Goal: Information Seeking & Learning: Learn about a topic

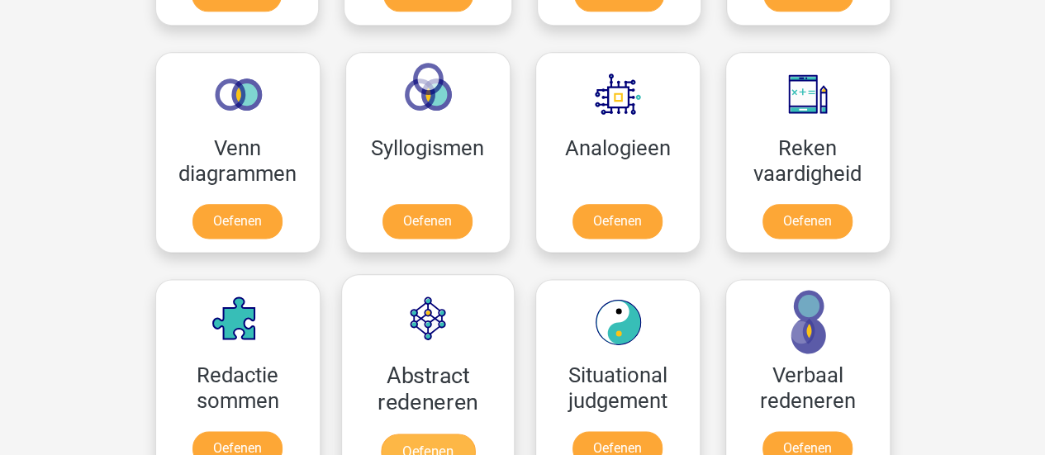
scroll to position [1044, 0]
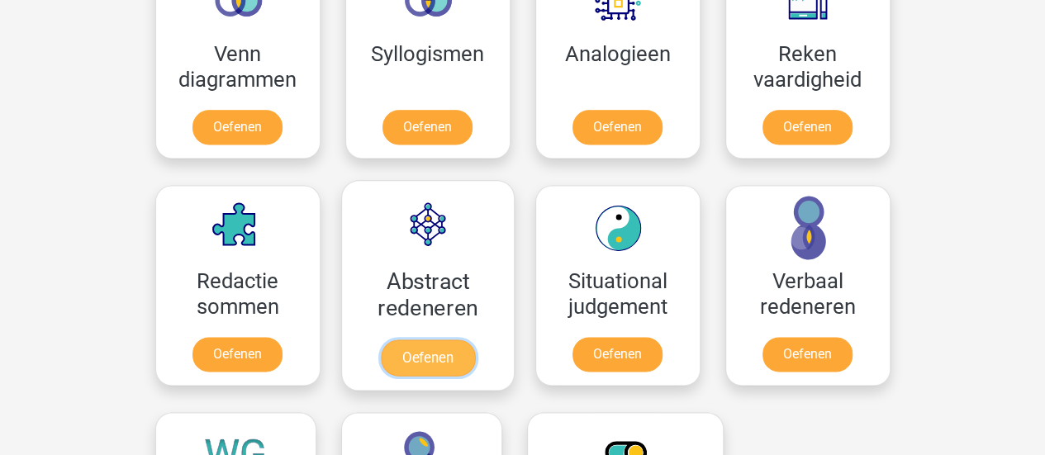
click at [441, 339] on link "Oefenen" at bounding box center [427, 357] width 94 height 36
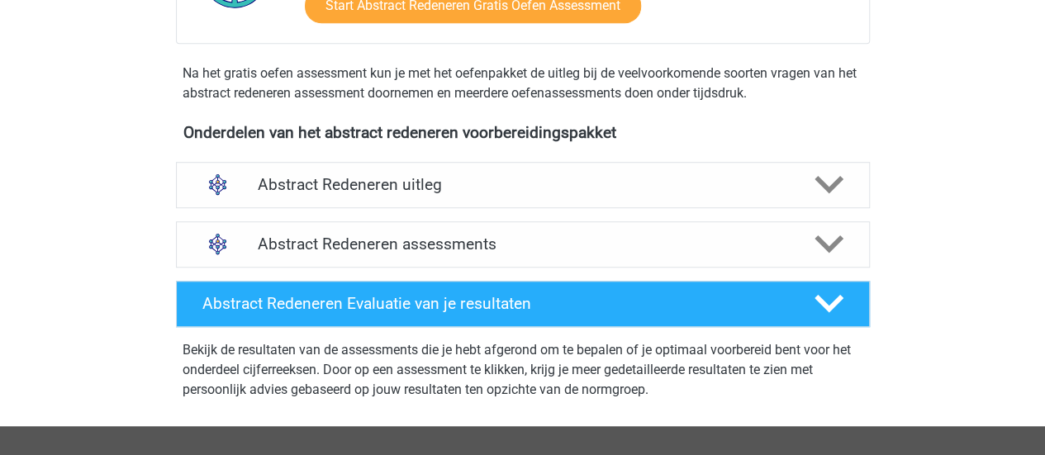
scroll to position [481, 0]
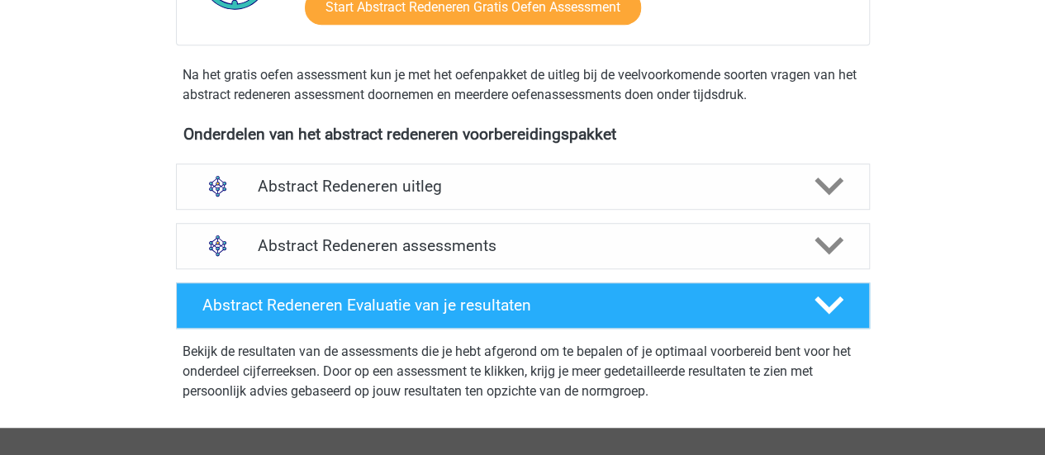
click at [576, 220] on div "Abstract Redeneren assessments We raden aan om minimaal 3 oefensets te doen met…" at bounding box center [523, 245] width 758 height 59
click at [639, 234] on div "Abstract Redeneren assessments" at bounding box center [523, 246] width 694 height 46
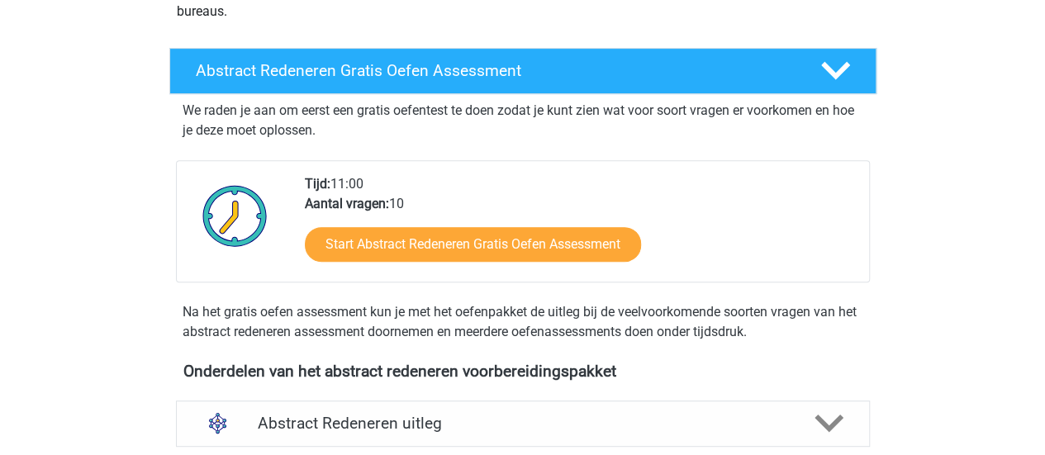
scroll to position [0, 0]
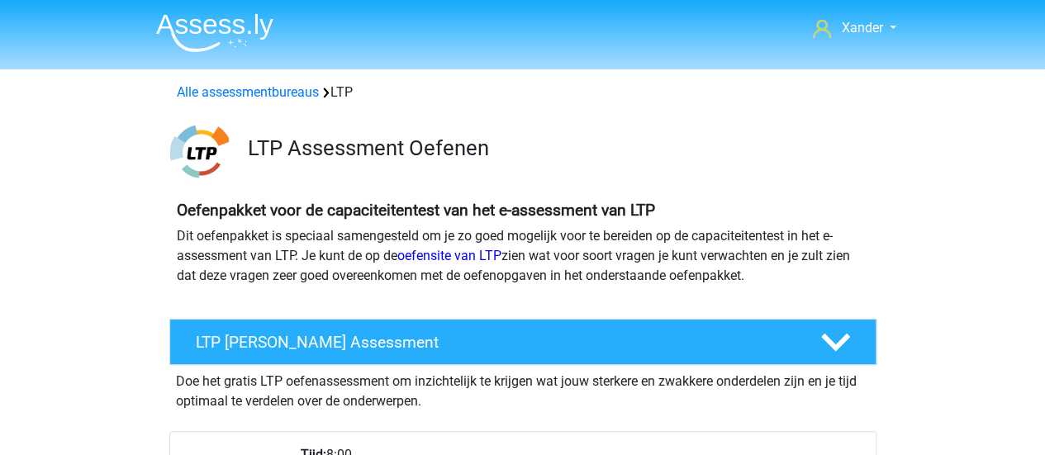
scroll to position [418, 0]
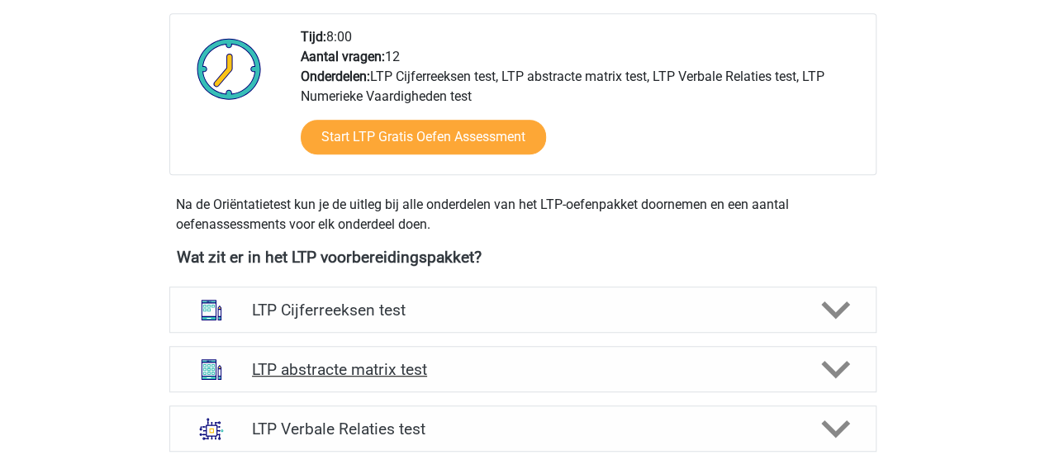
click at [494, 365] on h4 "LTP abstracte matrix test" at bounding box center [522, 369] width 541 height 19
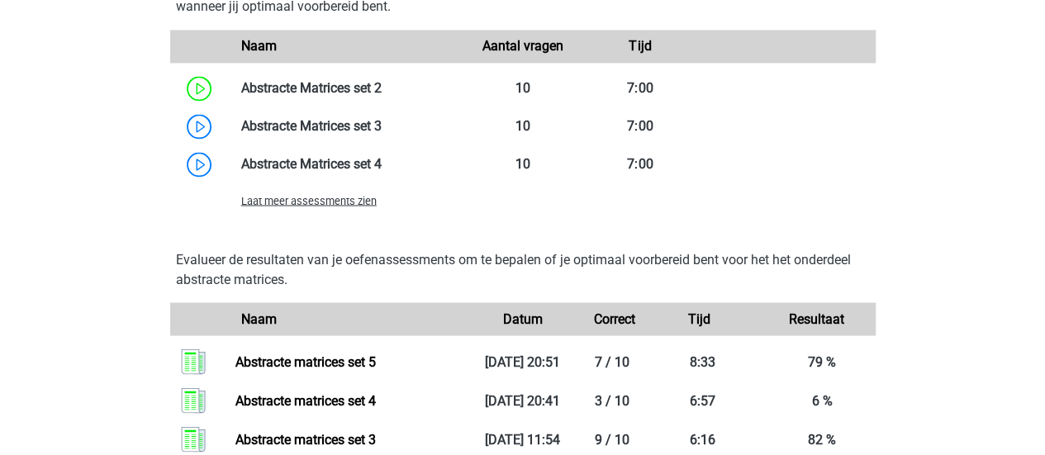
scroll to position [1502, 0]
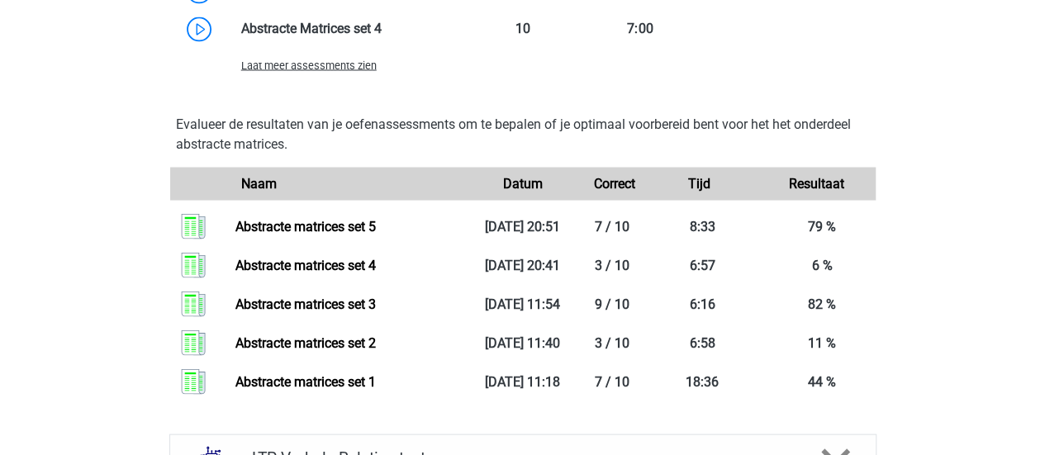
click at [348, 69] on span "Laat meer assessments zien" at bounding box center [308, 65] width 135 height 12
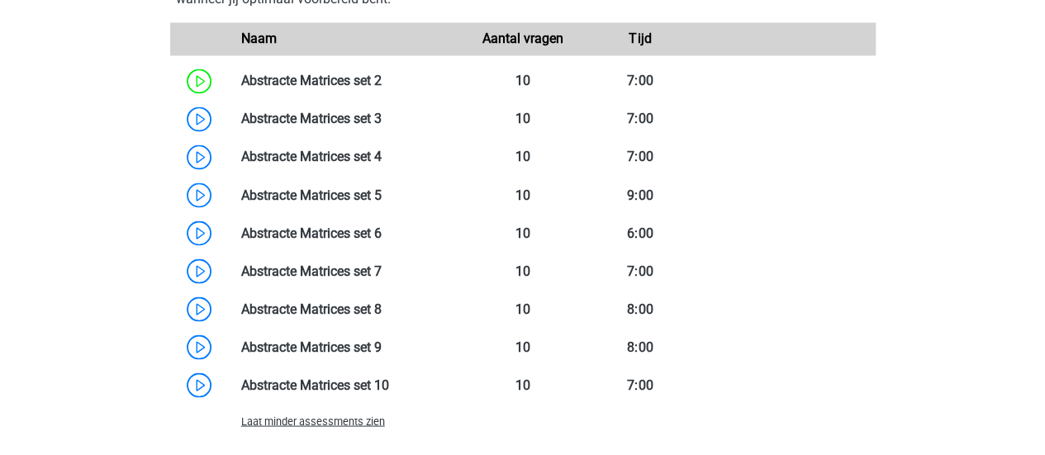
scroll to position [1292, 0]
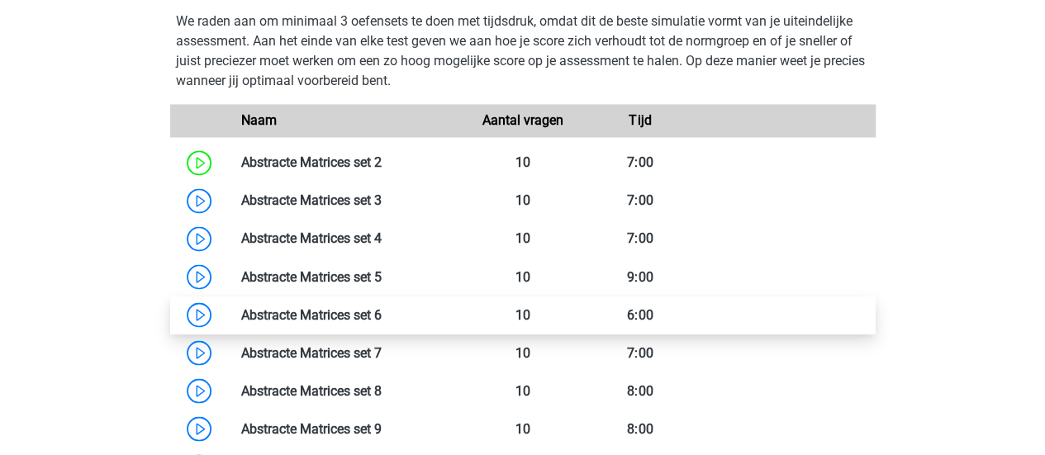
click at [382, 320] on link at bounding box center [382, 314] width 0 height 16
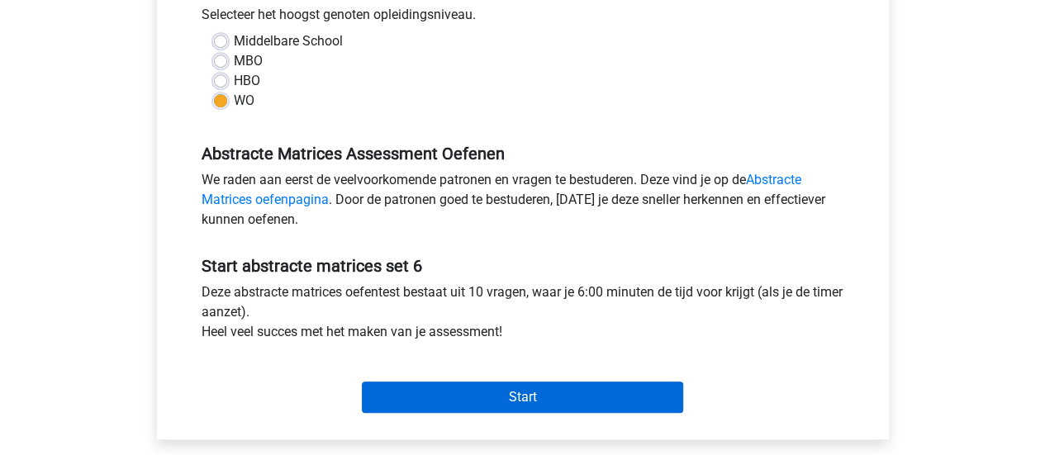
scroll to position [382, 0]
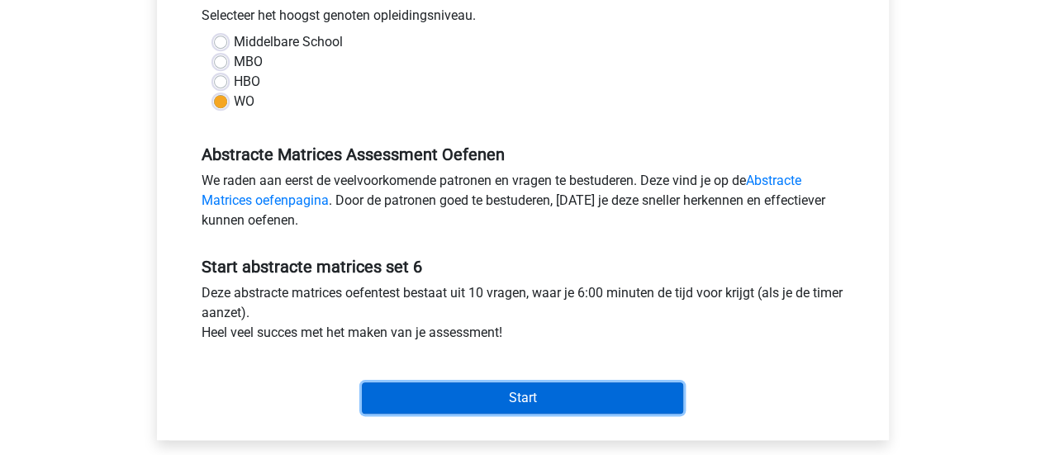
click at [527, 386] on input "Start" at bounding box center [522, 397] width 321 height 31
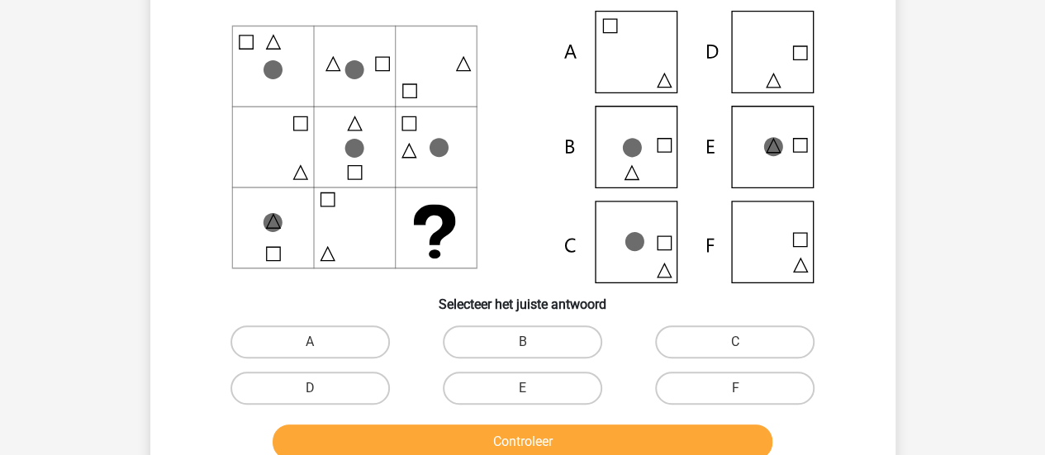
scroll to position [134, 0]
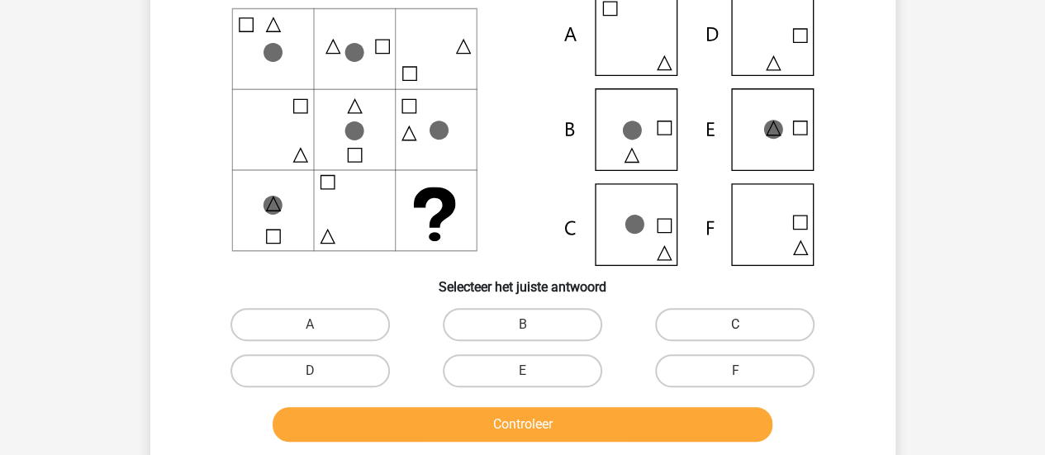
click at [714, 318] on label "C" at bounding box center [734, 324] width 159 height 33
click at [735, 325] on input "C" at bounding box center [740, 330] width 11 height 11
radio input "true"
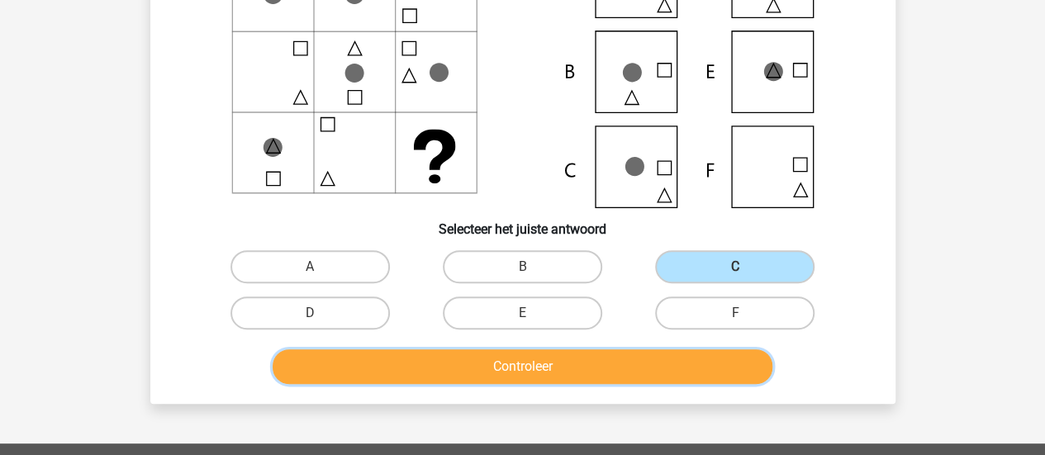
click at [606, 380] on button "Controleer" at bounding box center [523, 366] width 500 height 35
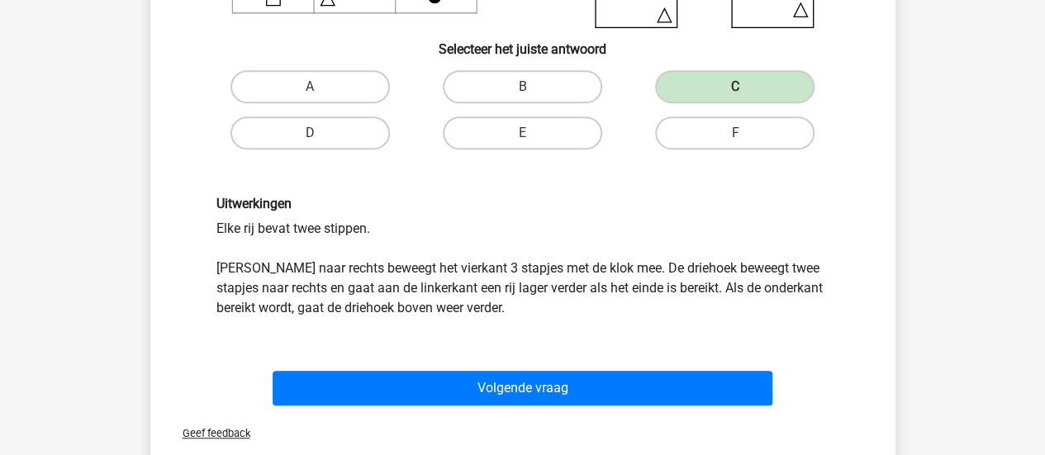
scroll to position [372, 0]
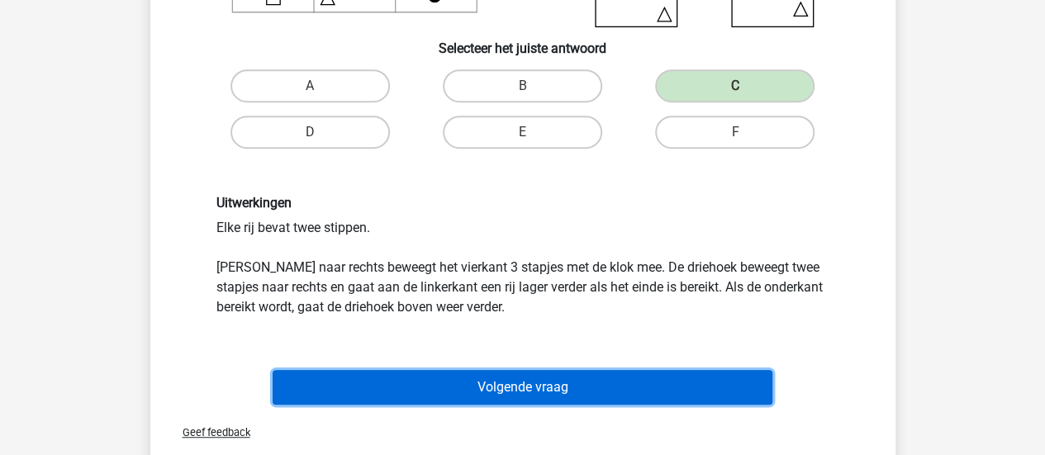
click at [567, 374] on button "Volgende vraag" at bounding box center [523, 387] width 500 height 35
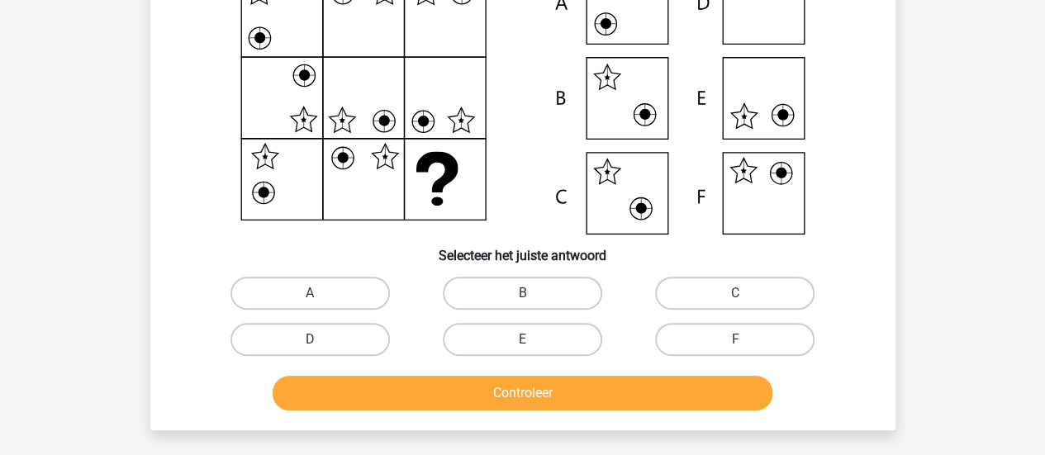
scroll to position [166, 0]
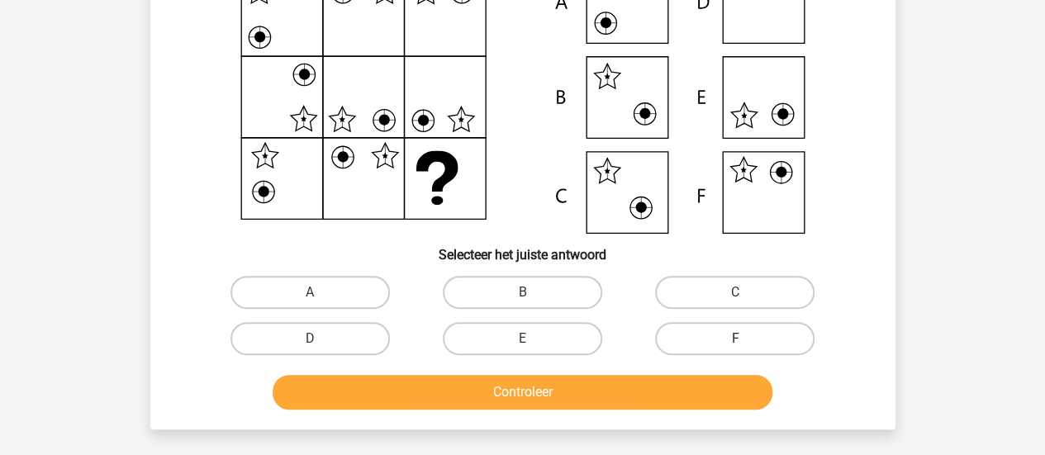
click at [727, 331] on label "F" at bounding box center [734, 338] width 159 height 33
click at [735, 339] on input "F" at bounding box center [740, 344] width 11 height 11
radio input "true"
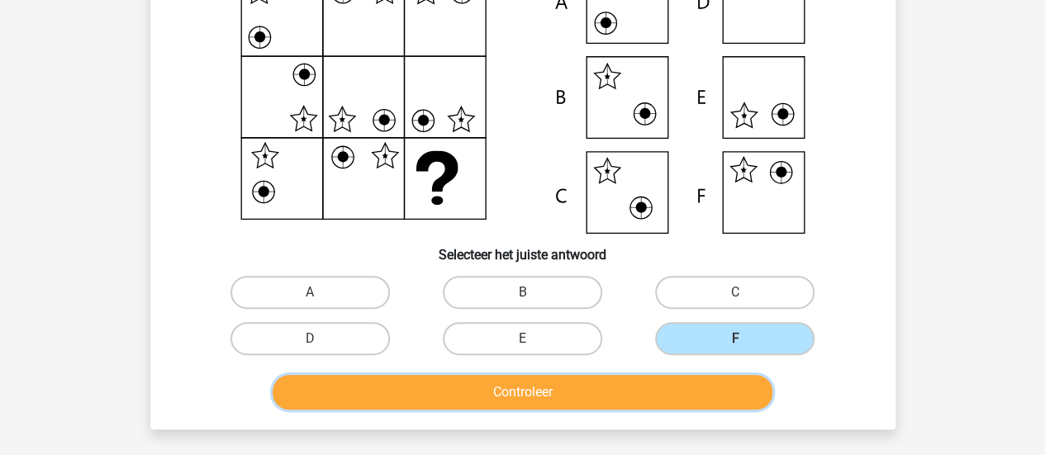
click at [690, 384] on button "Controleer" at bounding box center [523, 392] width 500 height 35
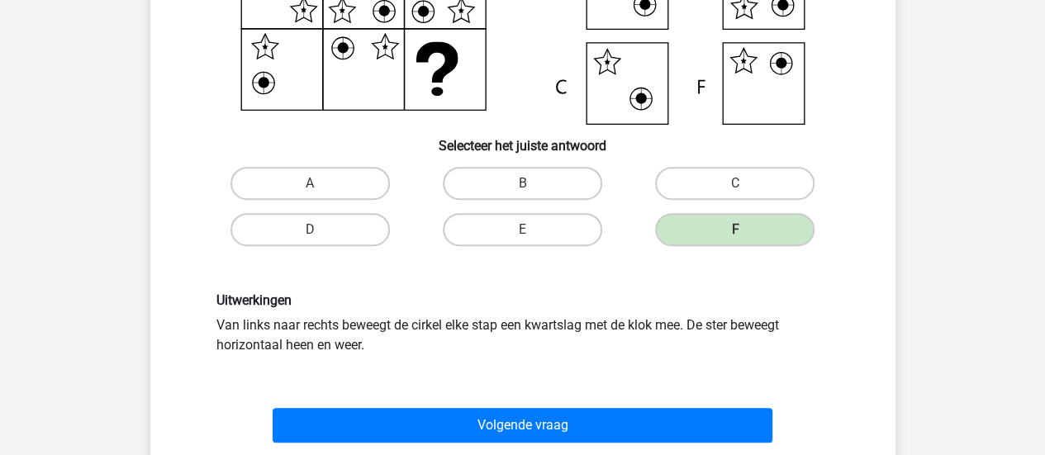
scroll to position [277, 0]
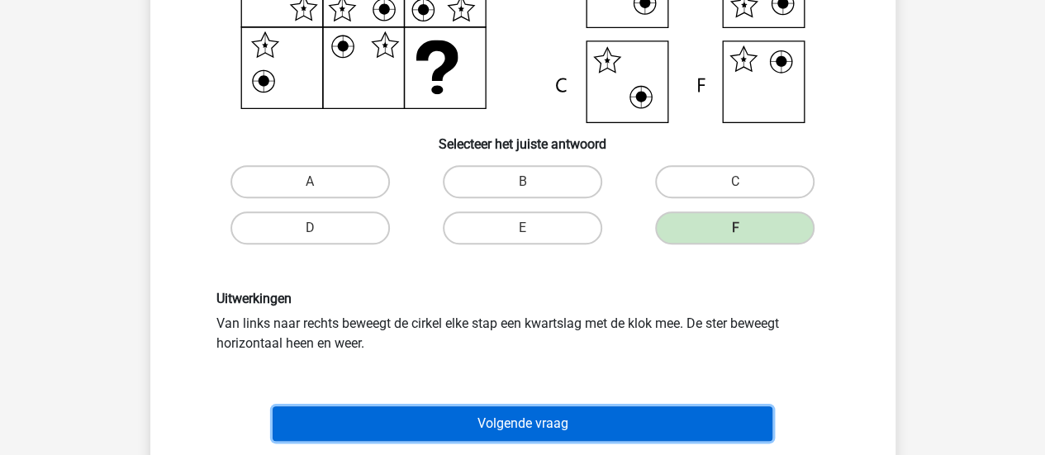
click at [609, 406] on button "Volgende vraag" at bounding box center [523, 423] width 500 height 35
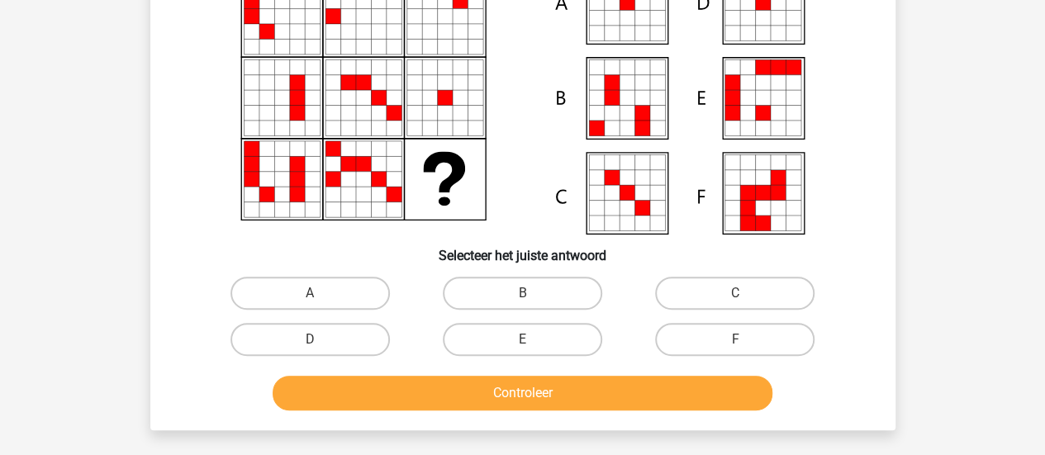
scroll to position [166, 0]
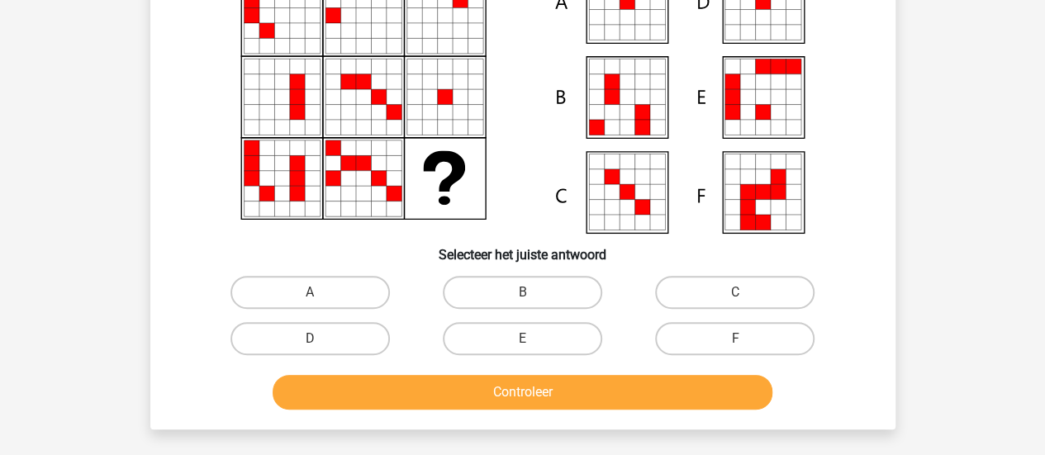
click at [345, 276] on label "A" at bounding box center [309, 292] width 159 height 33
click at [320, 292] on input "A" at bounding box center [315, 297] width 11 height 11
radio input "true"
click at [348, 283] on label "A" at bounding box center [309, 292] width 159 height 33
click at [320, 292] on input "A" at bounding box center [315, 297] width 11 height 11
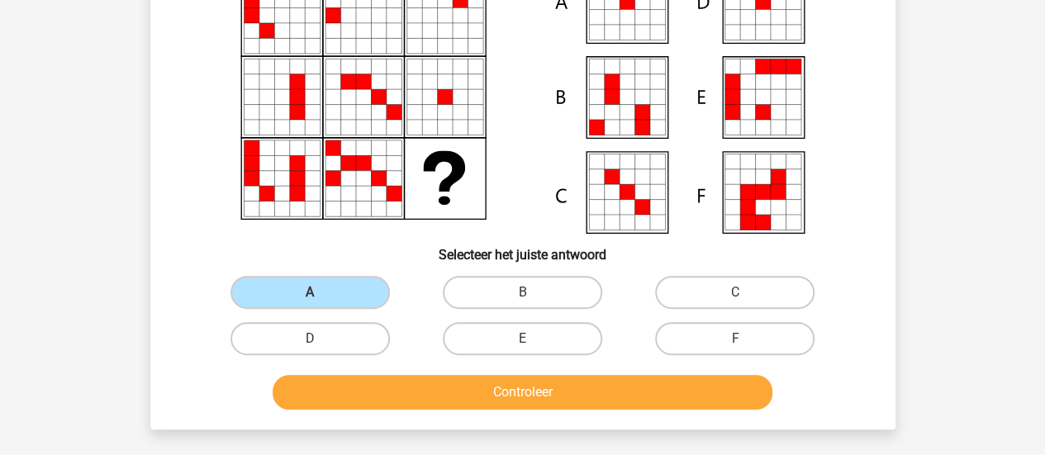
drag, startPoint x: 436, startPoint y: 410, endPoint x: 499, endPoint y: 394, distance: 64.9
click at [499, 394] on div "Controleer" at bounding box center [523, 395] width 638 height 41
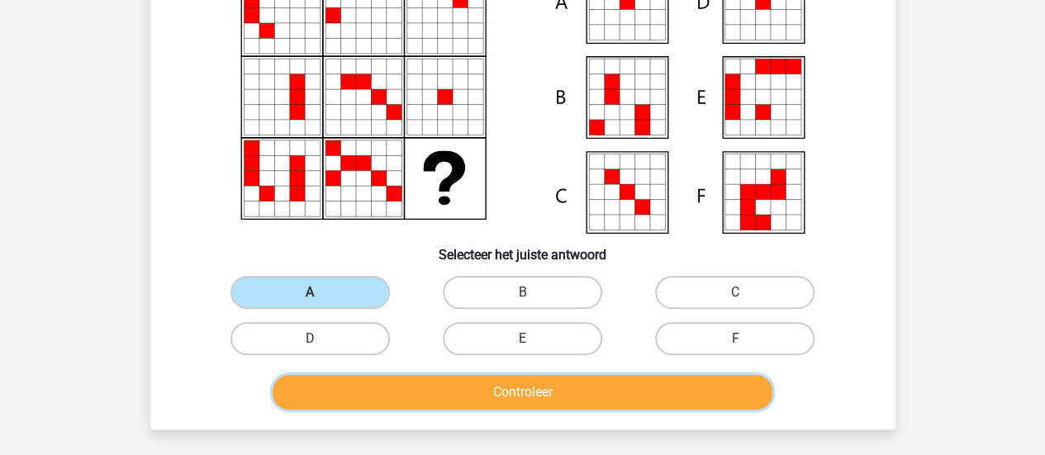
click at [499, 394] on button "Controleer" at bounding box center [523, 392] width 500 height 35
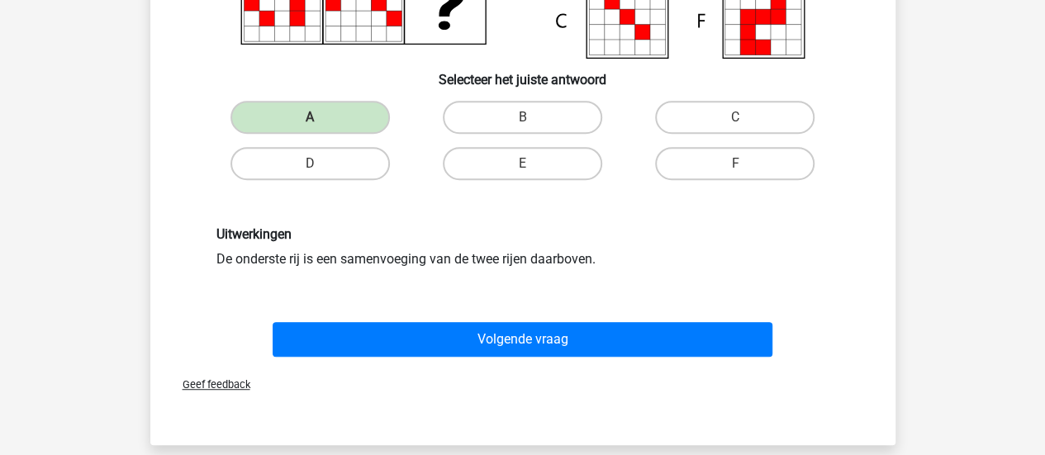
scroll to position [354, 0]
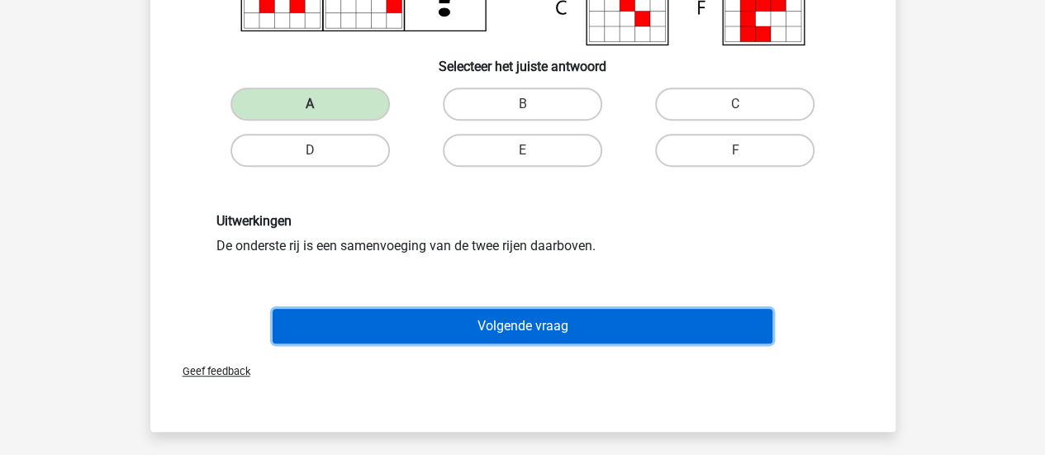
click at [542, 325] on button "Volgende vraag" at bounding box center [523, 326] width 500 height 35
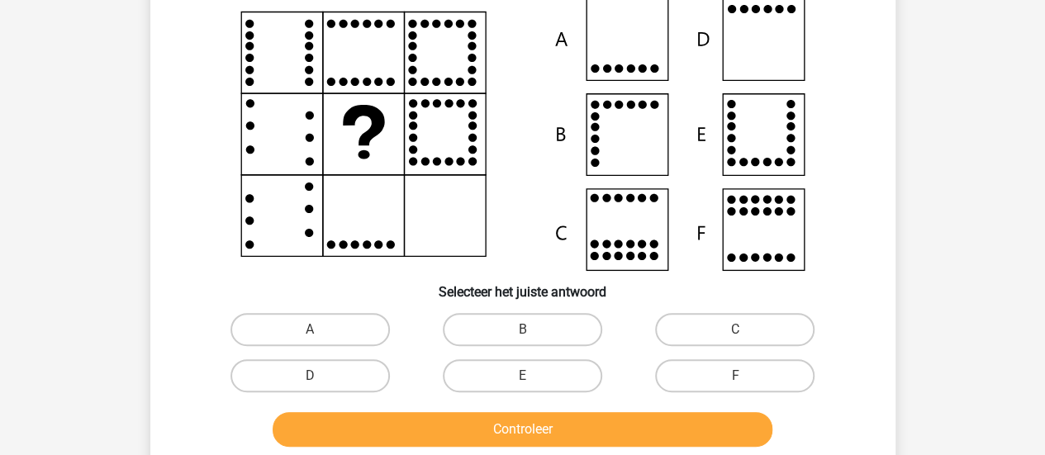
scroll to position [122, 0]
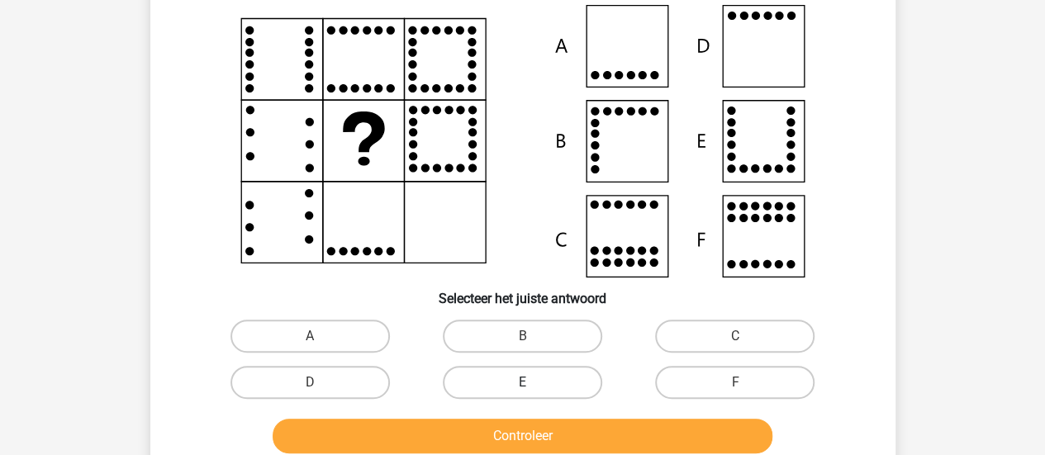
click at [575, 387] on label "E" at bounding box center [522, 382] width 159 height 33
click at [533, 387] on input "E" at bounding box center [527, 387] width 11 height 11
radio input "true"
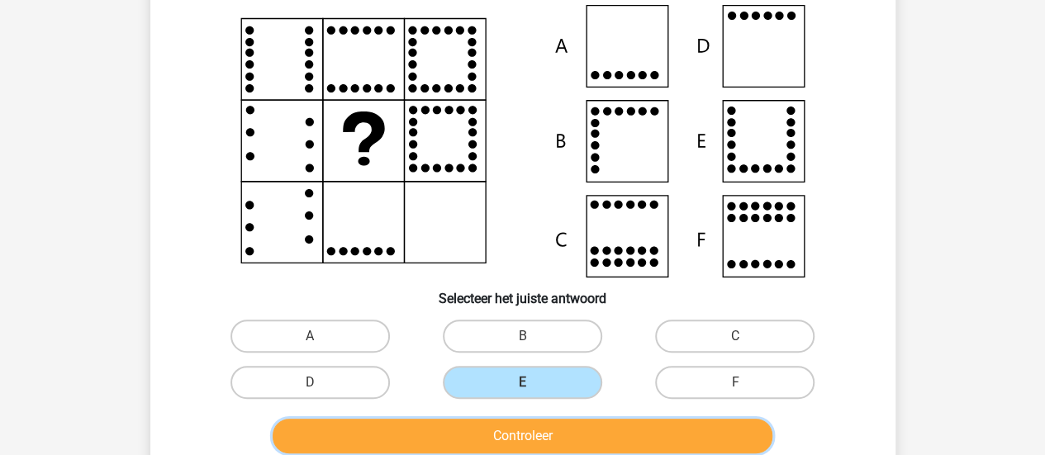
click at [596, 436] on button "Controleer" at bounding box center [523, 436] width 500 height 35
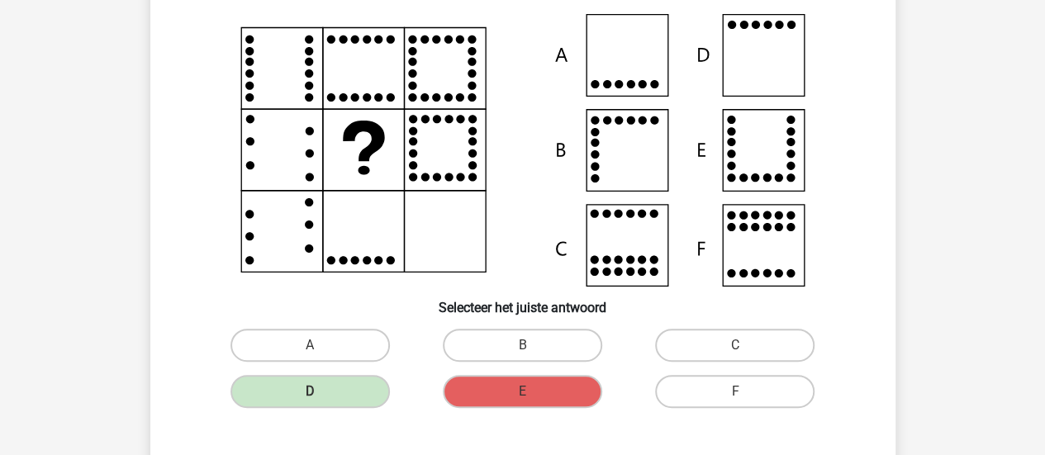
scroll to position [112, 0]
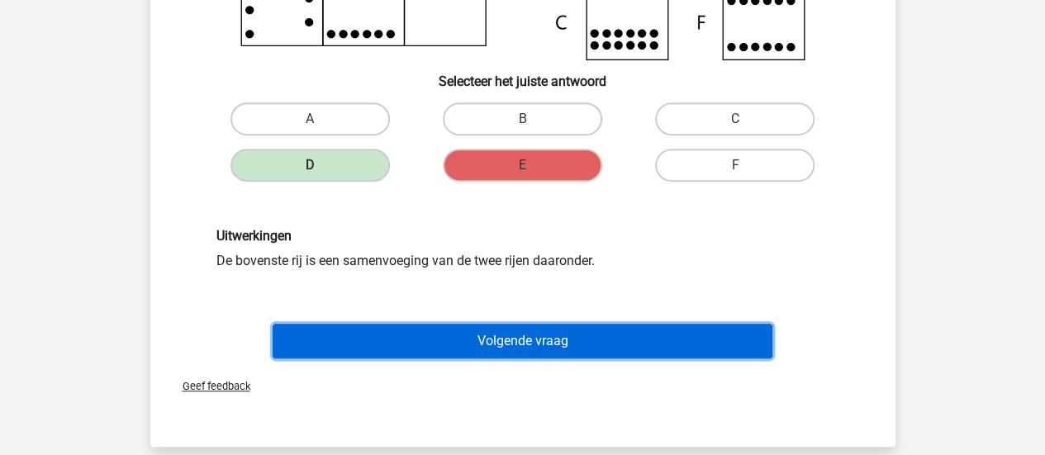
click at [535, 344] on button "Volgende vraag" at bounding box center [523, 341] width 500 height 35
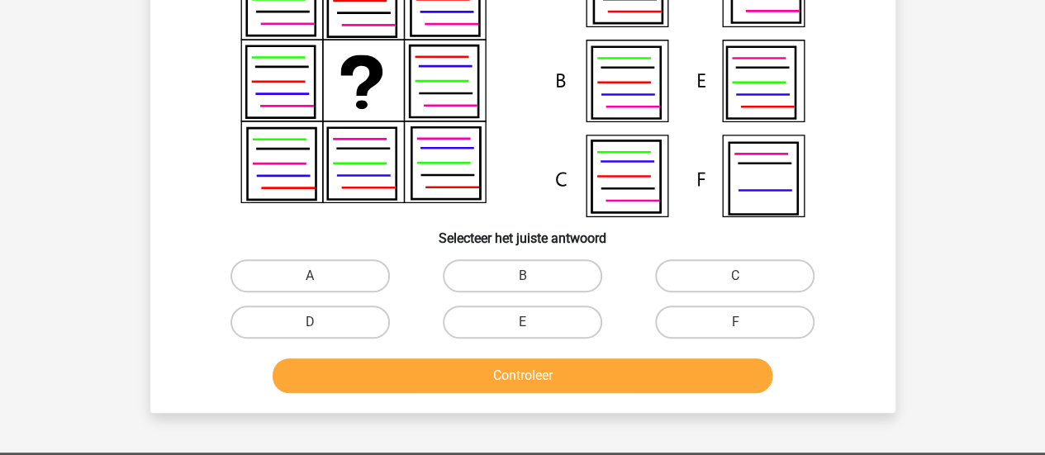
scroll to position [184, 0]
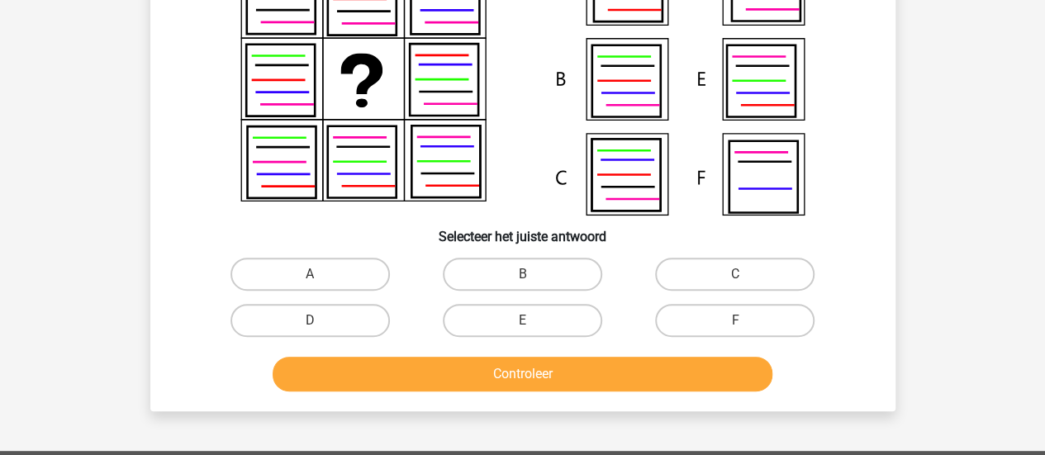
click at [316, 325] on input "D" at bounding box center [315, 325] width 11 height 11
radio input "true"
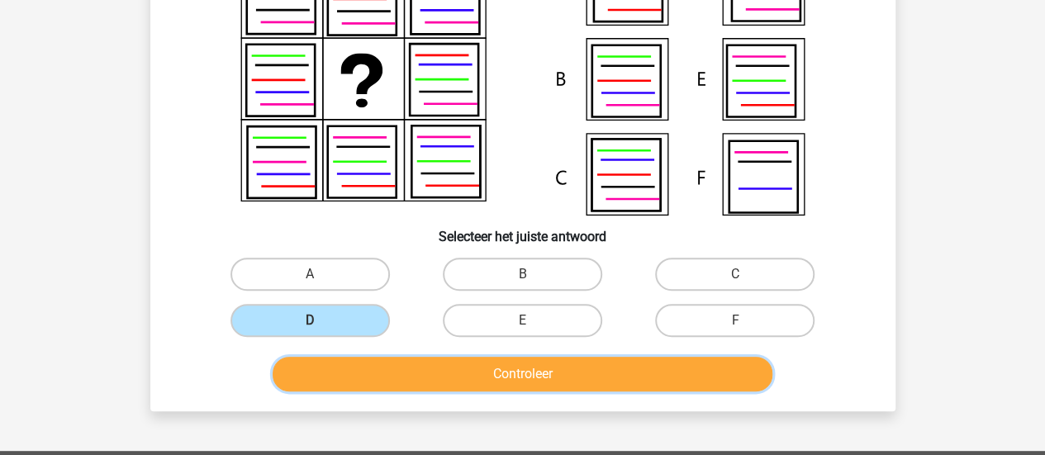
click at [362, 358] on button "Controleer" at bounding box center [523, 374] width 500 height 35
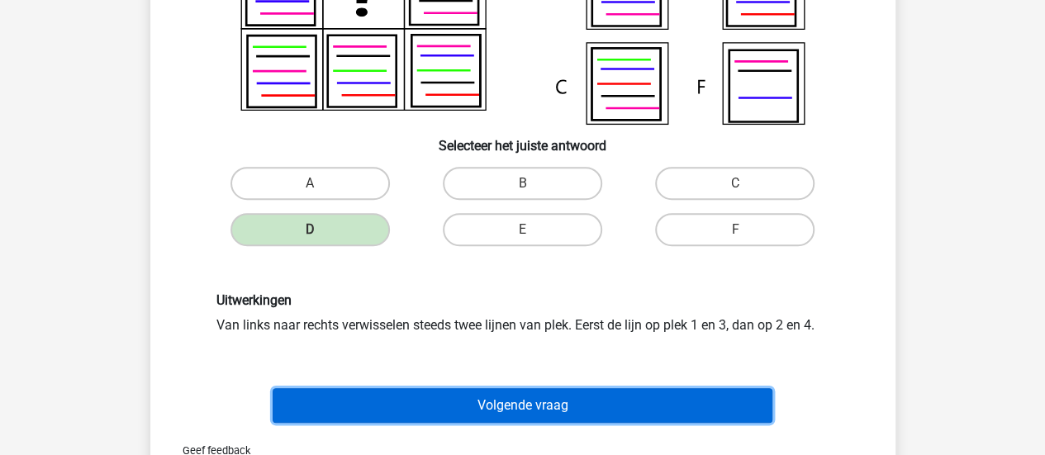
click at [466, 401] on button "Volgende vraag" at bounding box center [523, 405] width 500 height 35
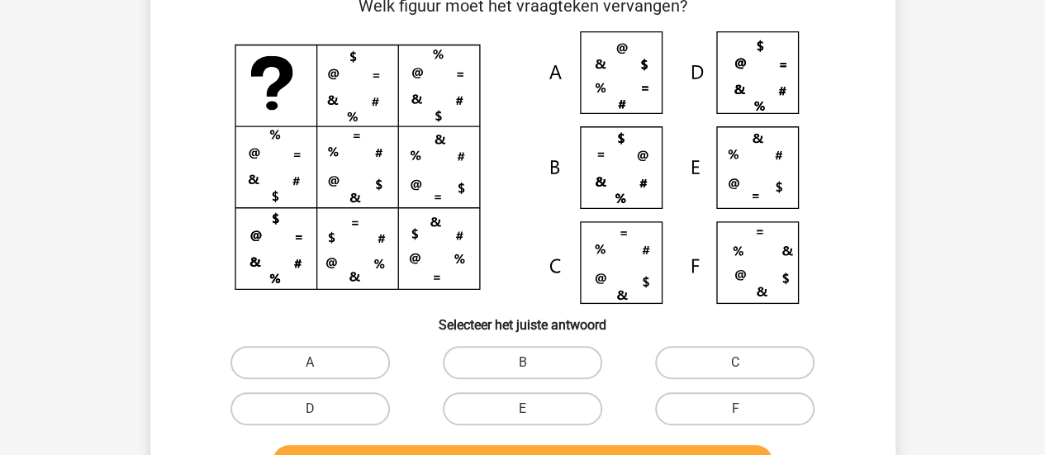
scroll to position [101, 0]
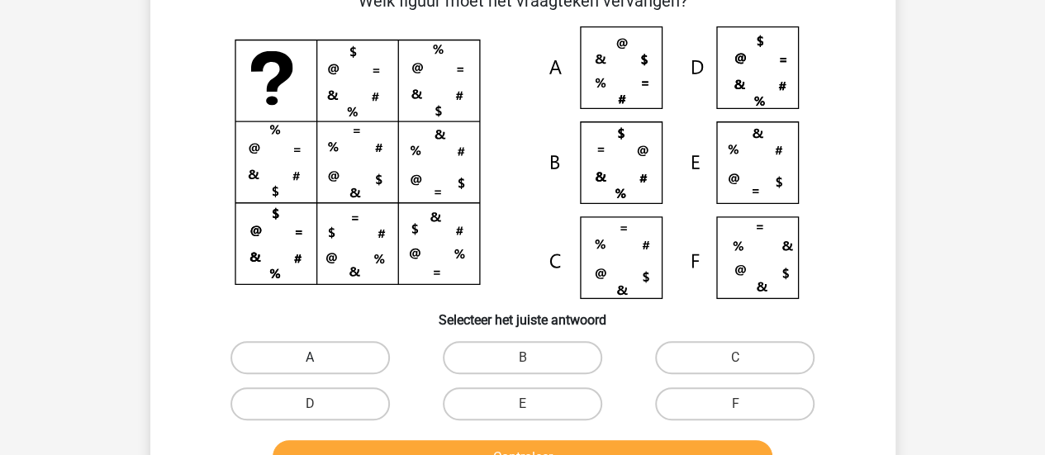
click at [282, 363] on label "A" at bounding box center [309, 357] width 159 height 33
click at [310, 363] on input "A" at bounding box center [315, 363] width 11 height 11
radio input "true"
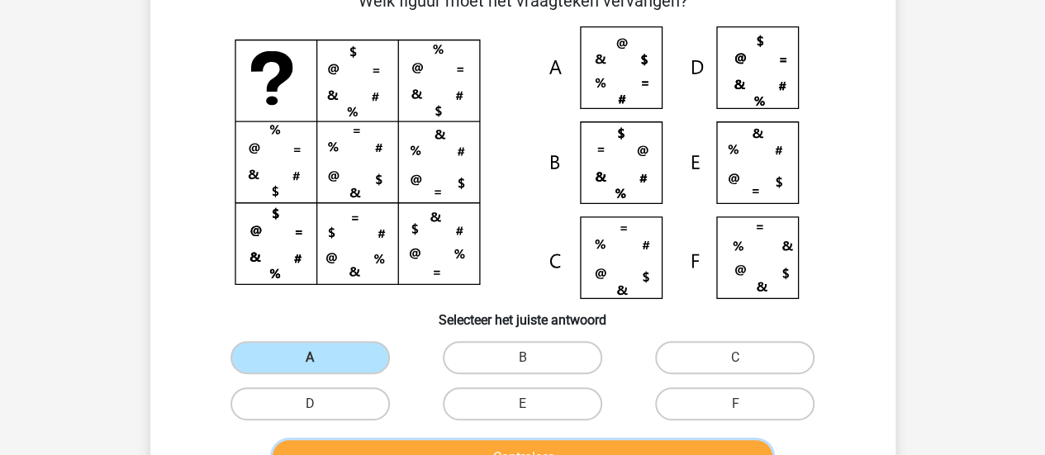
click at [381, 443] on button "Controleer" at bounding box center [523, 457] width 500 height 35
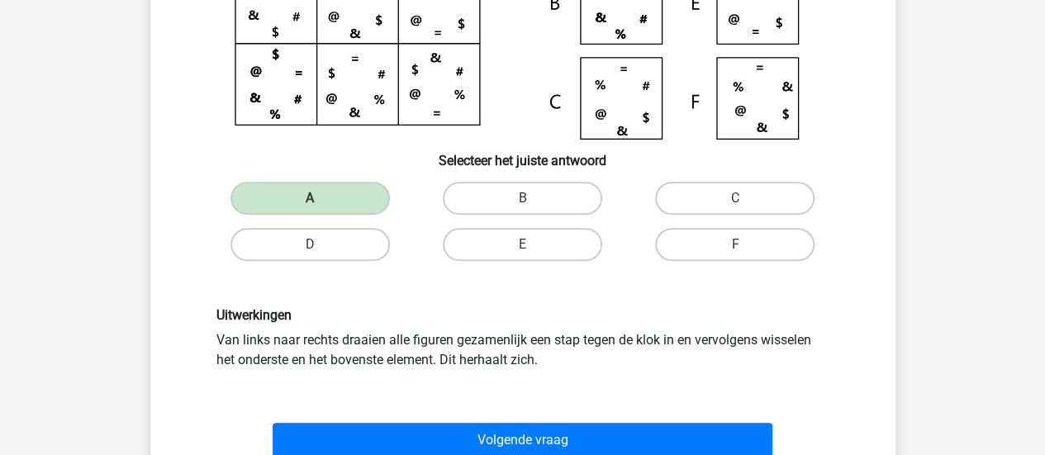
scroll to position [296, 0]
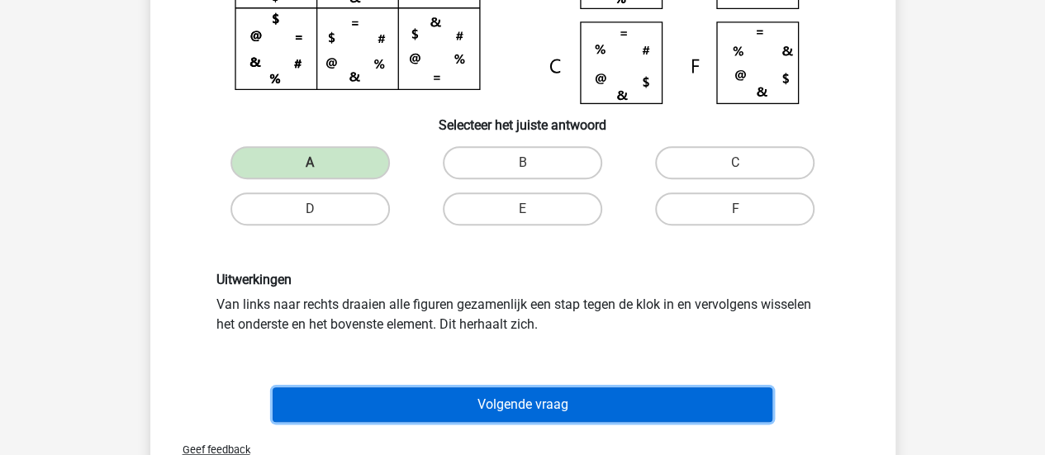
click at [547, 410] on button "Volgende vraag" at bounding box center [523, 404] width 500 height 35
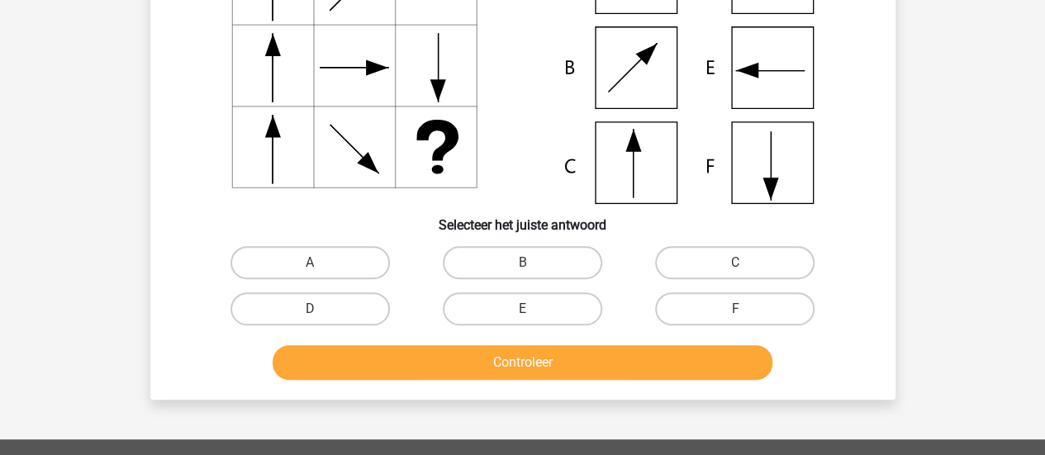
scroll to position [199, 0]
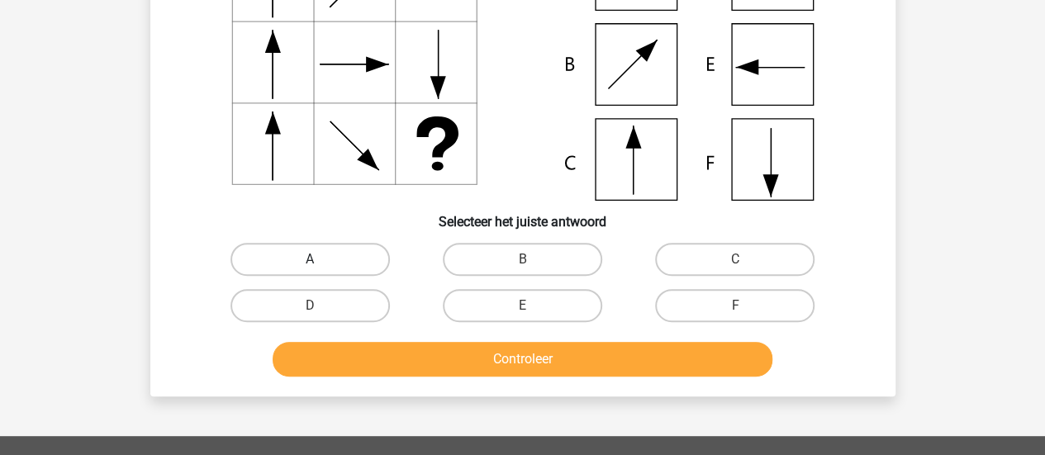
click at [285, 253] on label "A" at bounding box center [309, 259] width 159 height 33
click at [310, 259] on input "A" at bounding box center [315, 264] width 11 height 11
radio input "true"
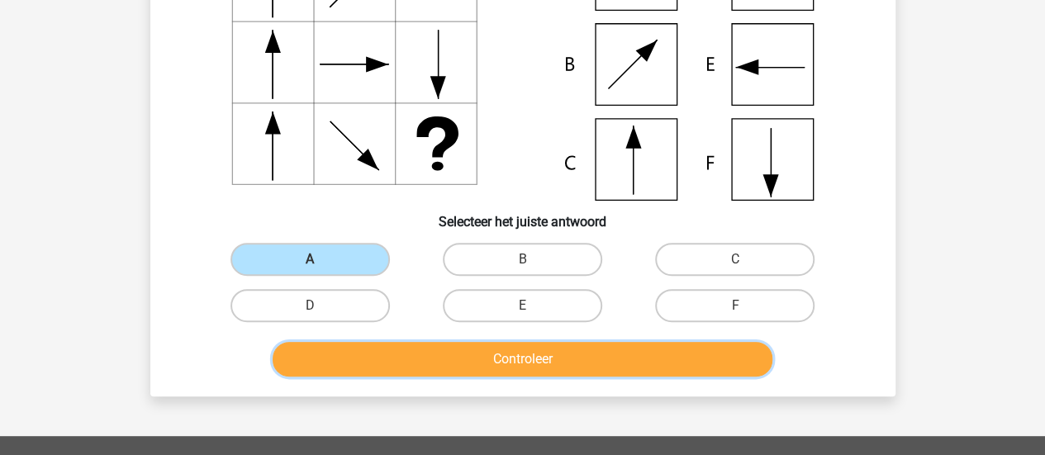
click at [404, 361] on button "Controleer" at bounding box center [523, 359] width 500 height 35
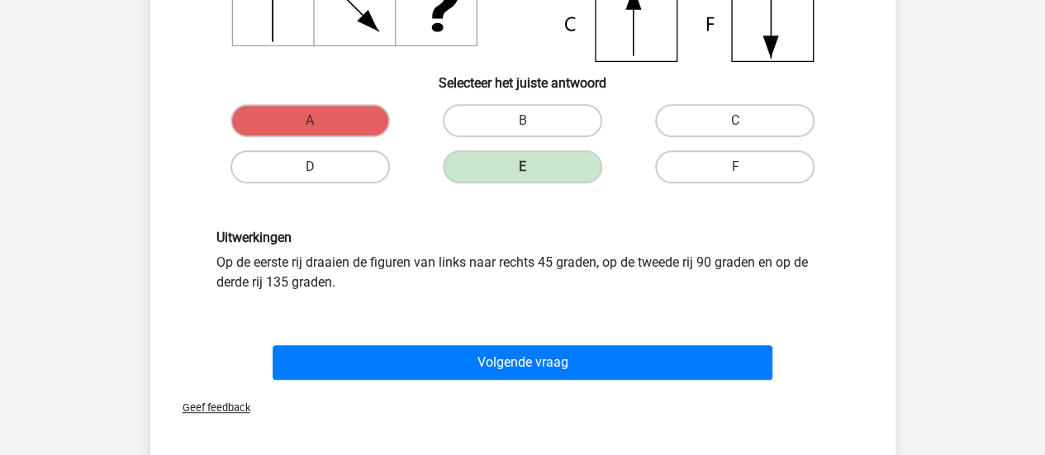
scroll to position [344, 0]
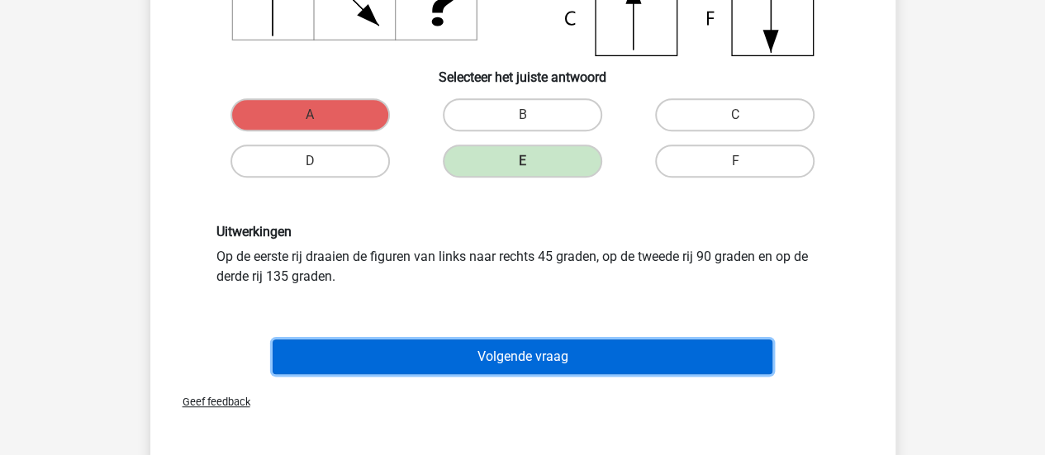
click at [471, 358] on button "Volgende vraag" at bounding box center [523, 356] width 500 height 35
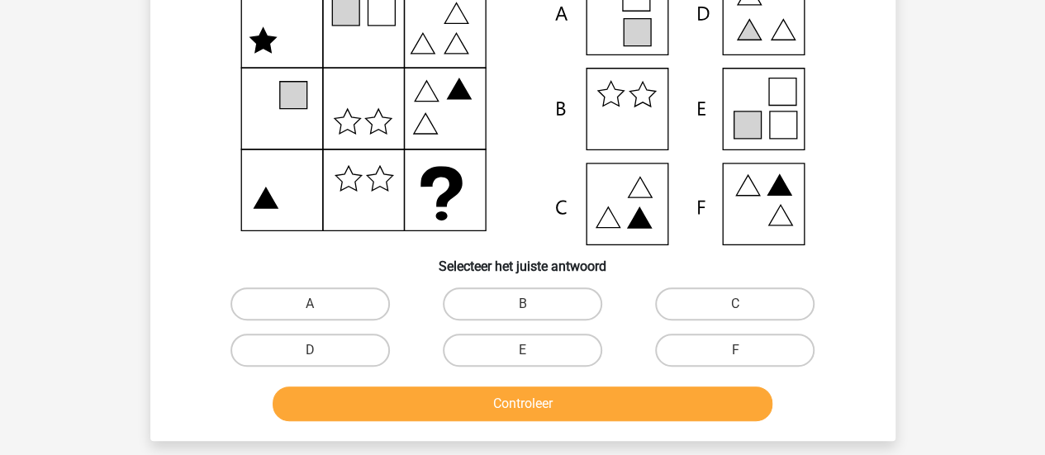
scroll to position [156, 0]
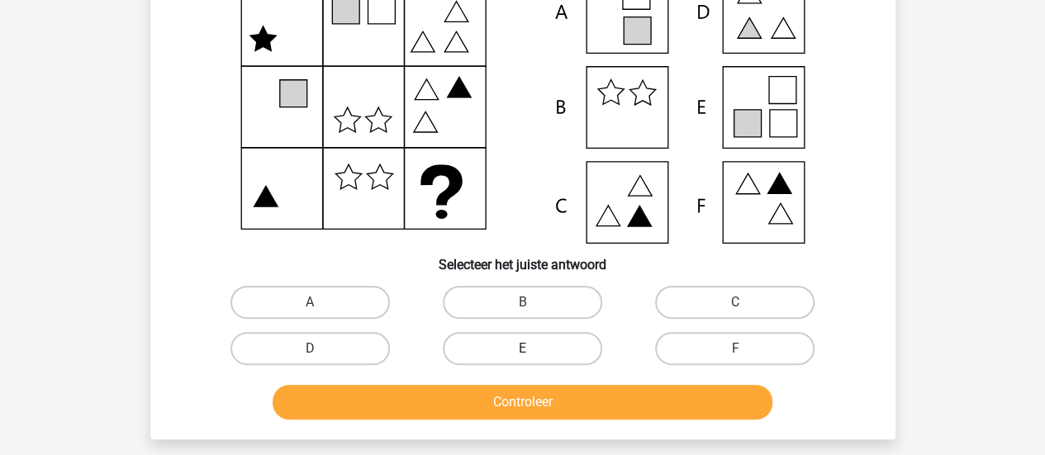
click at [550, 344] on label "E" at bounding box center [522, 348] width 159 height 33
click at [533, 348] on input "E" at bounding box center [527, 353] width 11 height 11
radio input "true"
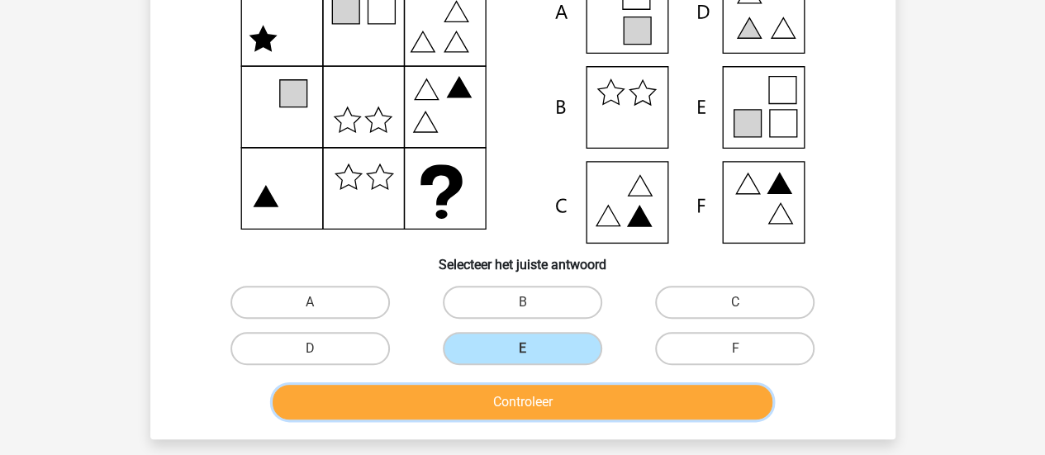
click at [570, 401] on button "Controleer" at bounding box center [523, 402] width 500 height 35
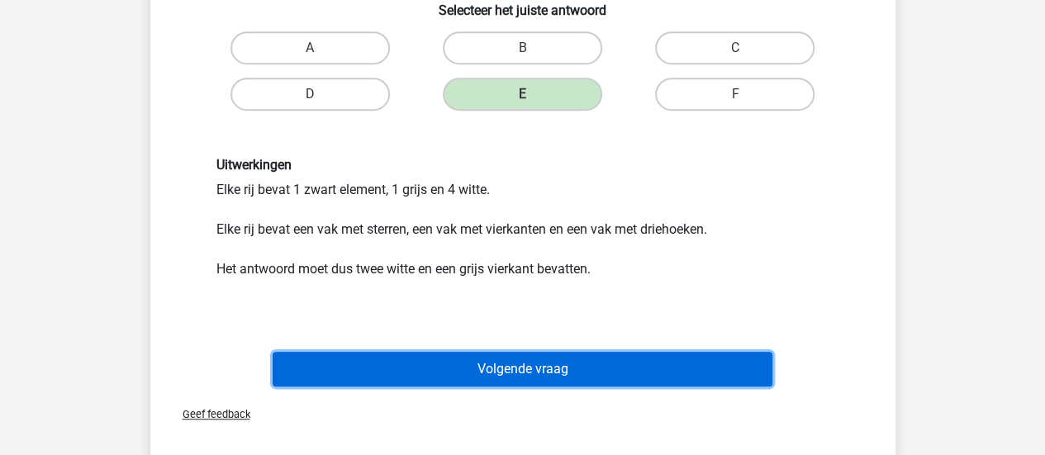
click at [580, 369] on button "Volgende vraag" at bounding box center [523, 369] width 500 height 35
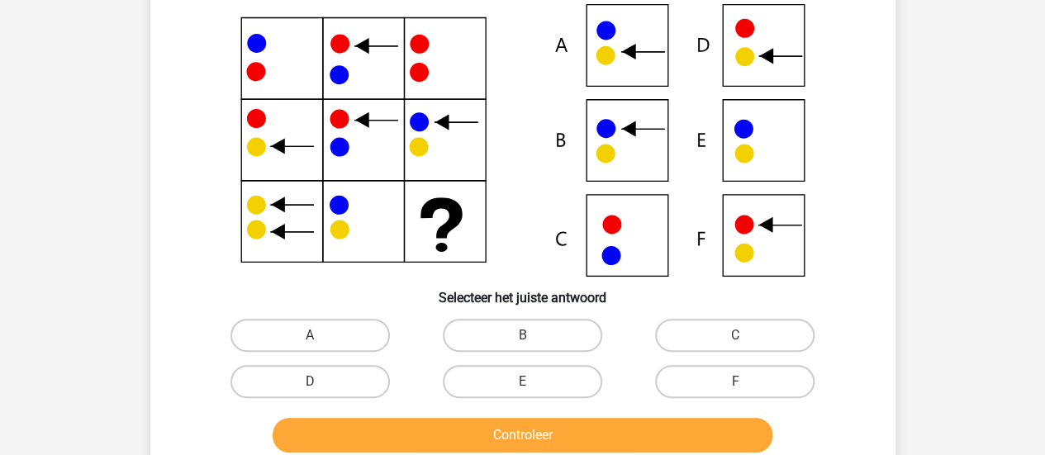
scroll to position [124, 0]
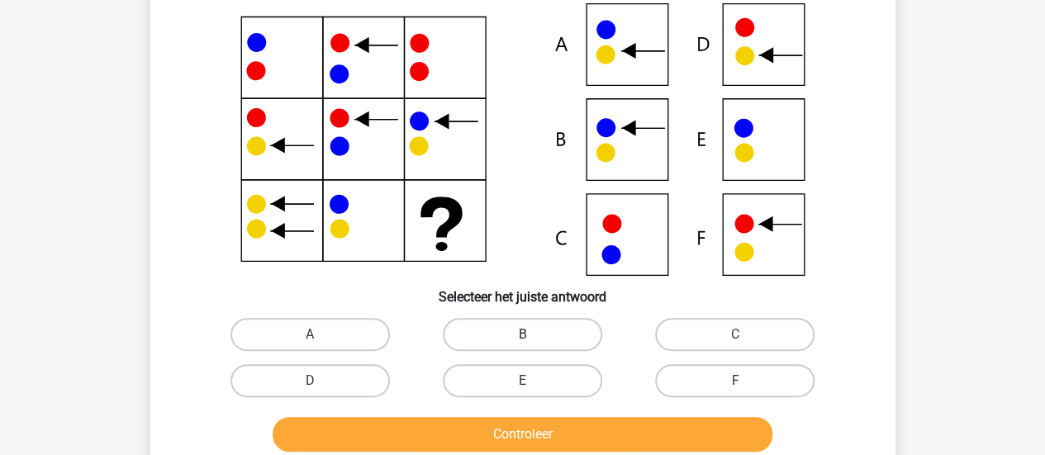
click at [538, 331] on label "B" at bounding box center [522, 334] width 159 height 33
click at [533, 334] on input "B" at bounding box center [527, 339] width 11 height 11
radio input "true"
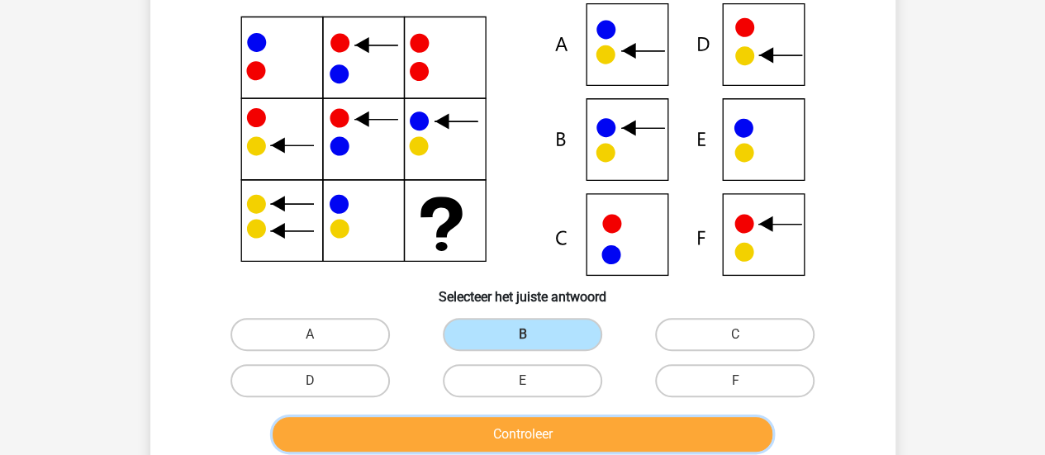
click at [555, 434] on button "Controleer" at bounding box center [523, 434] width 500 height 35
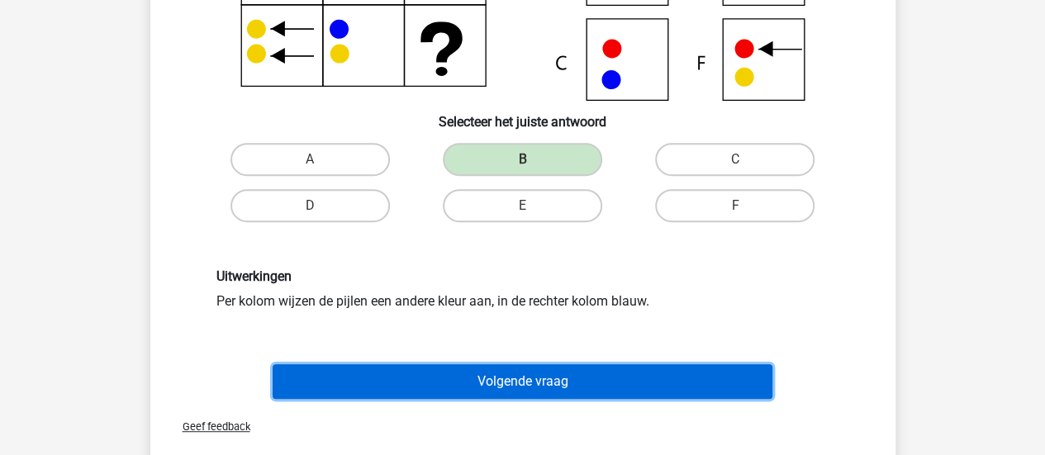
click at [638, 382] on button "Volgende vraag" at bounding box center [523, 381] width 500 height 35
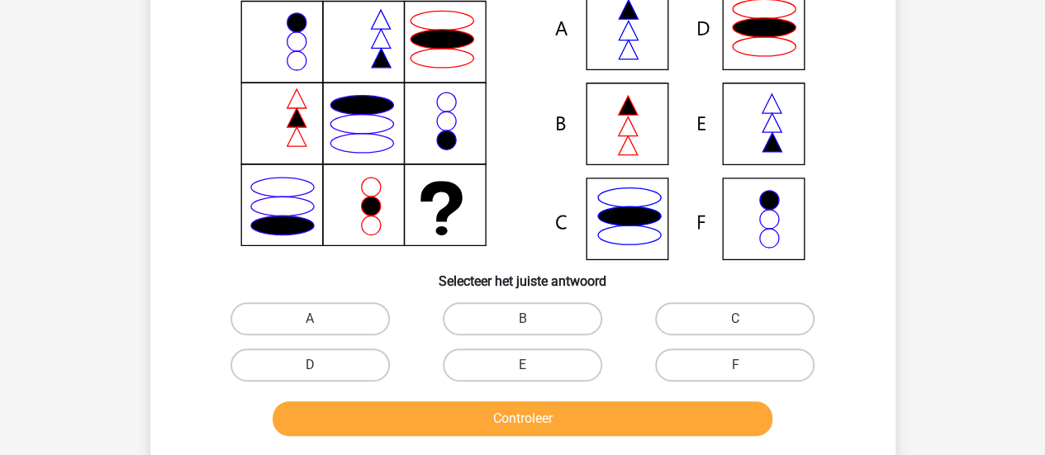
scroll to position [140, 0]
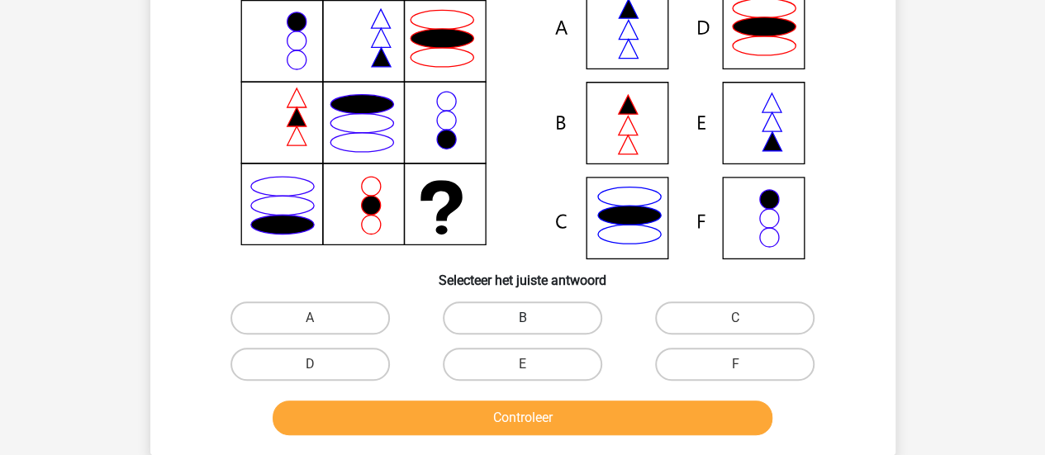
click at [543, 306] on label "B" at bounding box center [522, 317] width 159 height 33
click at [533, 318] on input "B" at bounding box center [527, 323] width 11 height 11
radio input "true"
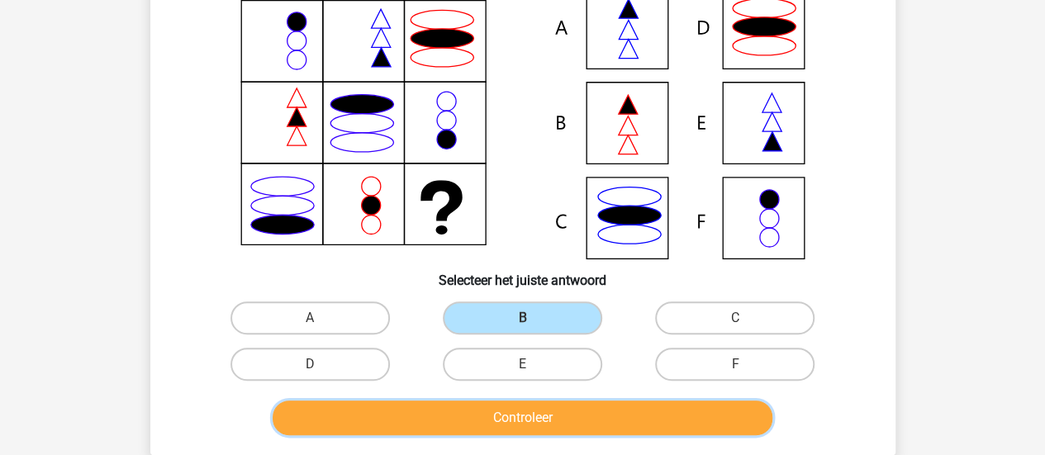
click at [576, 410] on button "Controleer" at bounding box center [523, 418] width 500 height 35
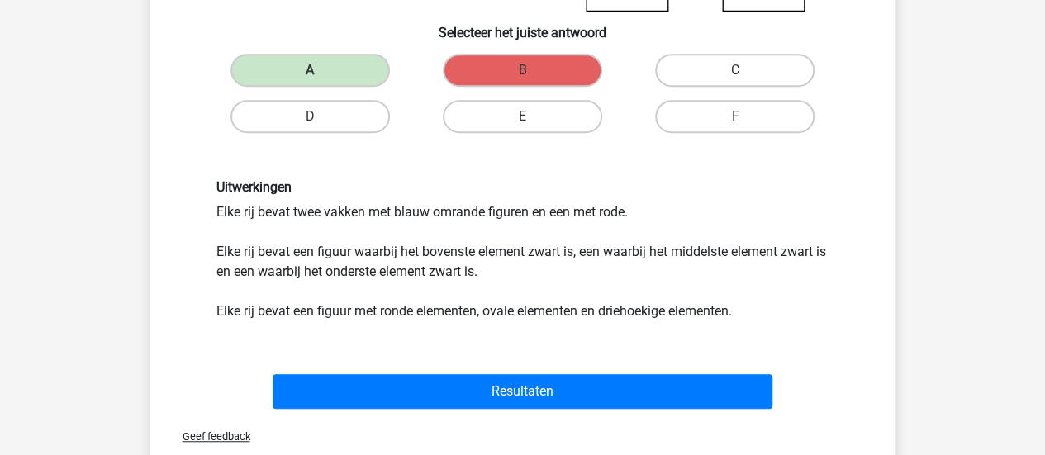
scroll to position [389, 0]
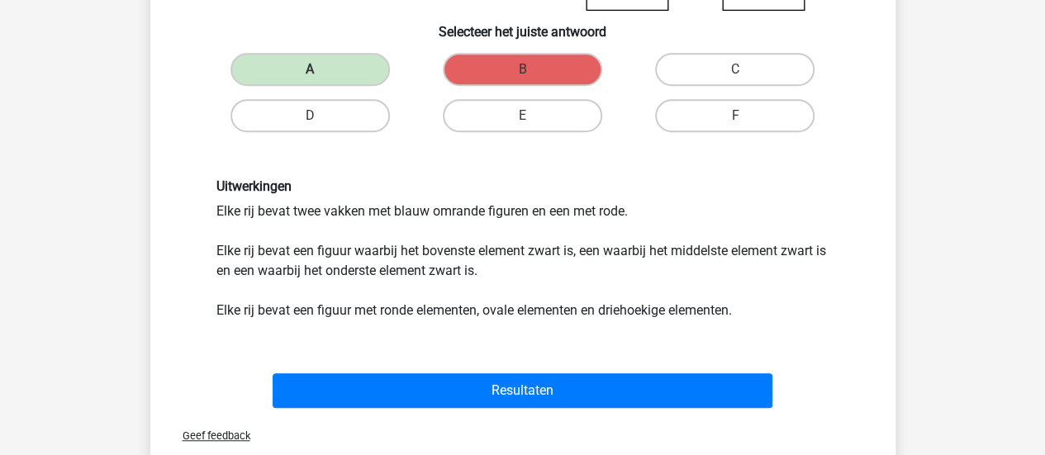
click at [573, 354] on div "Uitwerkingen Elke rij bevat twee vakken met blauw omrande figuren en een met ro…" at bounding box center [523, 249] width 692 height 220
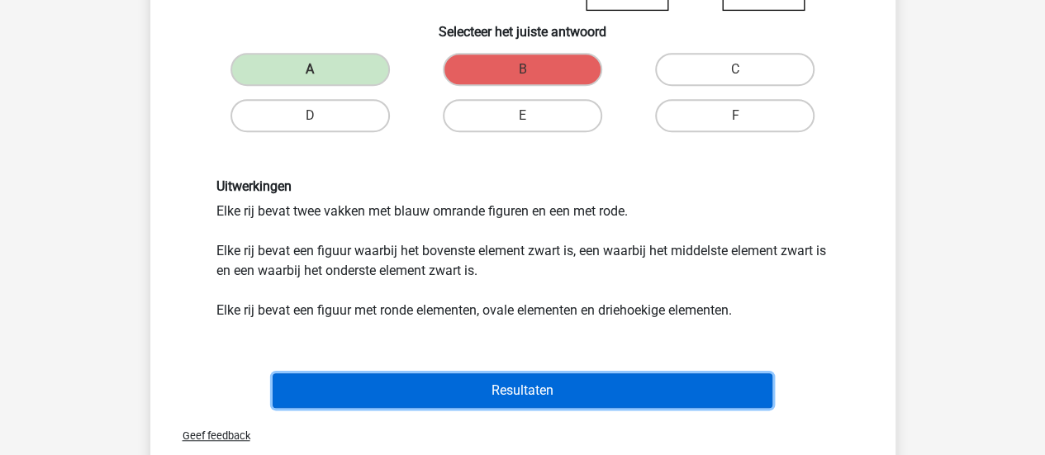
click at [546, 386] on button "Resultaten" at bounding box center [523, 390] width 500 height 35
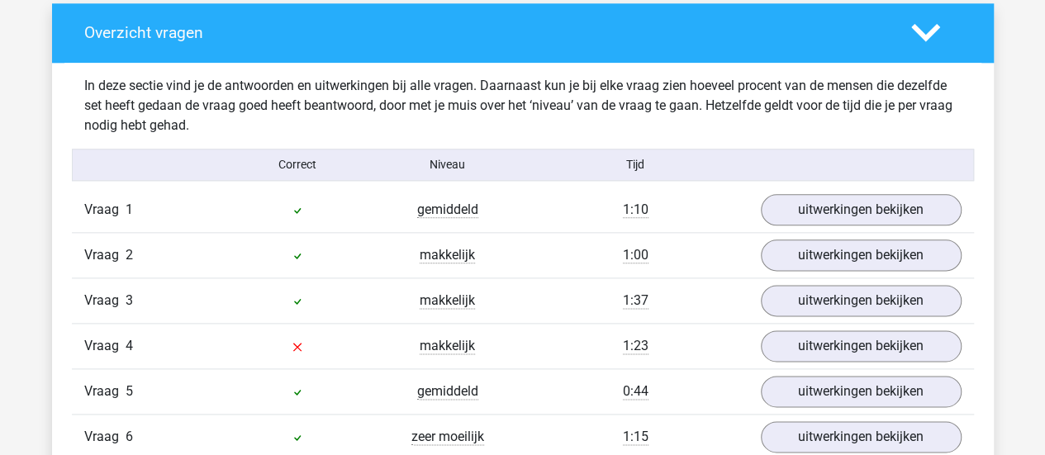
scroll to position [906, 0]
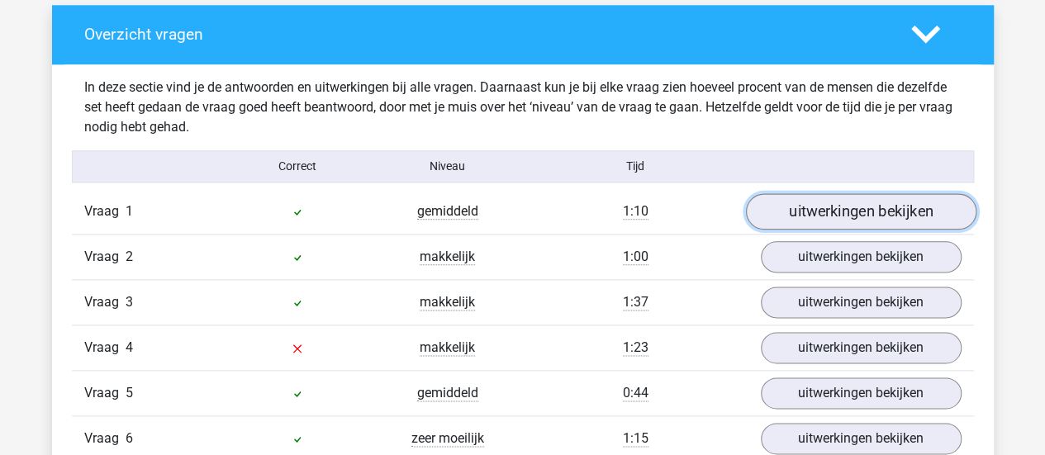
click at [809, 194] on link "uitwerkingen bekijken" at bounding box center [860, 211] width 230 height 36
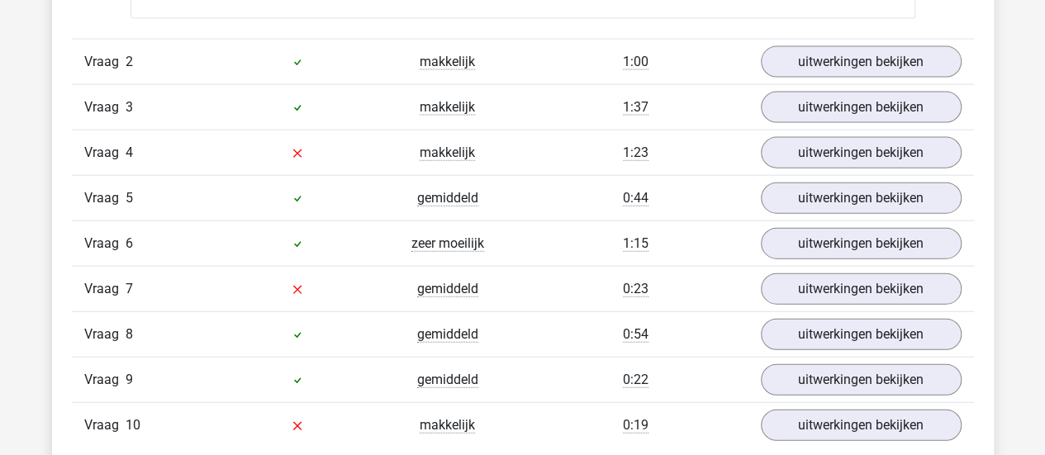
scroll to position [1822, 0]
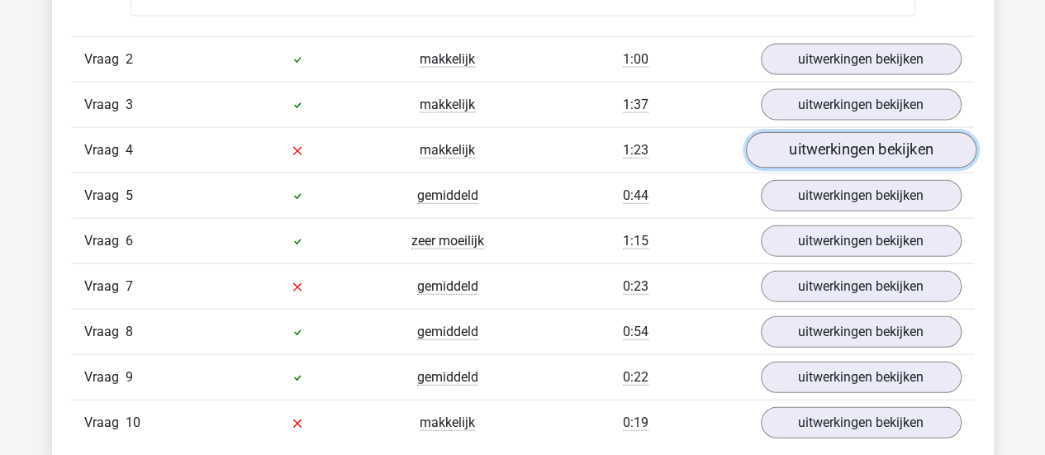
click at [819, 148] on link "uitwerkingen bekijken" at bounding box center [860, 150] width 230 height 36
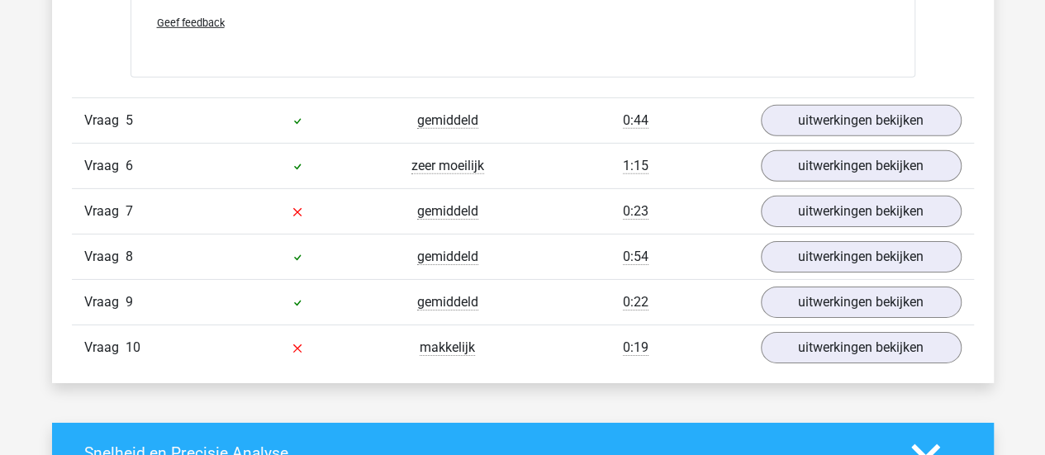
scroll to position [2544, 0]
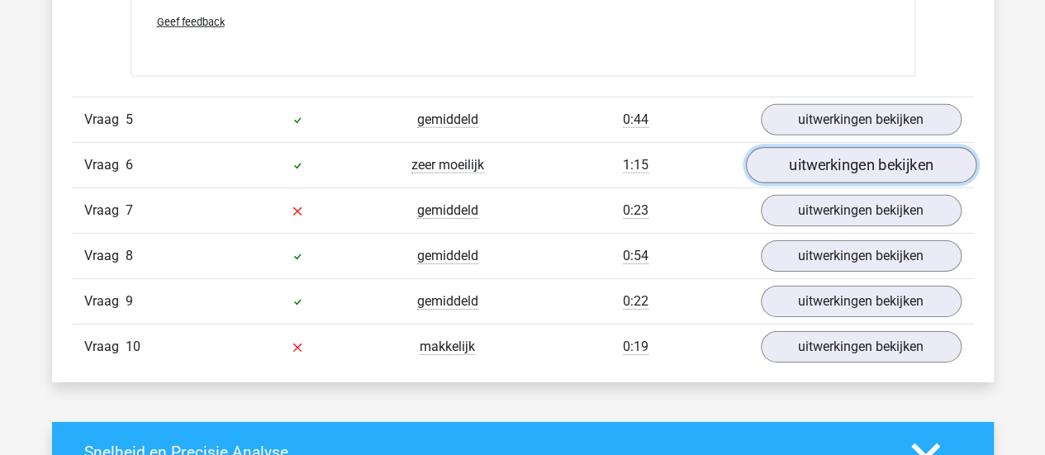
click at [793, 171] on link "uitwerkingen bekijken" at bounding box center [860, 166] width 230 height 36
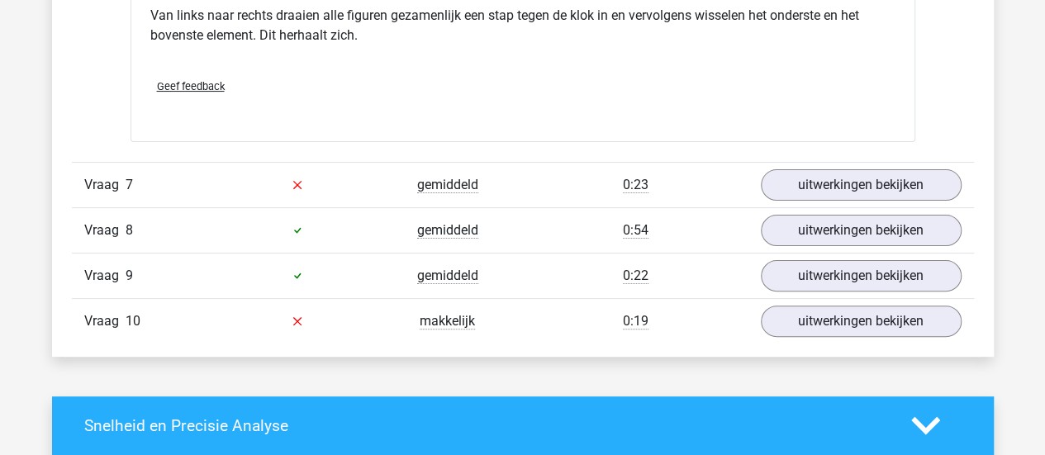
scroll to position [3249, 0]
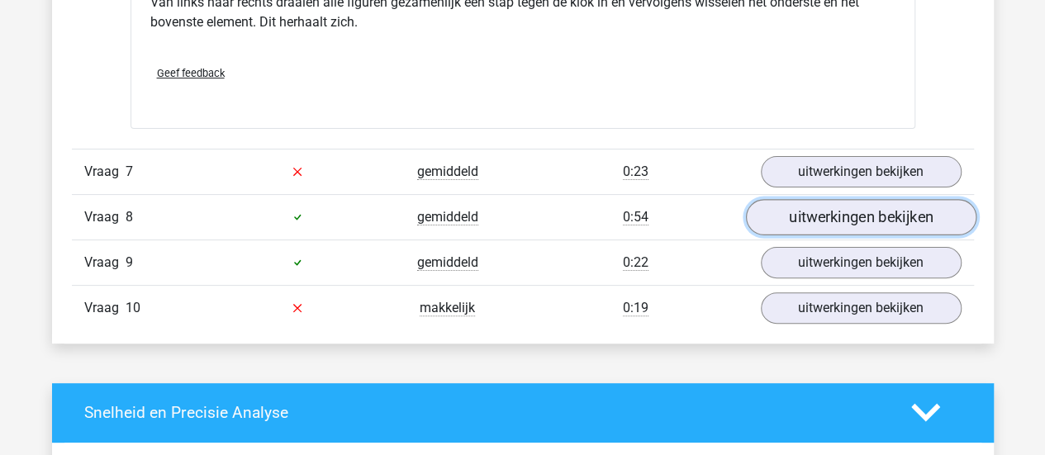
click at [775, 210] on link "uitwerkingen bekijken" at bounding box center [860, 217] width 230 height 36
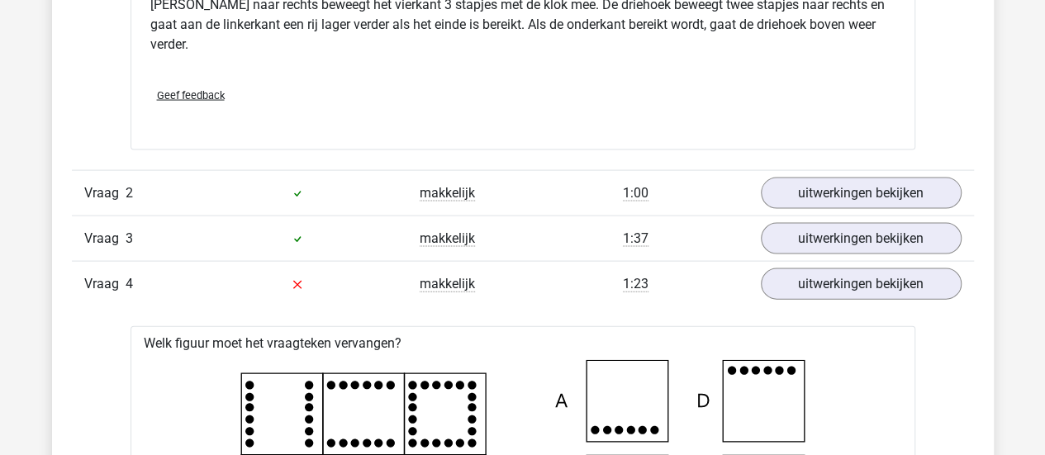
scroll to position [1754, 0]
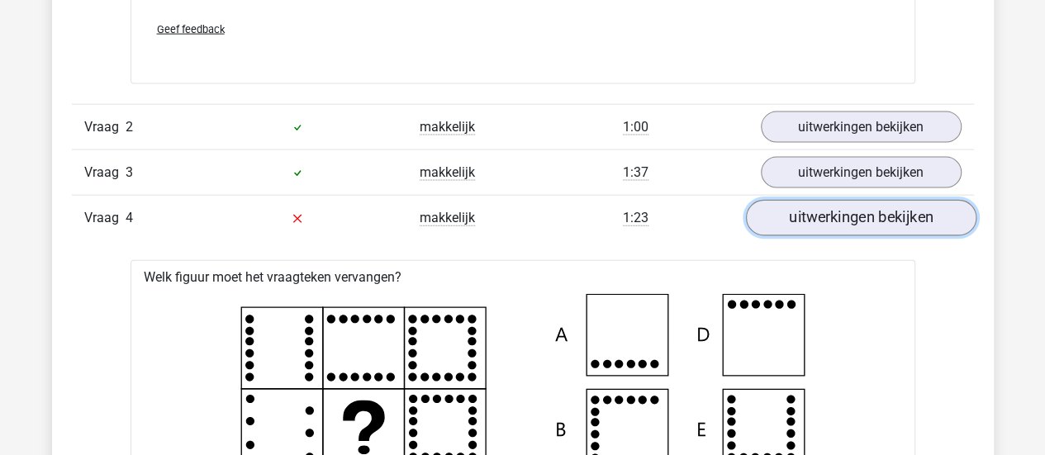
click at [813, 222] on link "uitwerkingen bekijken" at bounding box center [860, 218] width 230 height 36
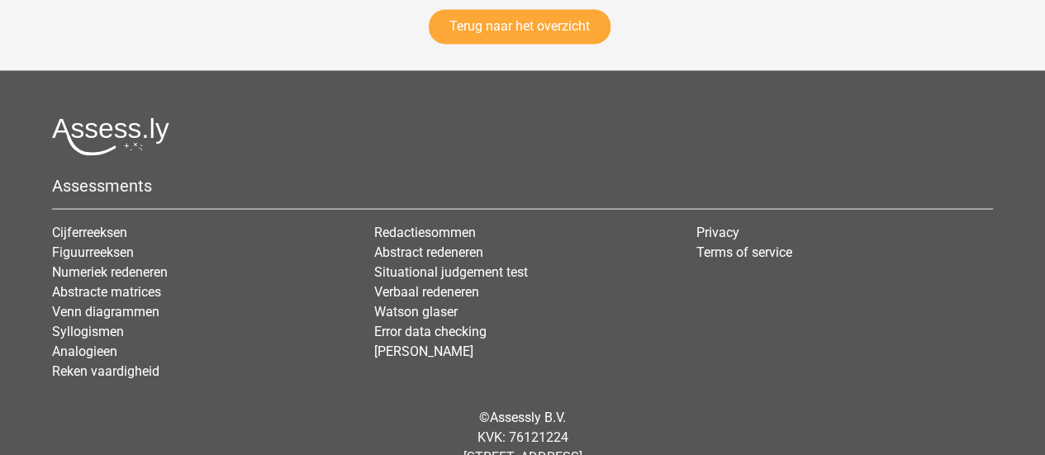
scroll to position [4552, 0]
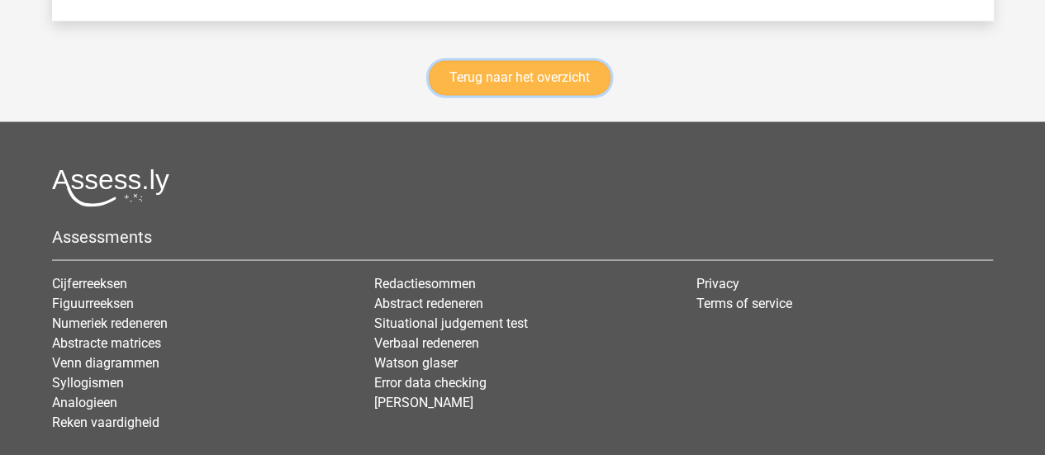
click at [547, 65] on link "Terug naar het overzicht" at bounding box center [520, 77] width 182 height 35
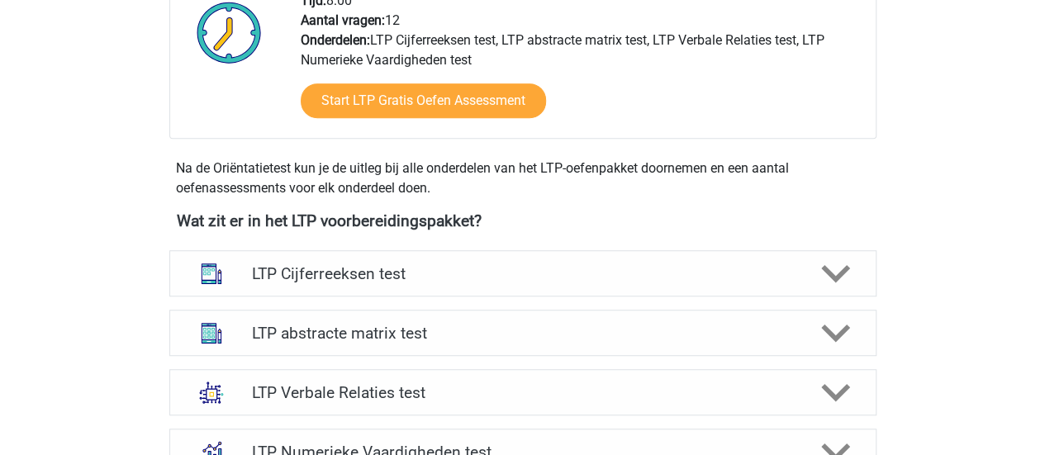
scroll to position [652, 0]
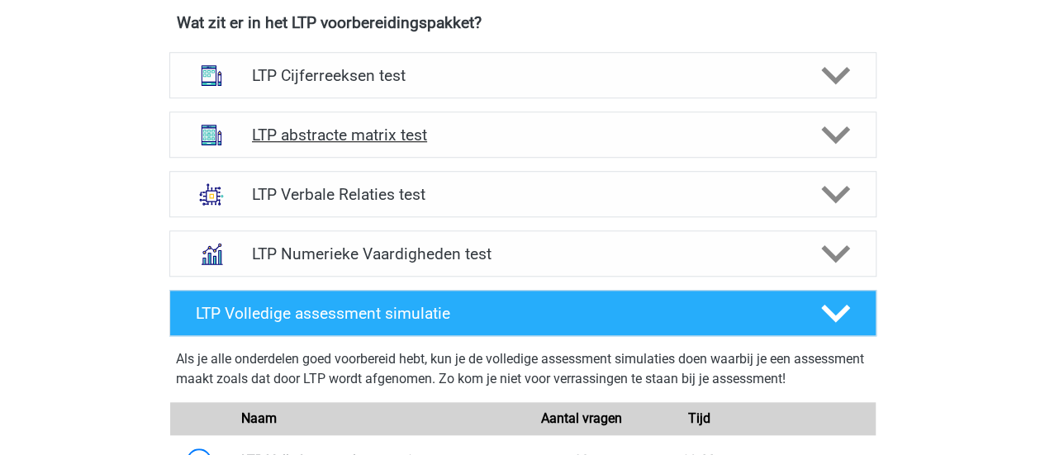
click at [694, 130] on h4 "LTP abstracte matrix test" at bounding box center [522, 135] width 541 height 19
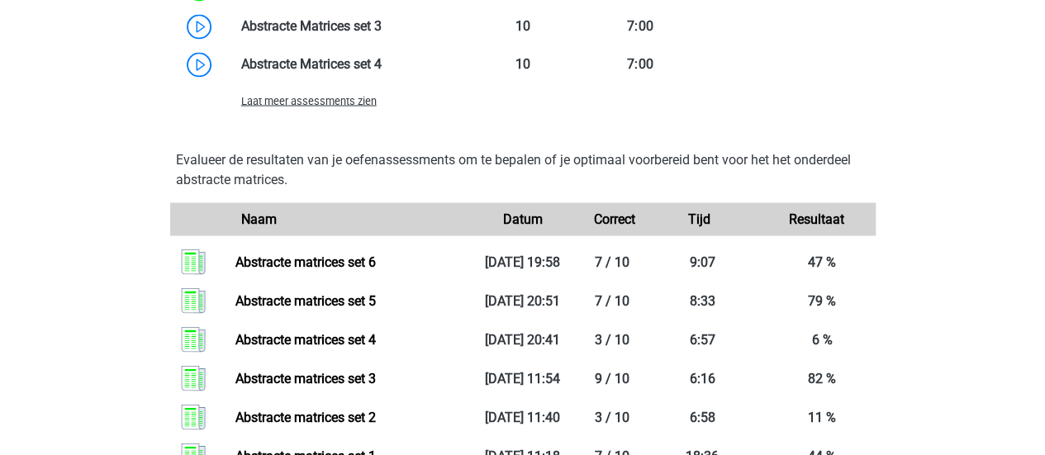
scroll to position [1348, 0]
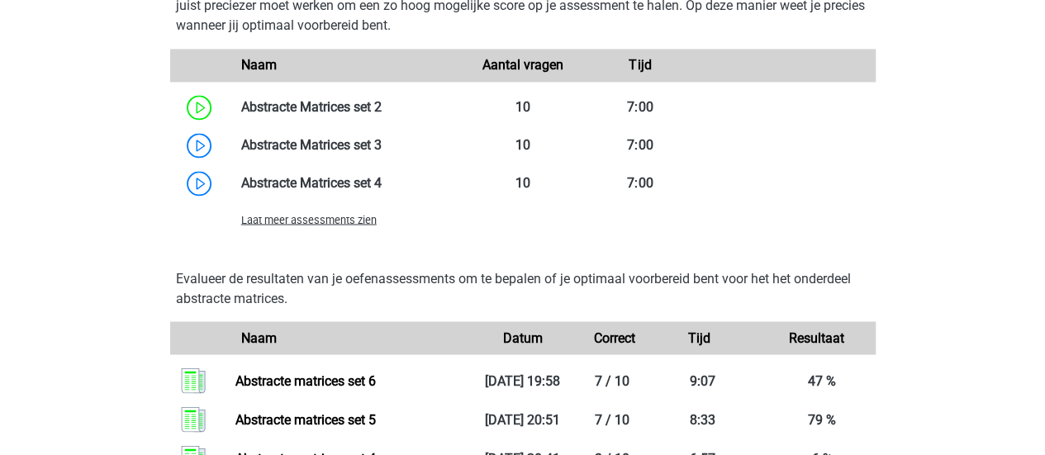
click at [345, 217] on span "Laat meer assessments zien" at bounding box center [308, 219] width 135 height 12
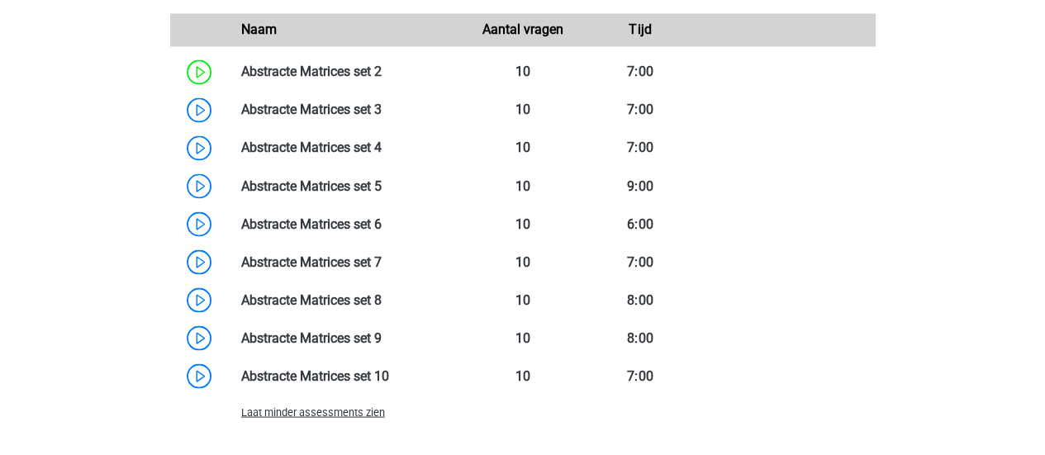
scroll to position [1384, 0]
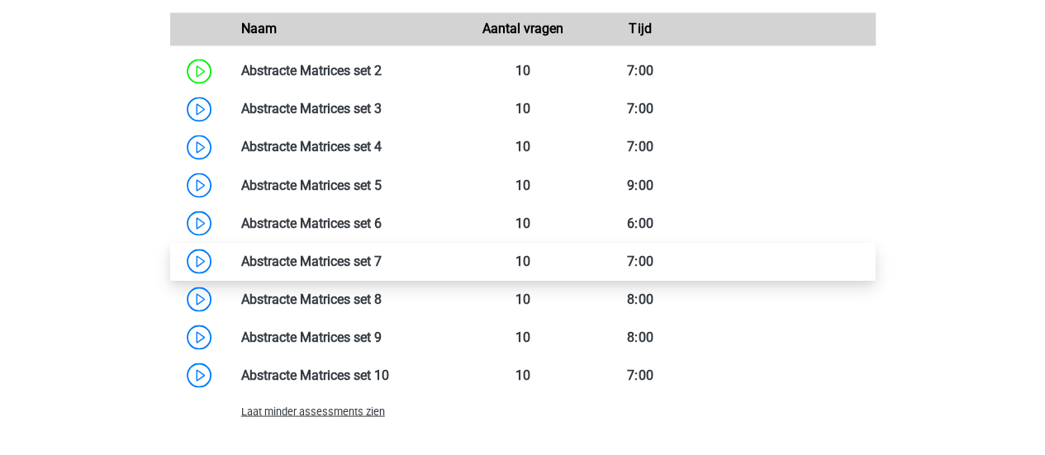
click at [382, 267] on link at bounding box center [382, 261] width 0 height 16
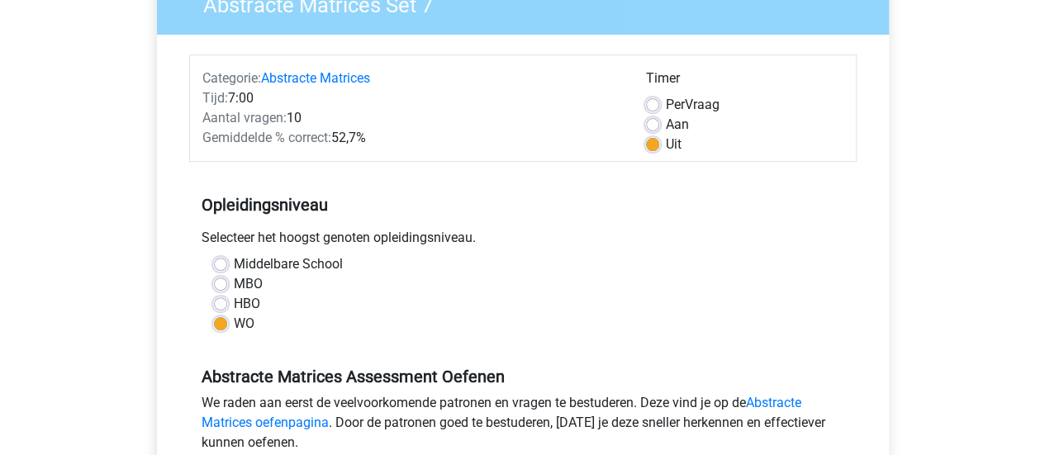
scroll to position [224, 0]
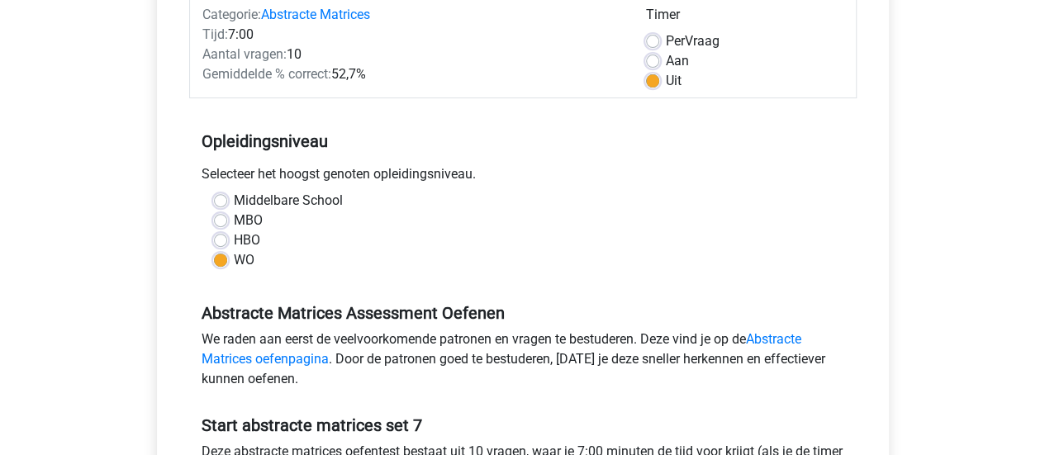
click at [682, 62] on label "Aan" at bounding box center [677, 61] width 23 height 20
click at [659, 62] on input "Aan" at bounding box center [652, 59] width 13 height 17
radio input "true"
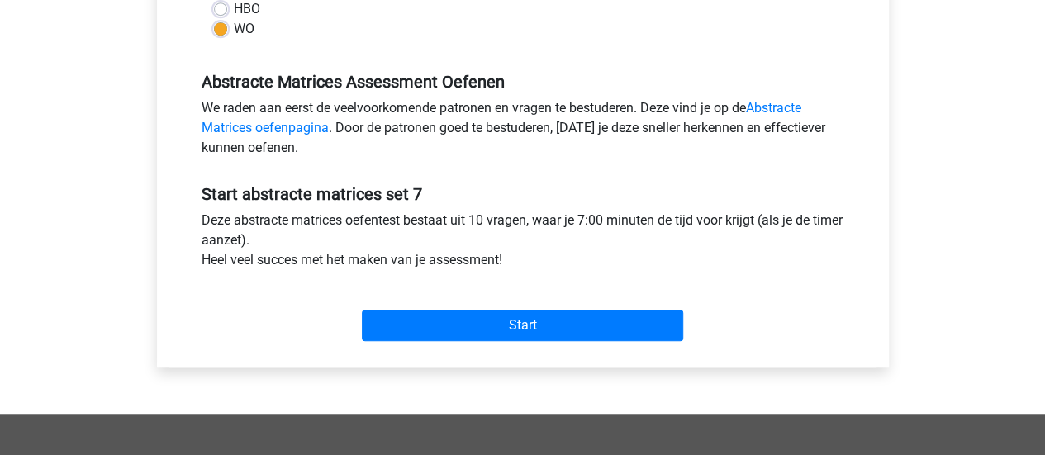
scroll to position [456, 0]
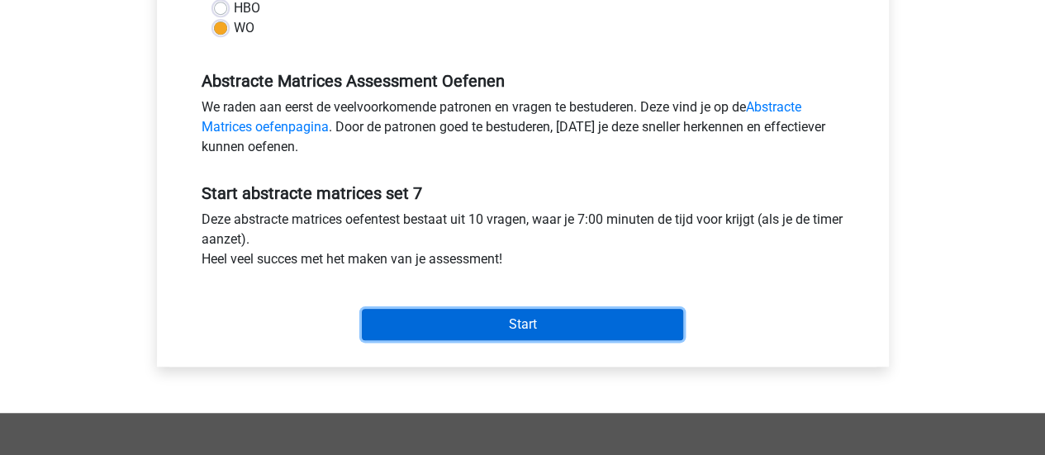
click at [538, 315] on input "Start" at bounding box center [522, 324] width 321 height 31
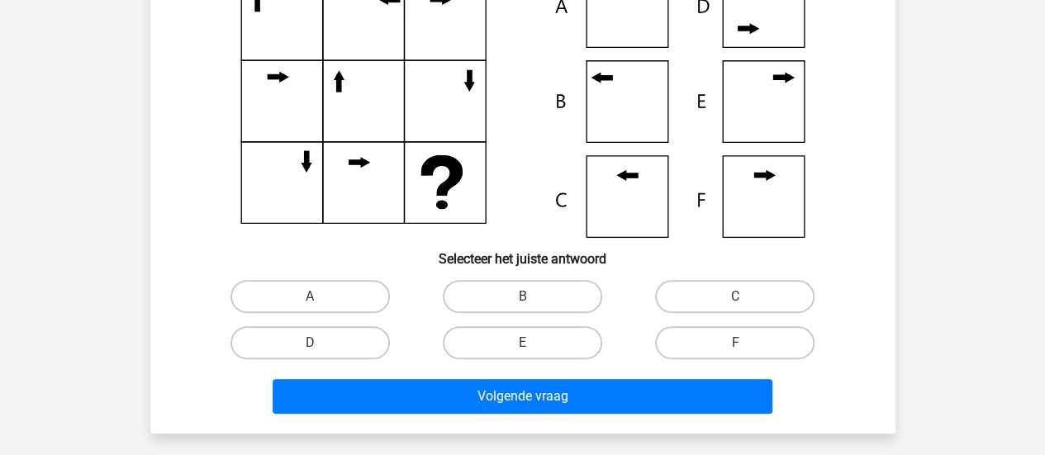
scroll to position [170, 0]
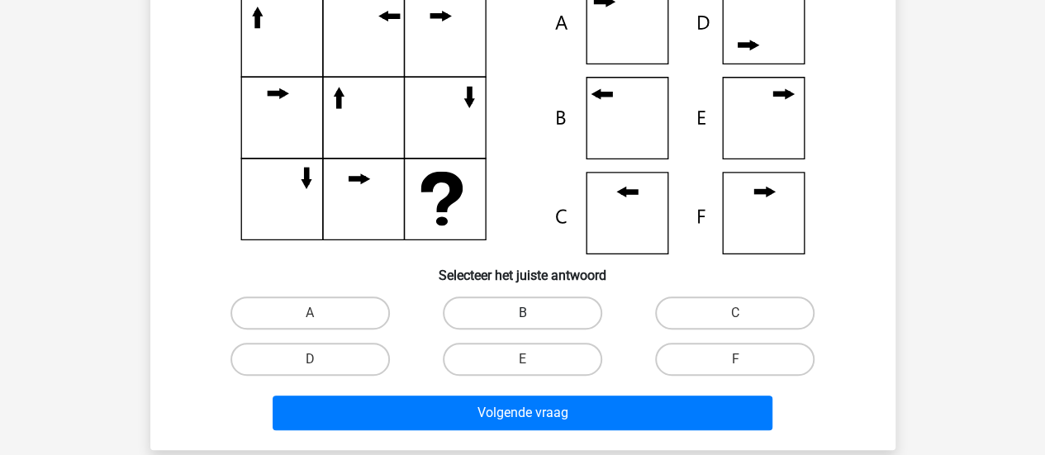
click at [522, 308] on label "B" at bounding box center [522, 312] width 159 height 33
click at [522, 313] on input "B" at bounding box center [527, 318] width 11 height 11
radio input "true"
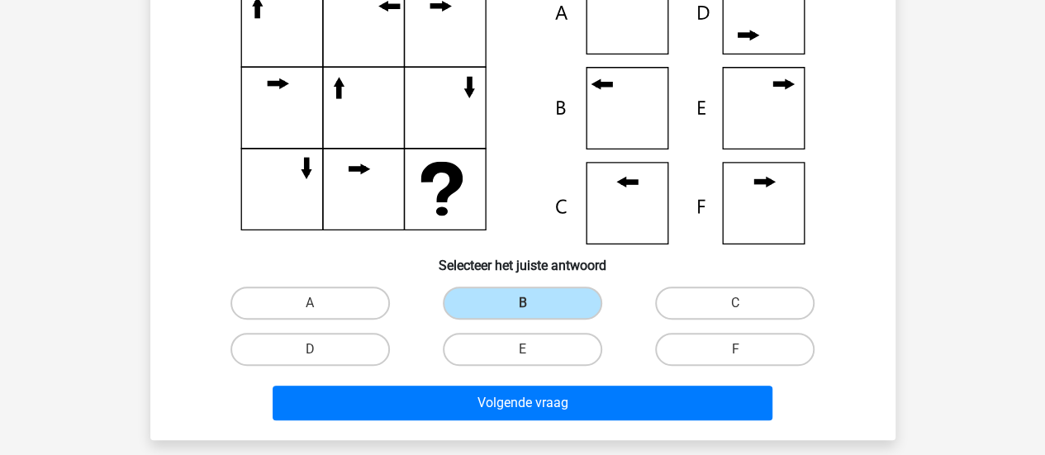
scroll to position [181, 0]
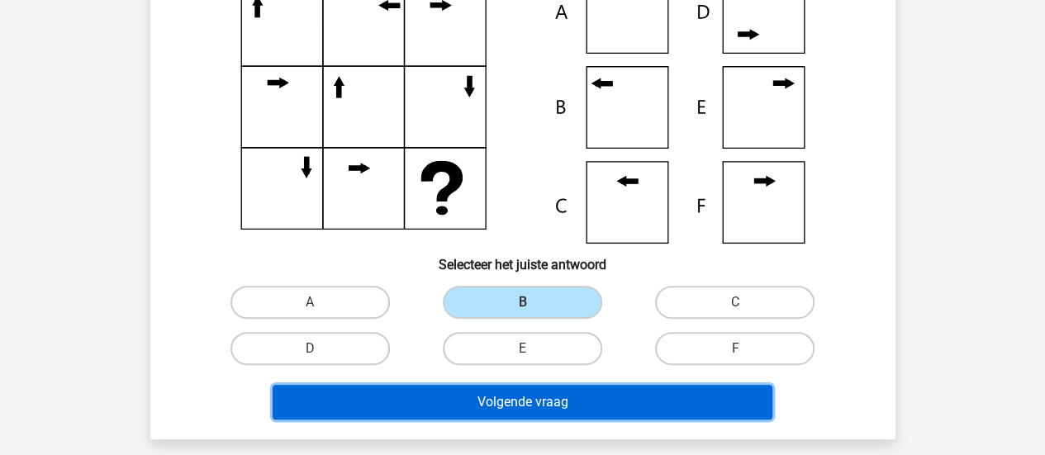
click at [593, 401] on button "Volgende vraag" at bounding box center [523, 402] width 500 height 35
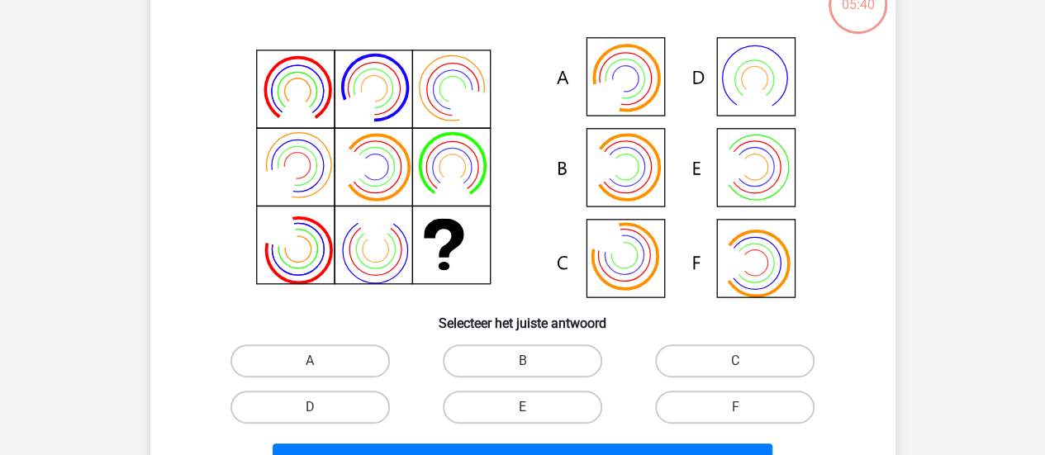
scroll to position [159, 0]
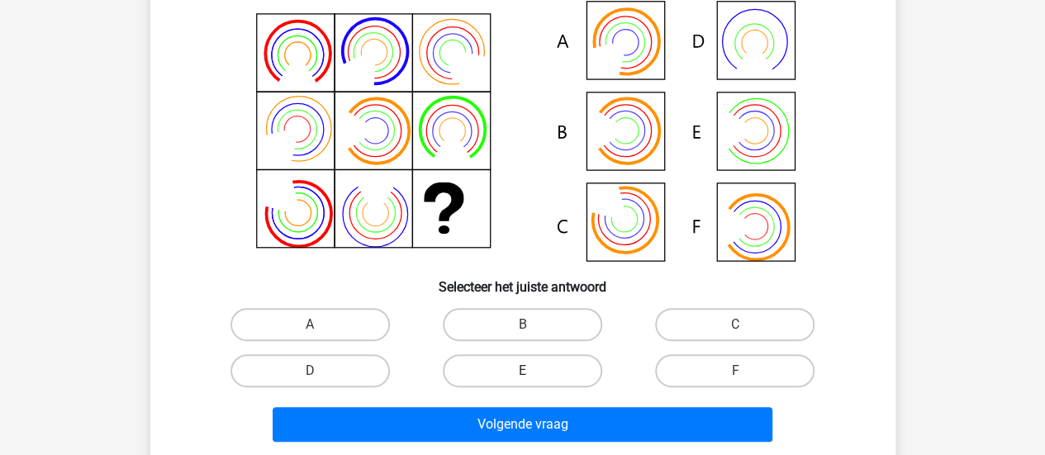
click at [555, 367] on label "E" at bounding box center [522, 370] width 159 height 33
click at [533, 371] on input "E" at bounding box center [527, 376] width 11 height 11
radio input "true"
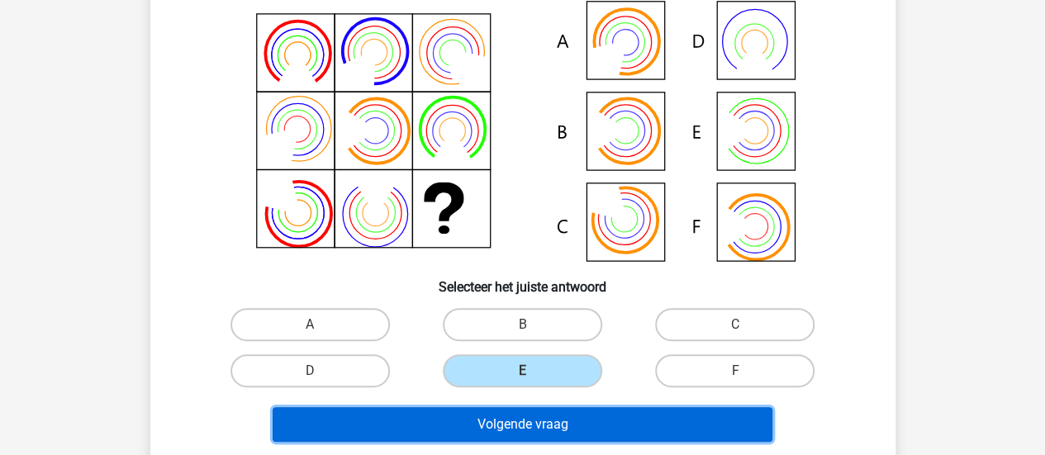
click at [576, 412] on button "Volgende vraag" at bounding box center [523, 424] width 500 height 35
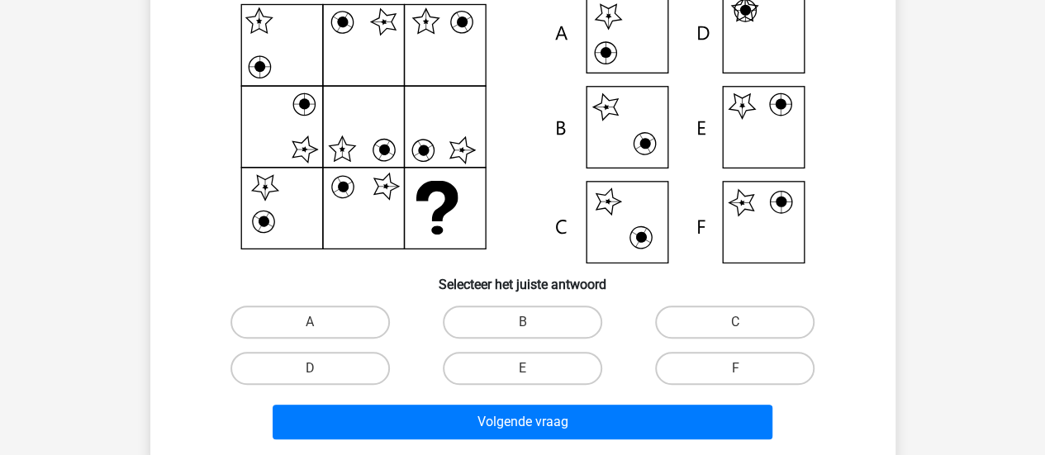
scroll to position [164, 0]
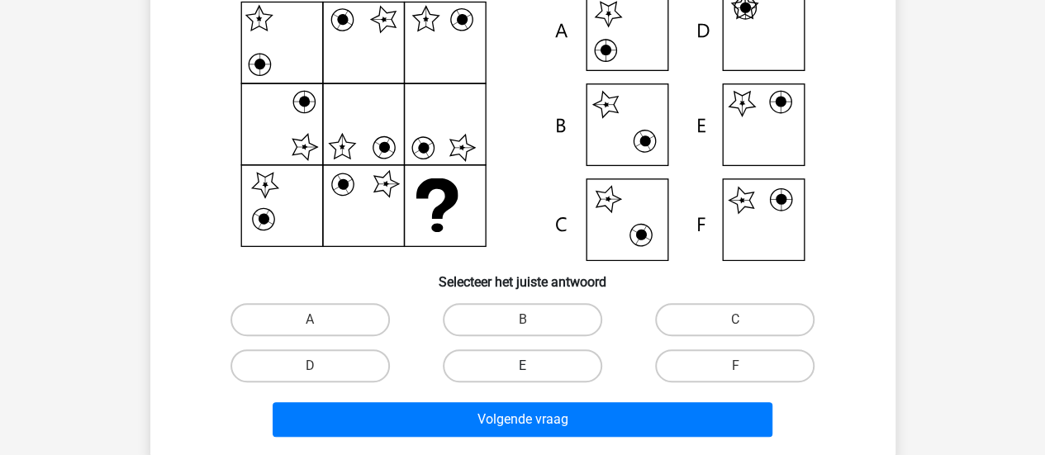
click at [570, 364] on label "E" at bounding box center [522, 365] width 159 height 33
click at [533, 366] on input "E" at bounding box center [527, 371] width 11 height 11
radio input "true"
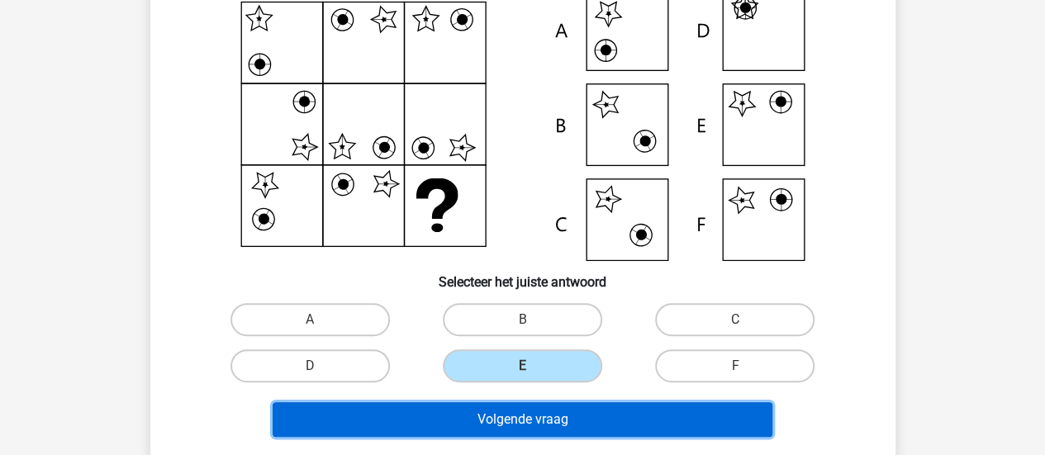
click at [578, 420] on button "Volgende vraag" at bounding box center [523, 419] width 500 height 35
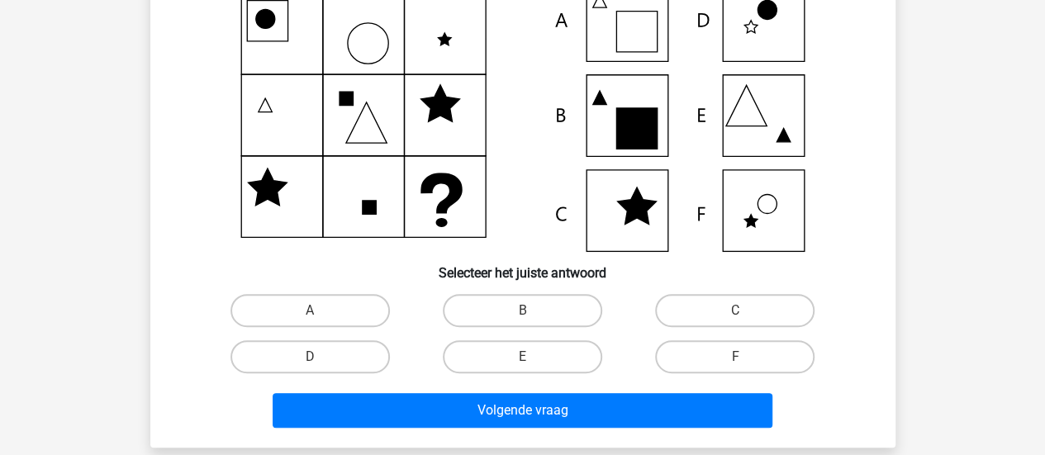
scroll to position [187, 0]
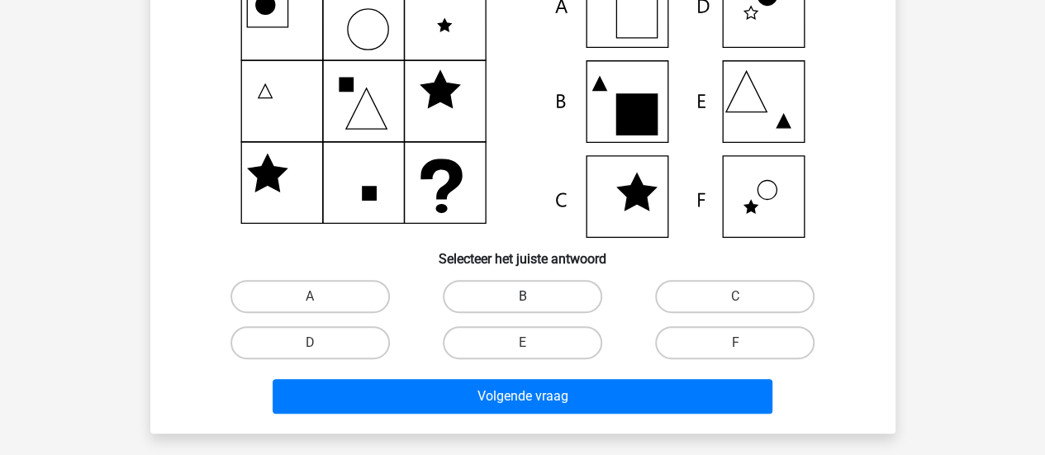
click at [537, 305] on label "B" at bounding box center [522, 296] width 159 height 33
click at [533, 305] on input "B" at bounding box center [527, 301] width 11 height 11
radio input "true"
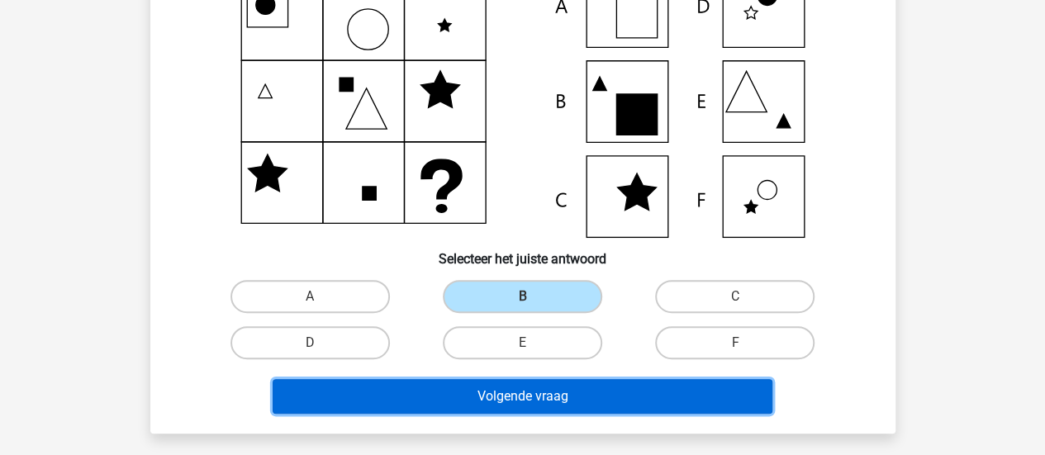
click at [579, 410] on button "Volgende vraag" at bounding box center [523, 396] width 500 height 35
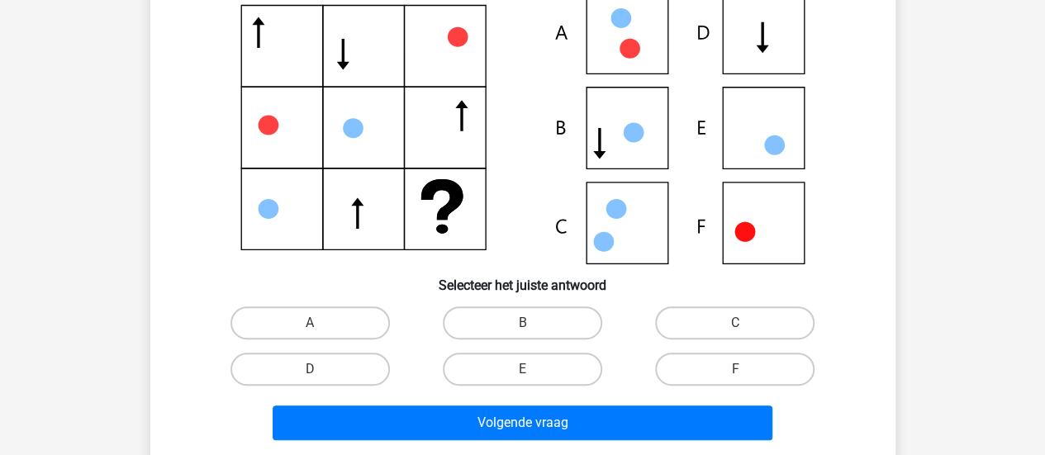
scroll to position [177, 0]
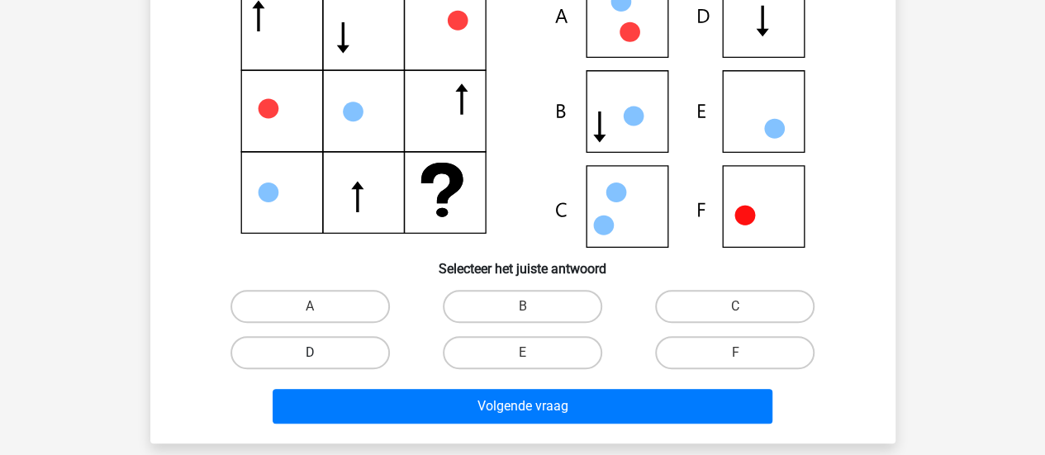
click at [363, 349] on label "D" at bounding box center [309, 352] width 159 height 33
click at [320, 353] on input "D" at bounding box center [315, 358] width 11 height 11
radio input "true"
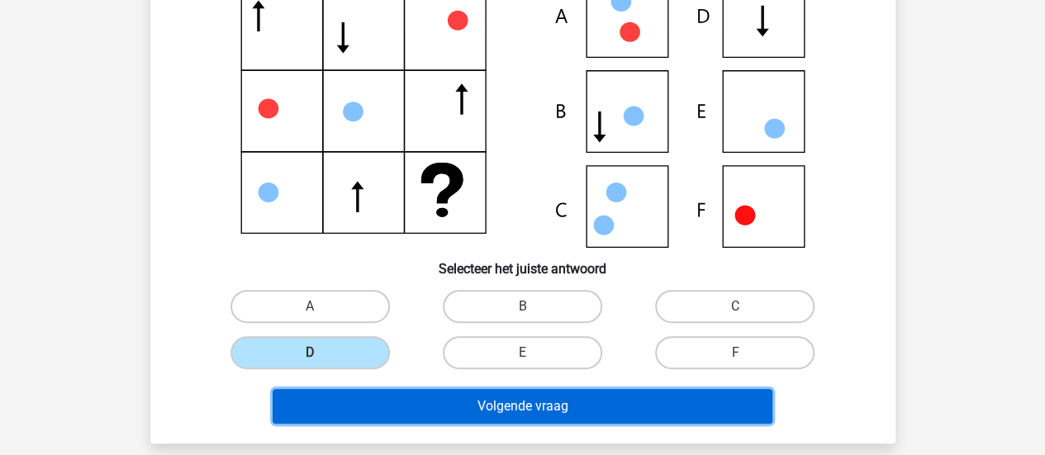
click at [414, 394] on button "Volgende vraag" at bounding box center [523, 406] width 500 height 35
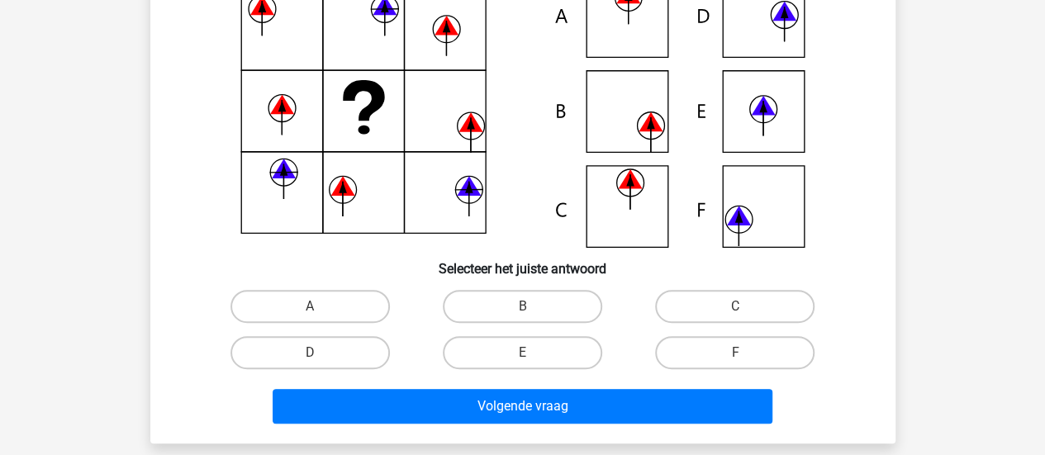
scroll to position [179, 0]
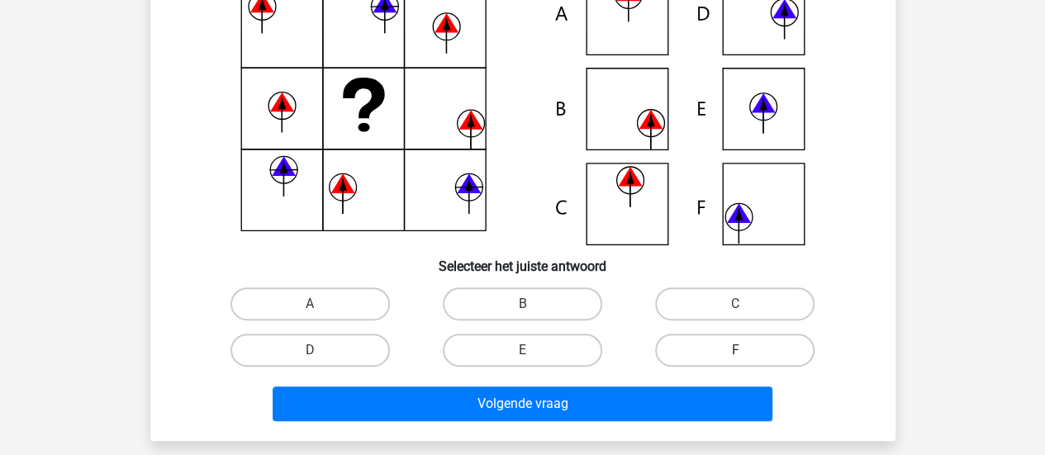
click at [671, 337] on label "F" at bounding box center [734, 350] width 159 height 33
click at [735, 350] on input "F" at bounding box center [740, 355] width 11 height 11
radio input "true"
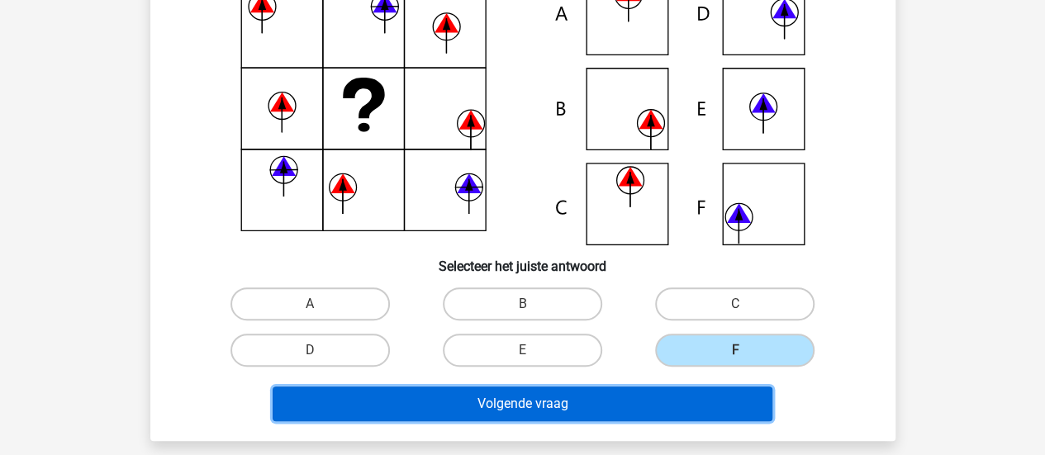
click at [656, 394] on button "Volgende vraag" at bounding box center [523, 403] width 500 height 35
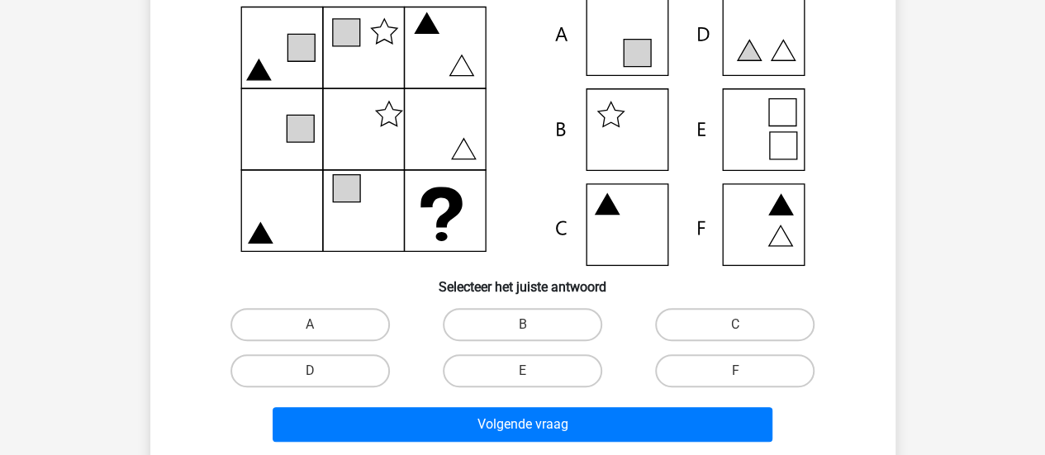
scroll to position [160, 0]
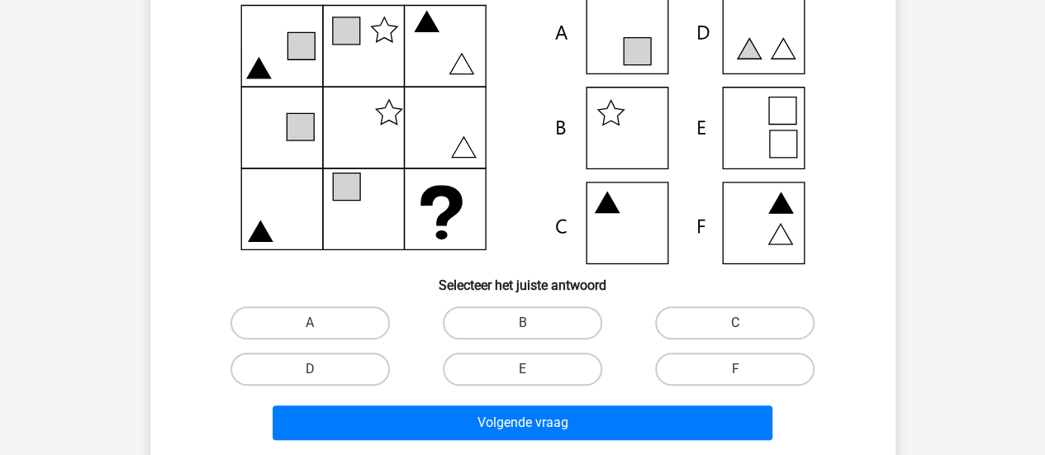
click at [711, 328] on label "C" at bounding box center [734, 322] width 159 height 33
click at [735, 328] on input "C" at bounding box center [740, 328] width 11 height 11
radio input "true"
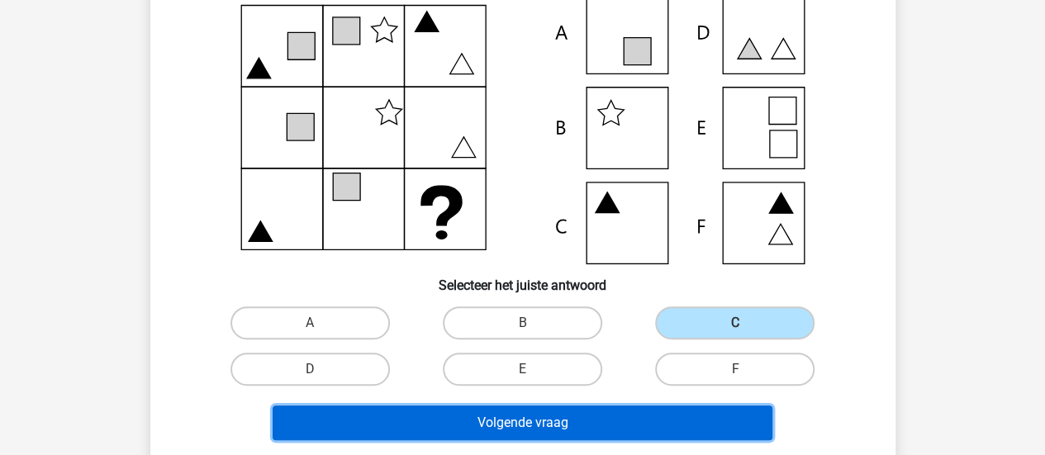
click at [613, 434] on button "Volgende vraag" at bounding box center [523, 422] width 500 height 35
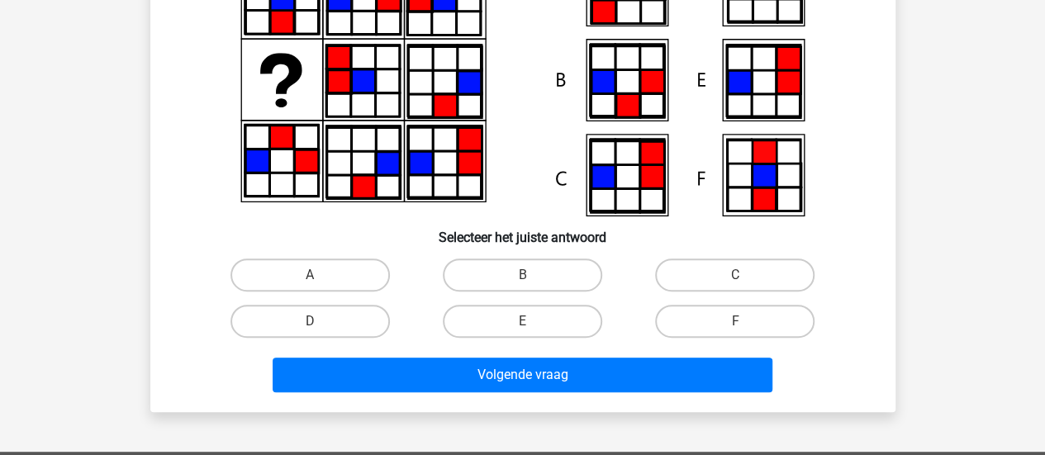
scroll to position [214, 0]
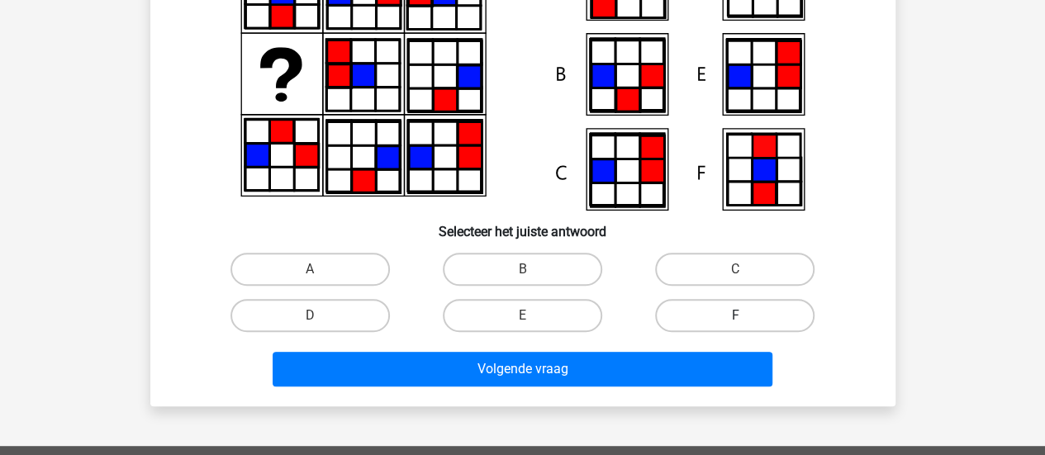
click at [675, 315] on label "F" at bounding box center [734, 315] width 159 height 33
click at [735, 315] on input "F" at bounding box center [740, 320] width 11 height 11
radio input "true"
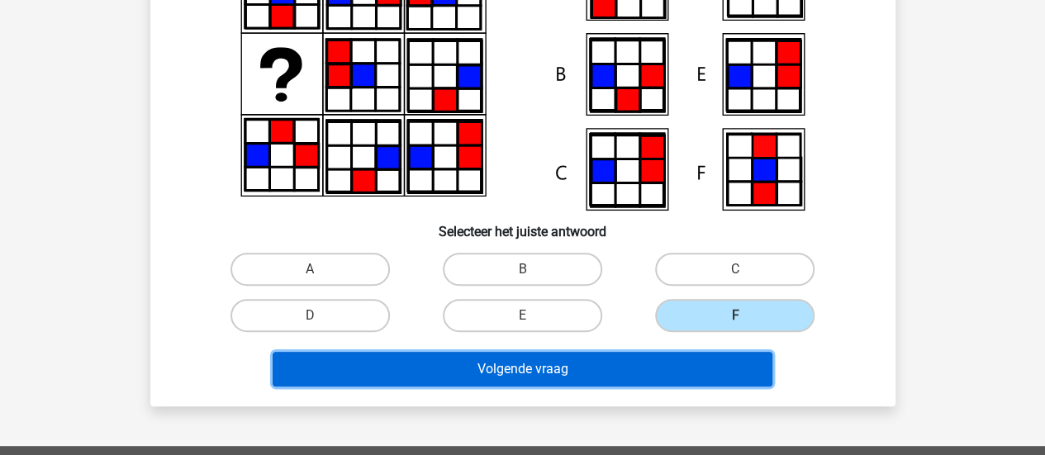
click at [647, 365] on button "Volgende vraag" at bounding box center [523, 369] width 500 height 35
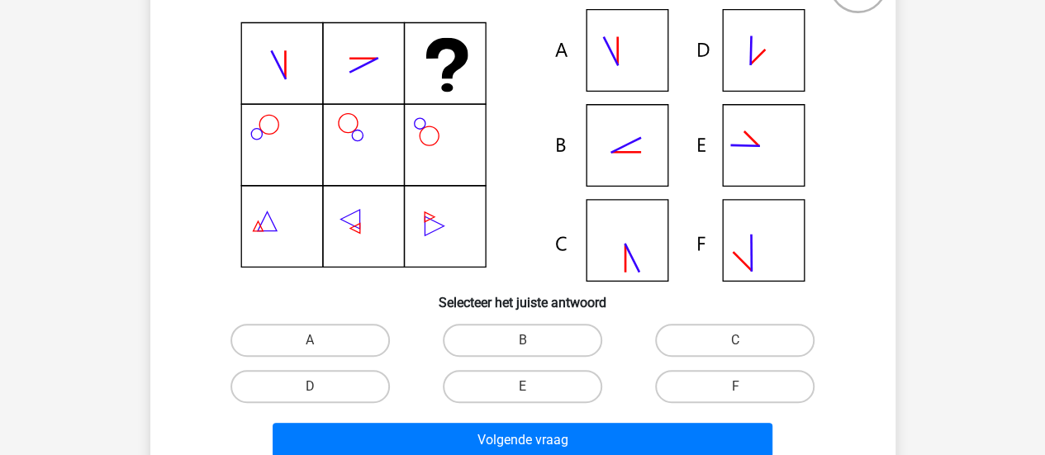
scroll to position [151, 0]
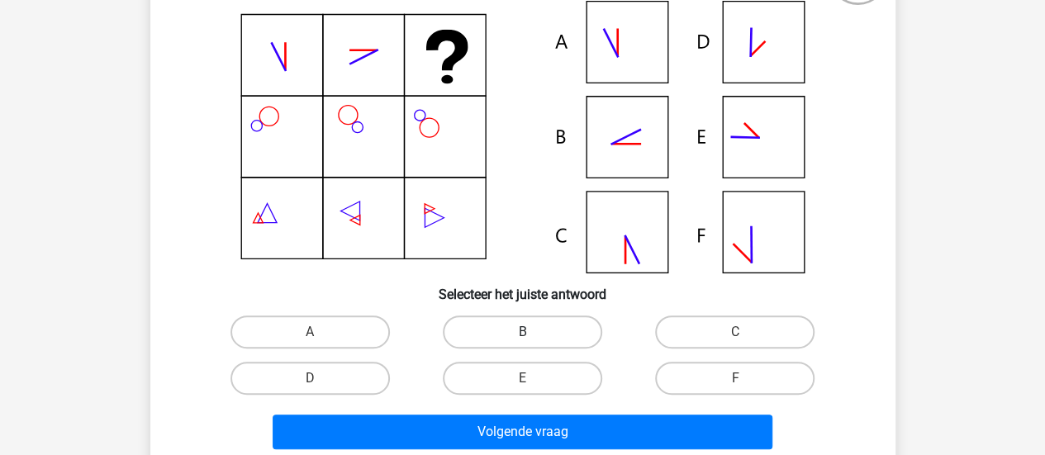
click at [545, 338] on label "B" at bounding box center [522, 331] width 159 height 33
click at [533, 338] on input "B" at bounding box center [527, 337] width 11 height 11
radio input "true"
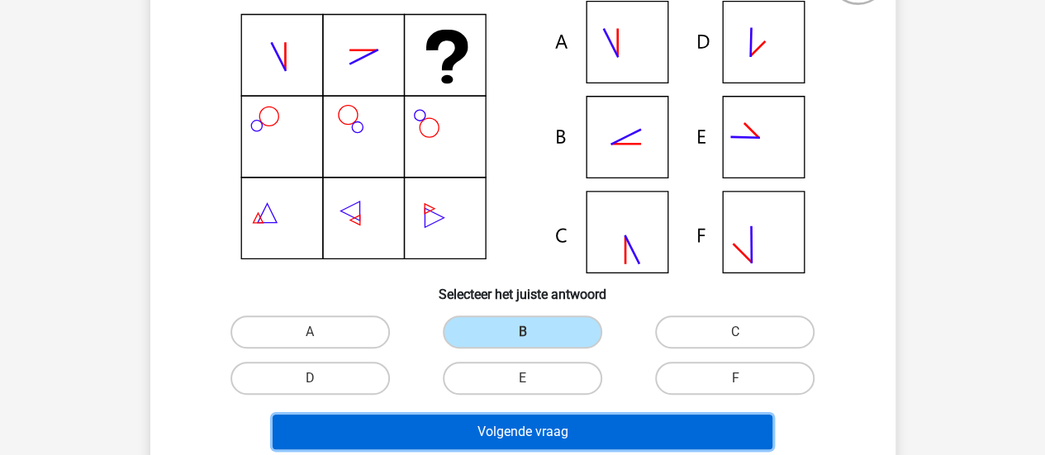
click at [576, 433] on button "Volgende vraag" at bounding box center [523, 432] width 500 height 35
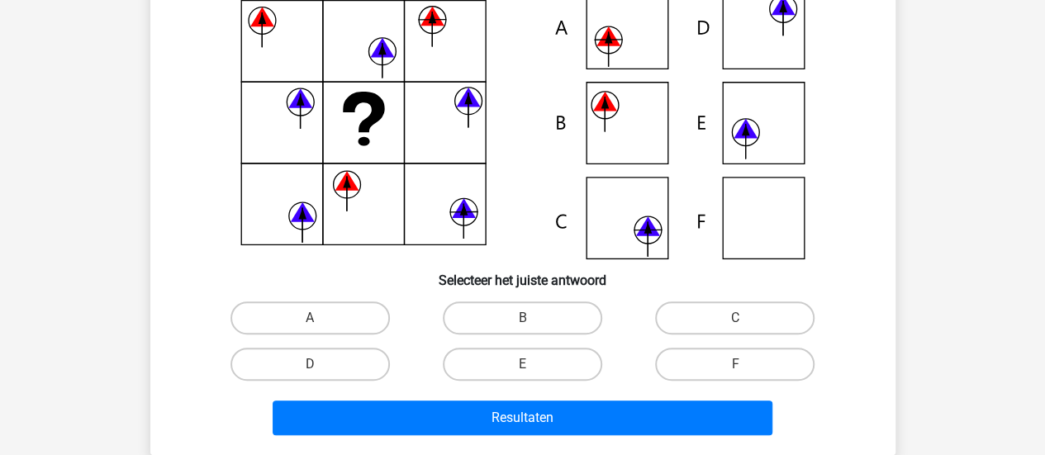
scroll to position [166, 0]
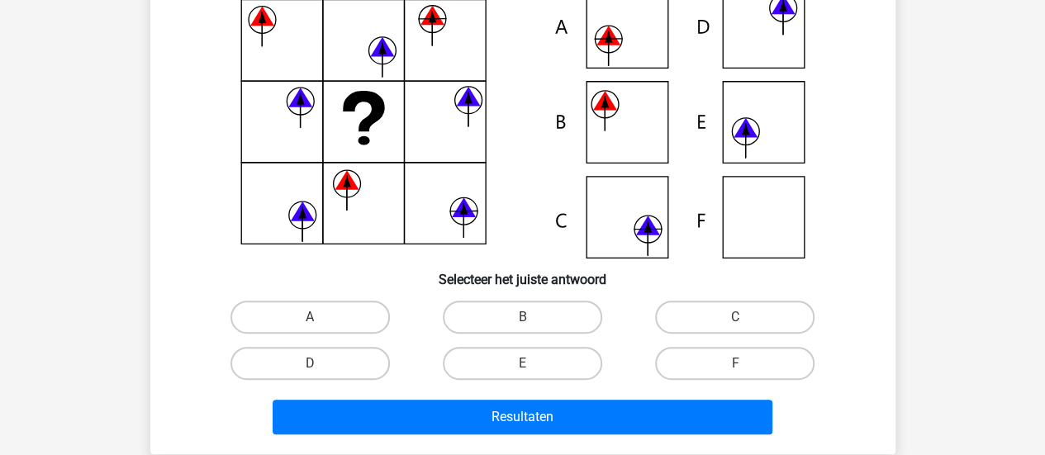
click at [685, 290] on div "Welk figuur moet het vraagteken vervangen?" at bounding box center [523, 182] width 732 height 518
click at [695, 302] on label "C" at bounding box center [734, 317] width 159 height 33
click at [735, 317] on input "C" at bounding box center [740, 322] width 11 height 11
radio input "true"
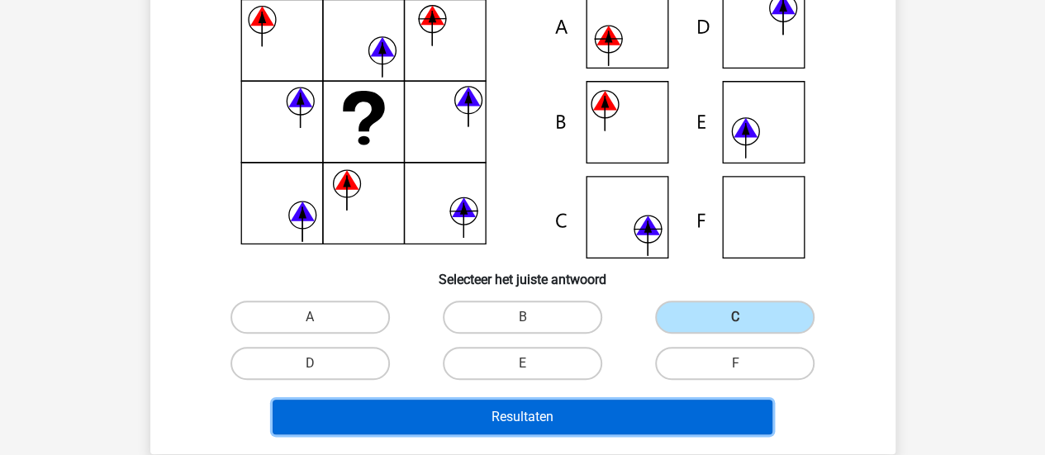
click at [627, 407] on button "Resultaten" at bounding box center [523, 417] width 500 height 35
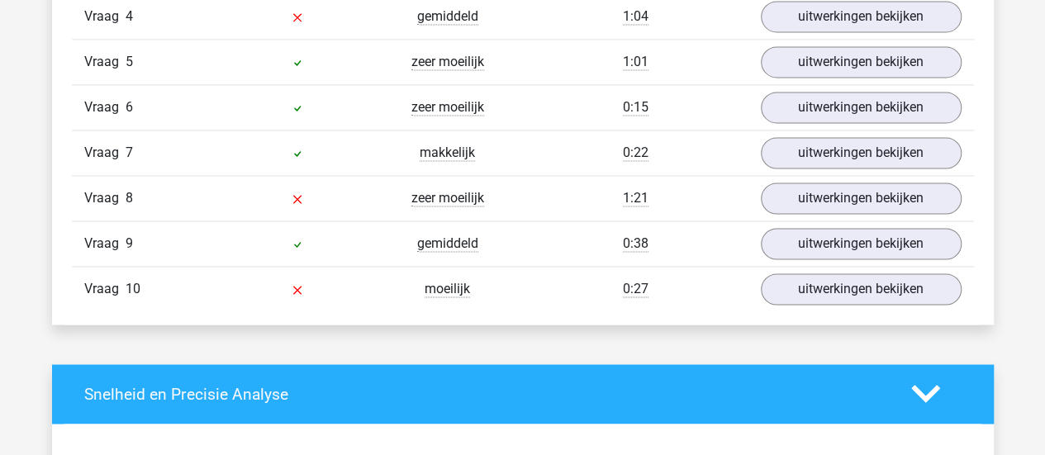
scroll to position [1260, 0]
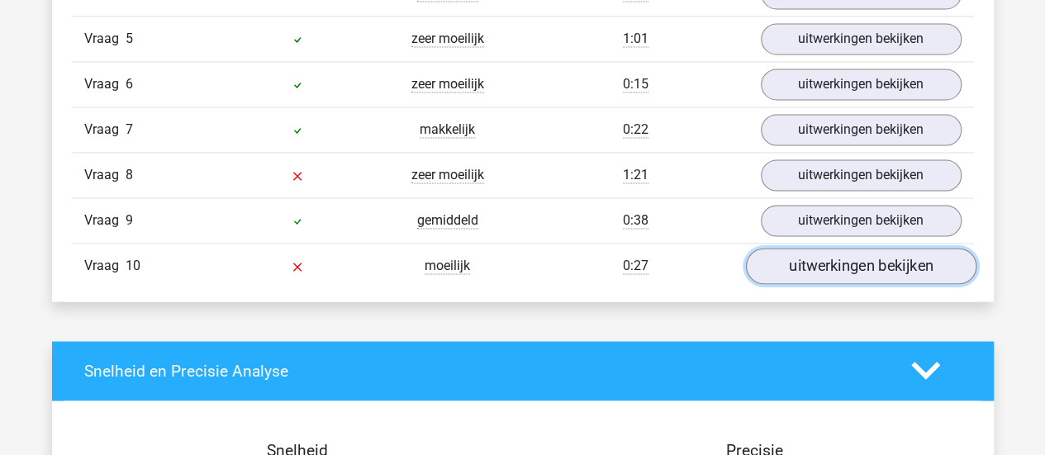
click at [866, 261] on link "uitwerkingen bekijken" at bounding box center [860, 266] width 230 height 36
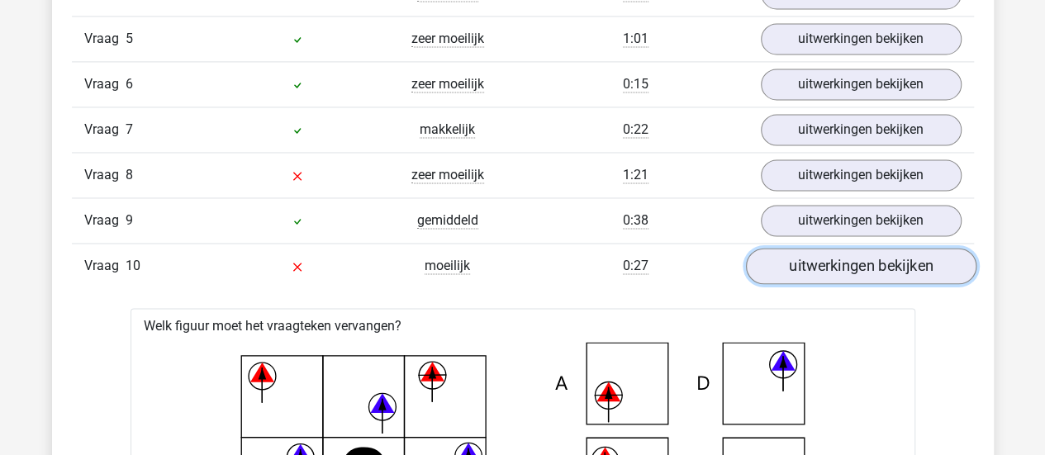
click at [866, 261] on link "uitwerkingen bekijken" at bounding box center [860, 266] width 230 height 36
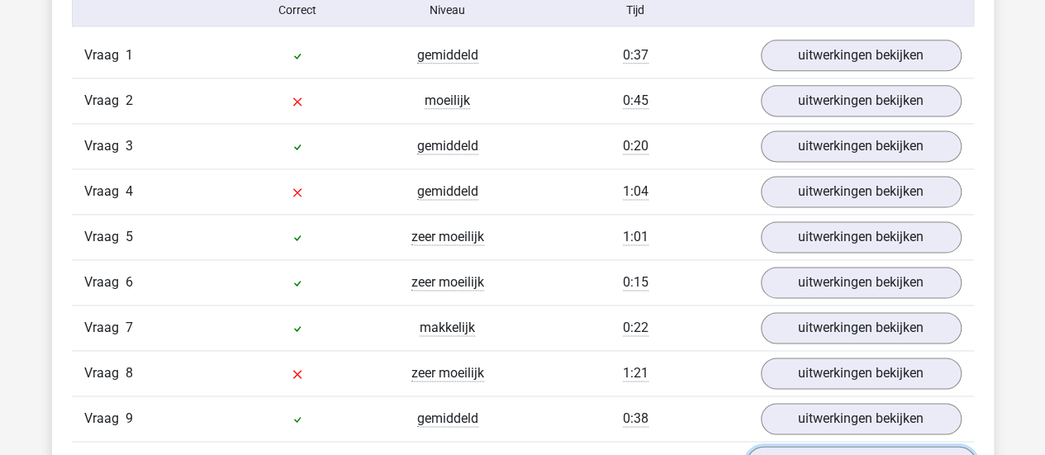
scroll to position [1064, 0]
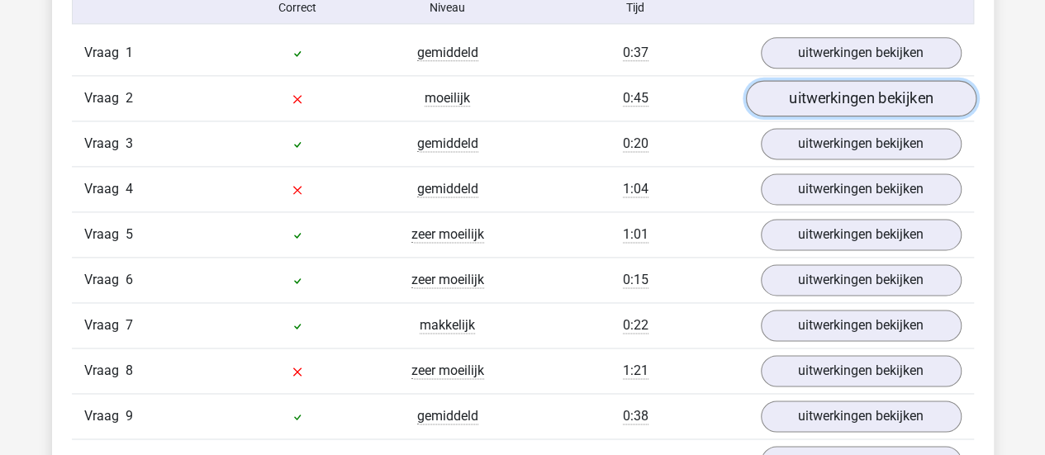
click at [824, 87] on link "uitwerkingen bekijken" at bounding box center [860, 98] width 230 height 36
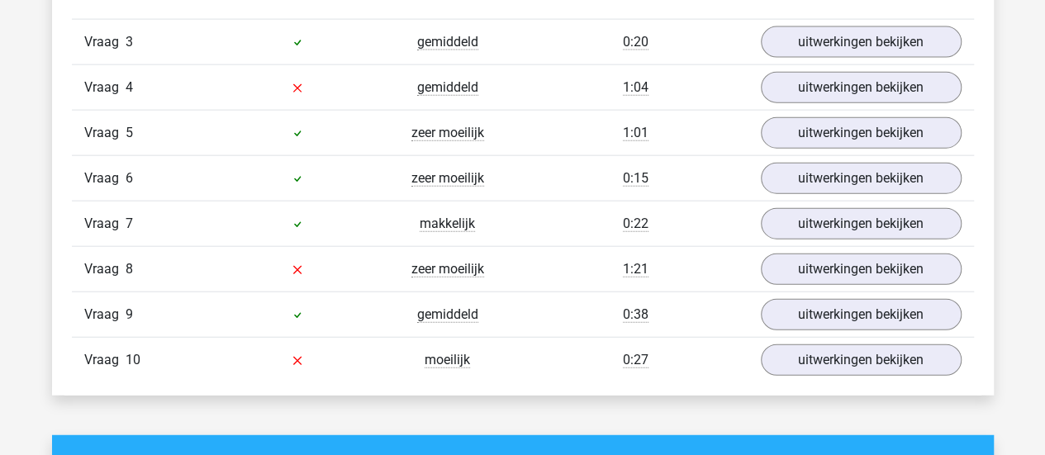
scroll to position [1825, 0]
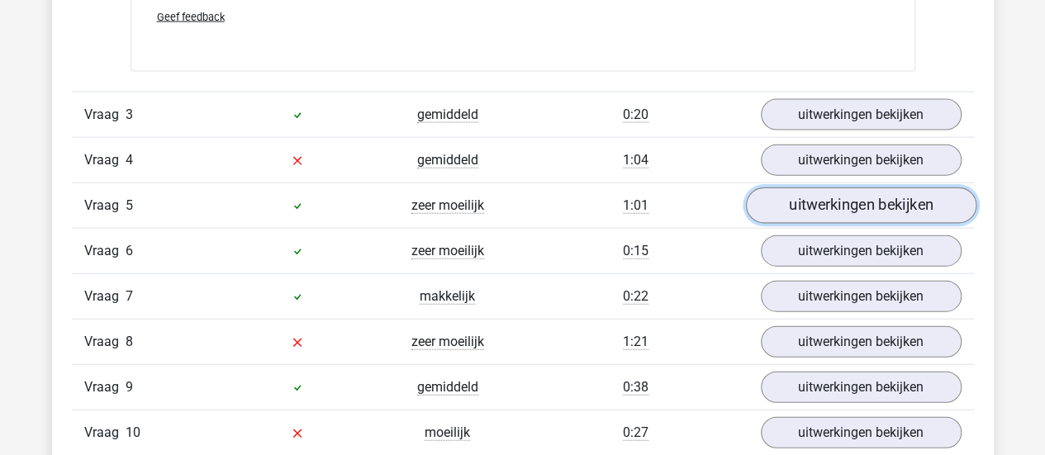
click at [773, 202] on link "uitwerkingen bekijken" at bounding box center [860, 205] width 230 height 36
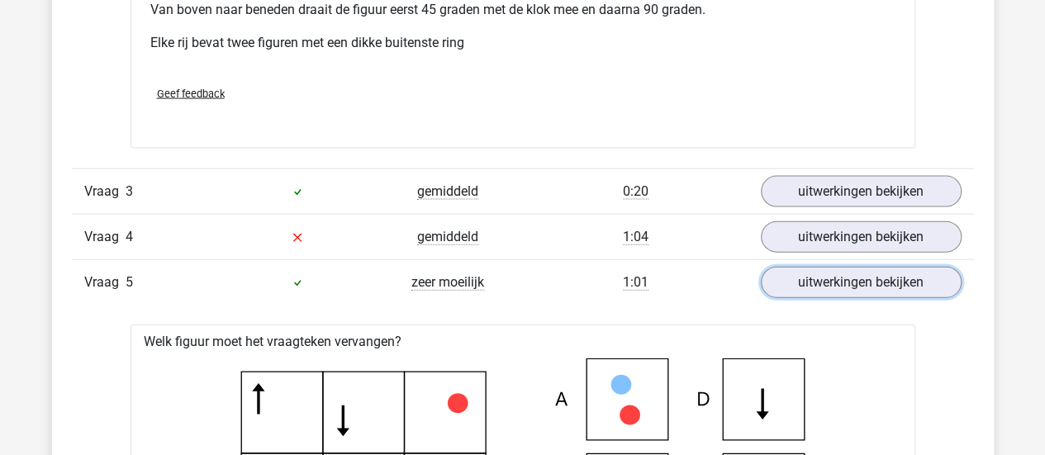
scroll to position [1666, 0]
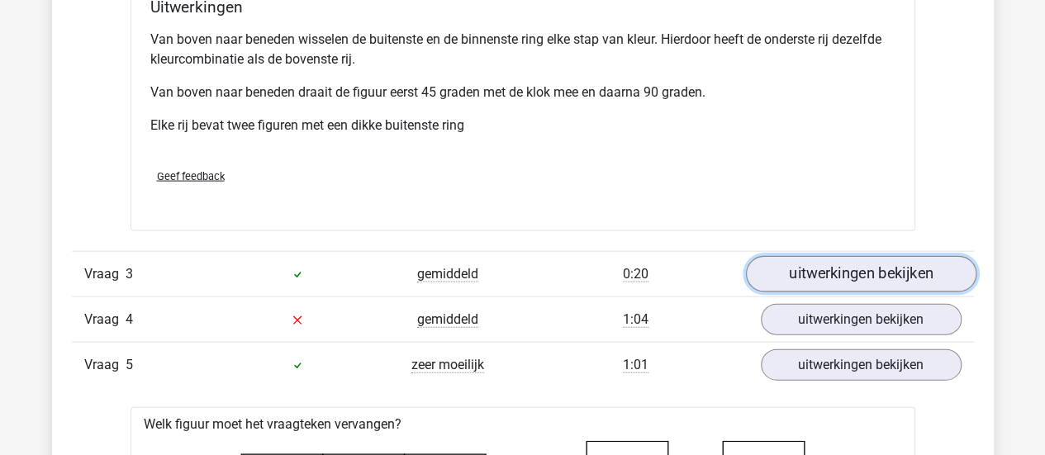
click at [853, 273] on link "uitwerkingen bekijken" at bounding box center [860, 274] width 230 height 36
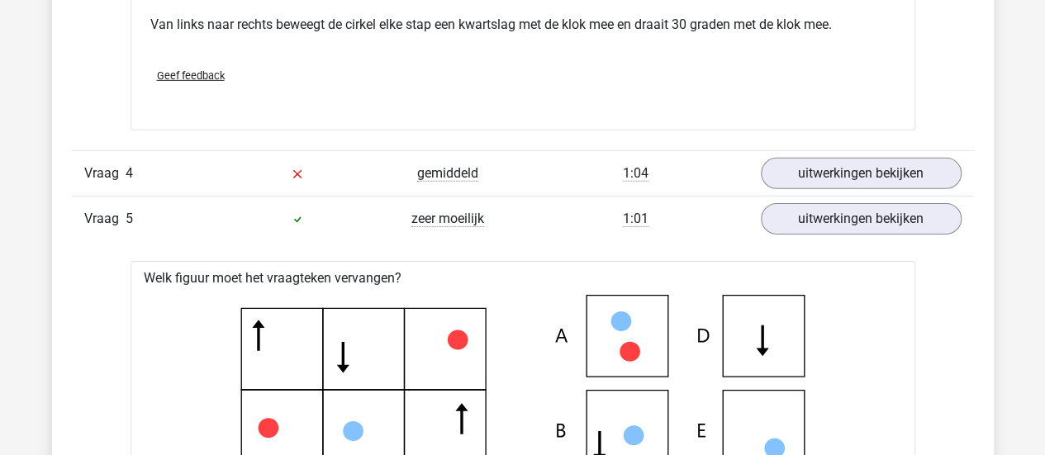
scroll to position [2543, 0]
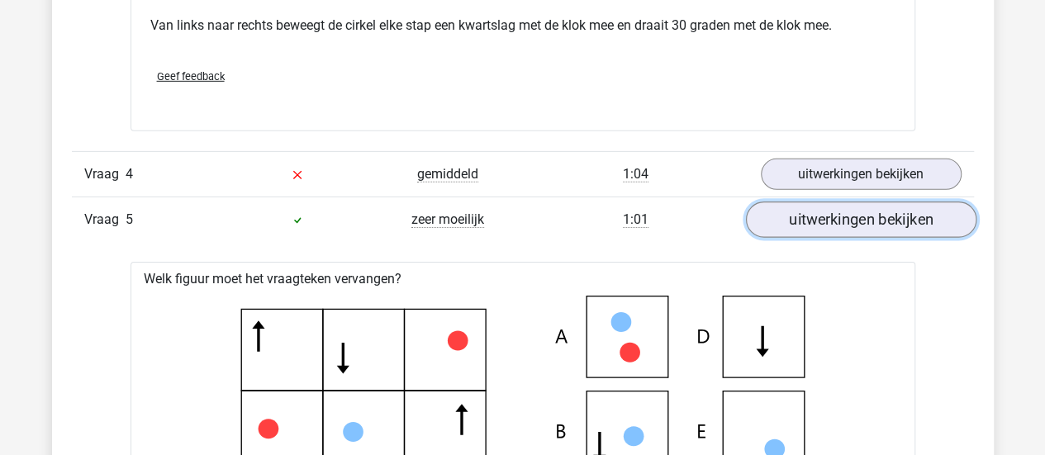
click at [829, 225] on link "uitwerkingen bekijken" at bounding box center [860, 220] width 230 height 36
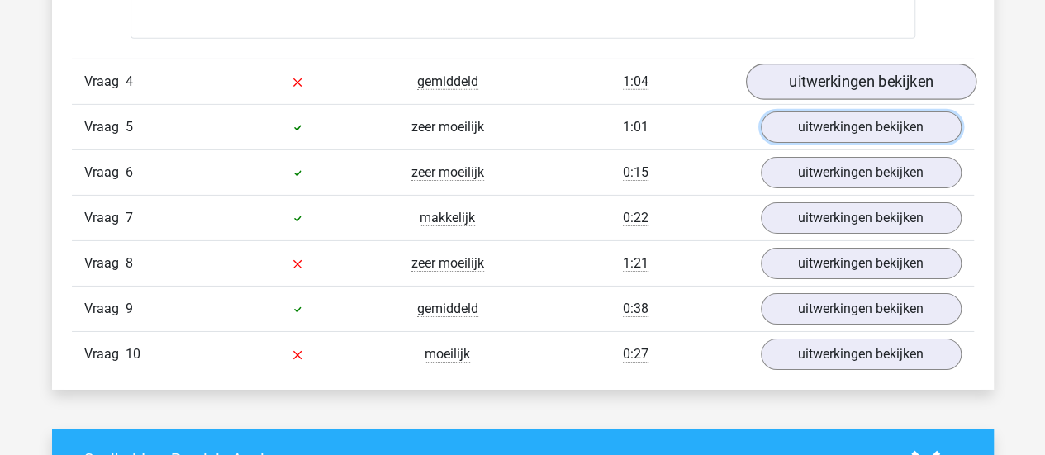
scroll to position [2638, 0]
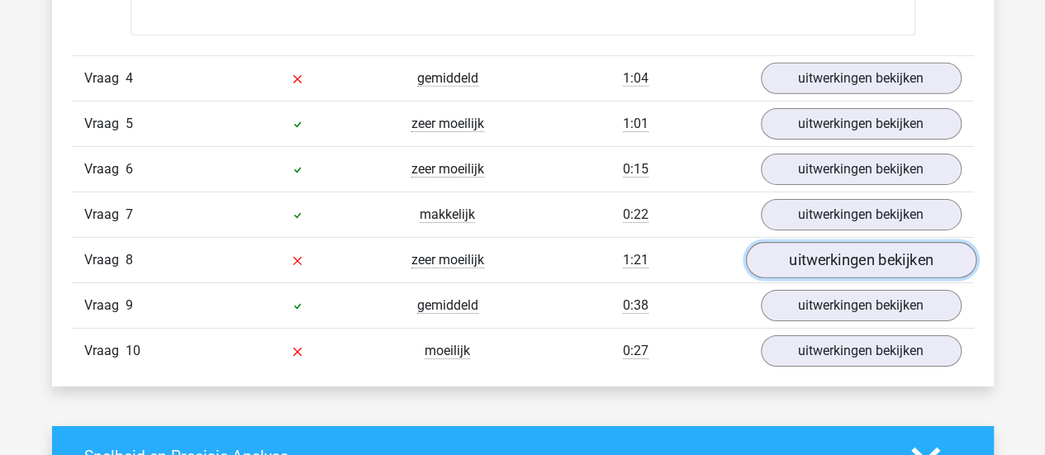
click at [798, 249] on link "uitwerkingen bekijken" at bounding box center [860, 261] width 230 height 36
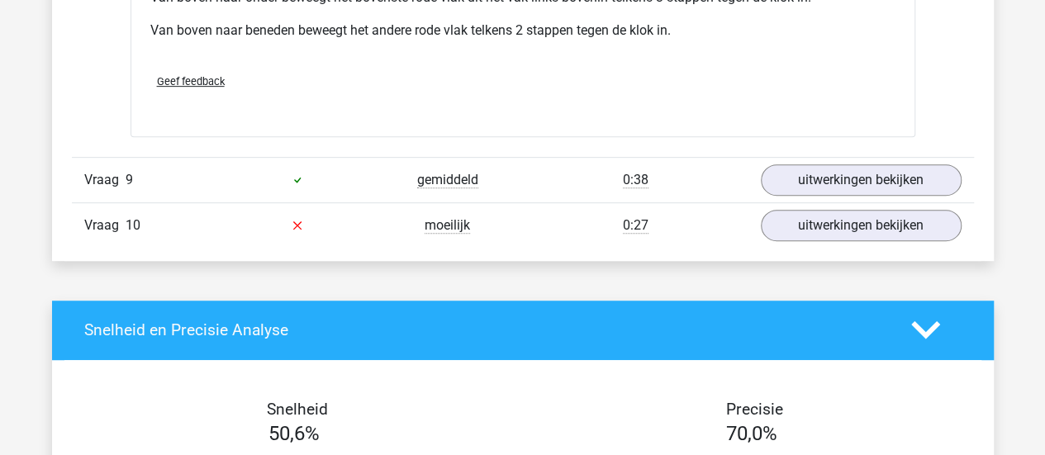
scroll to position [3478, 0]
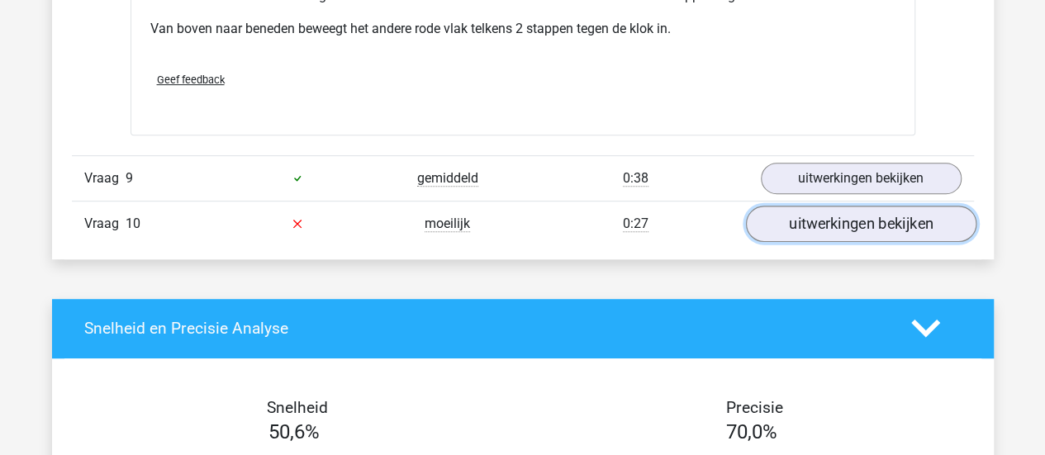
click at [851, 214] on link "uitwerkingen bekijken" at bounding box center [860, 224] width 230 height 36
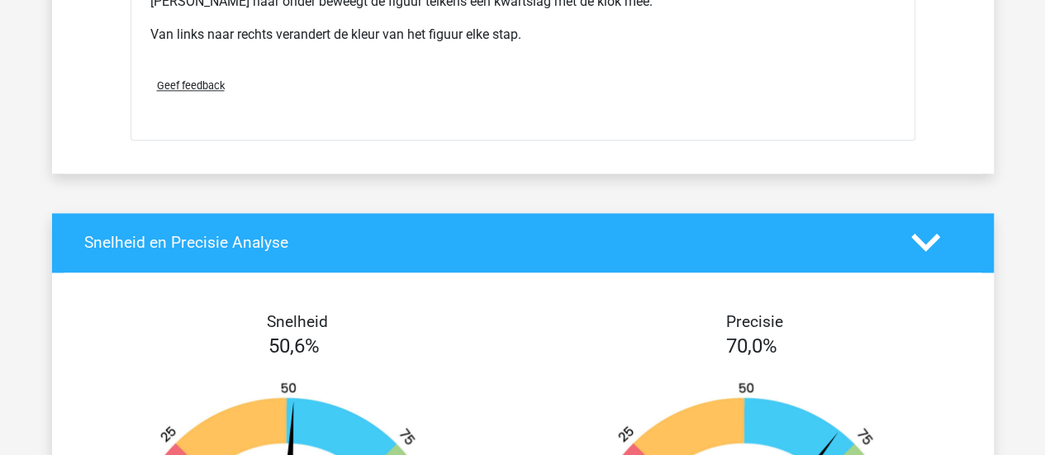
scroll to position [4342, 0]
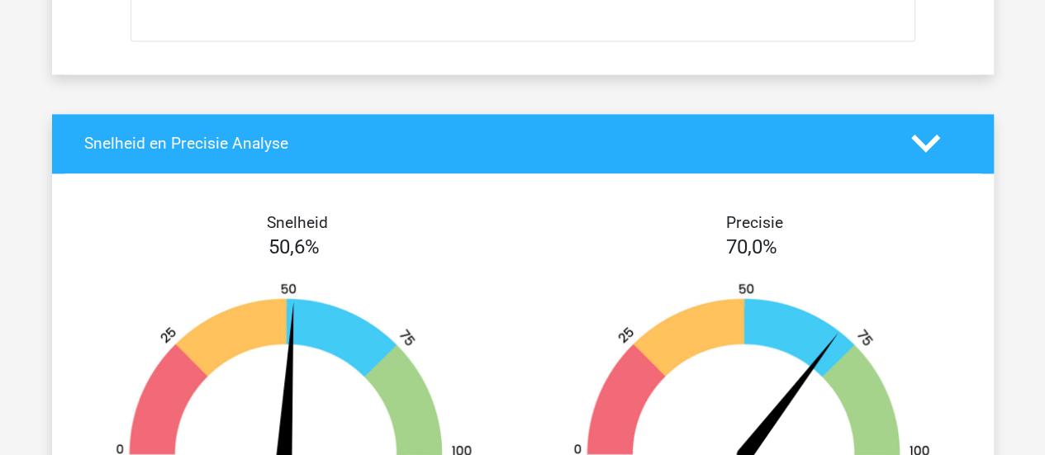
click at [924, 138] on polygon at bounding box center [925, 144] width 29 height 18
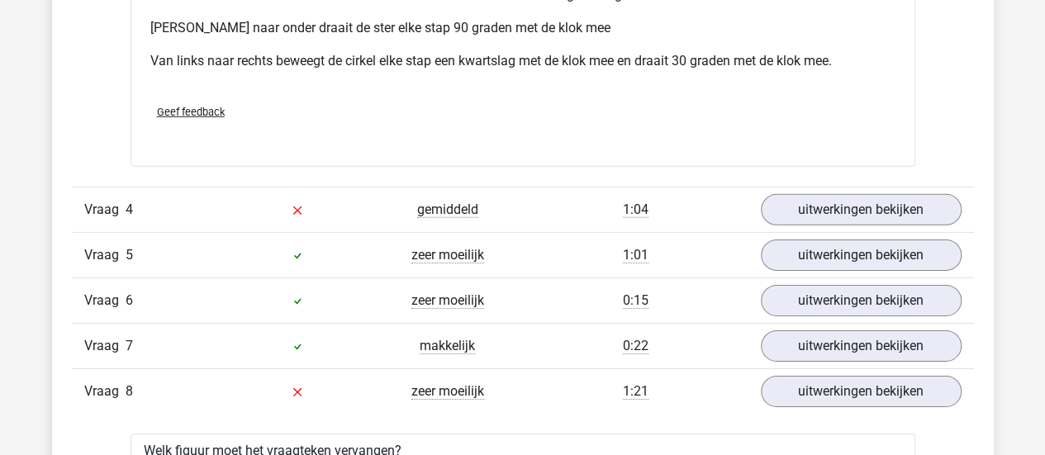
scroll to position [2509, 0]
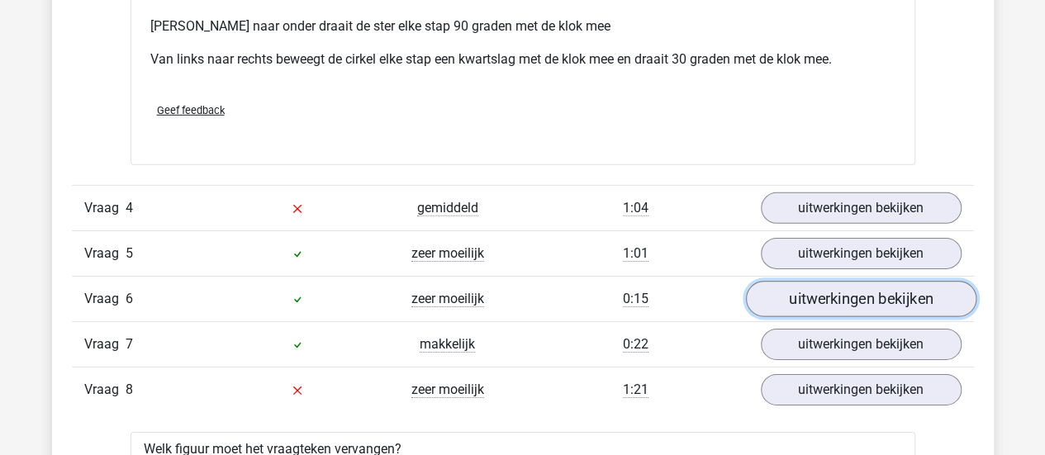
click at [766, 305] on link "uitwerkingen bekijken" at bounding box center [860, 300] width 230 height 36
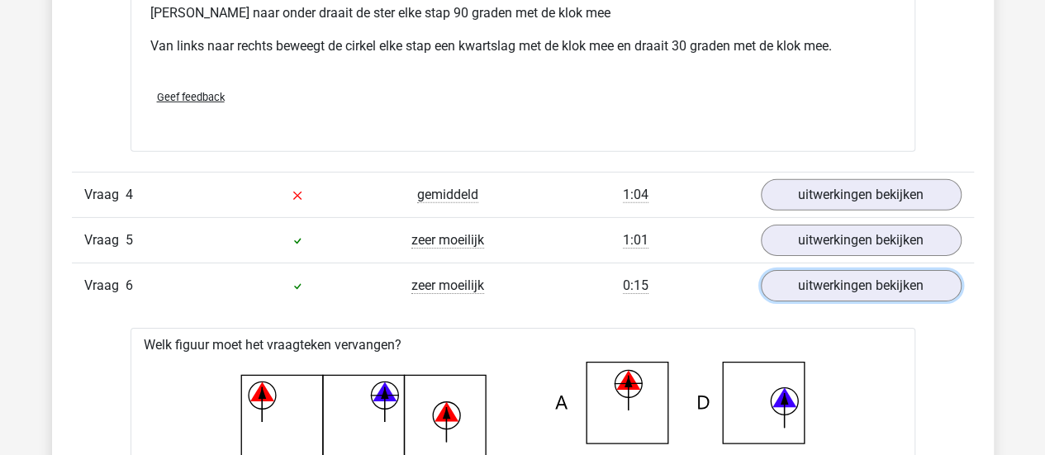
scroll to position [2522, 0]
click at [788, 287] on link "uitwerkingen bekijken" at bounding box center [860, 286] width 230 height 36
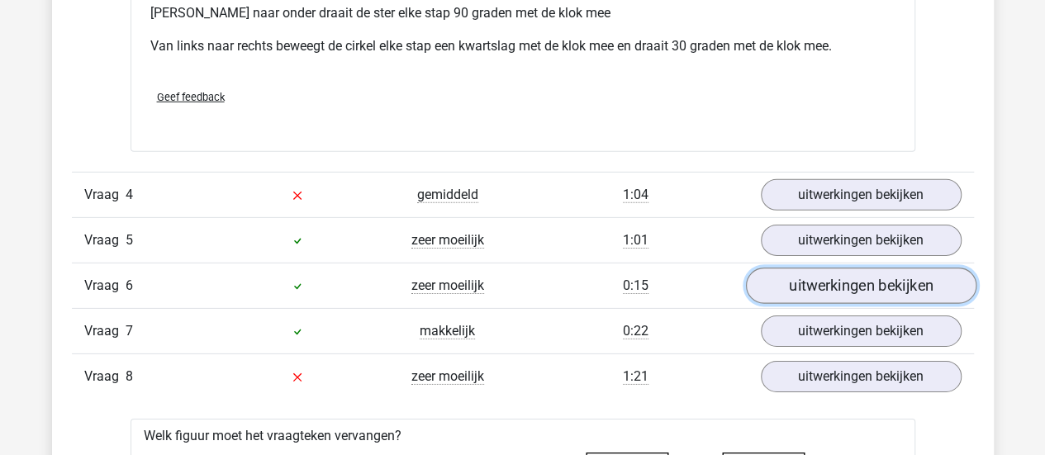
click at [788, 287] on link "uitwerkingen bekijken" at bounding box center [860, 286] width 230 height 36
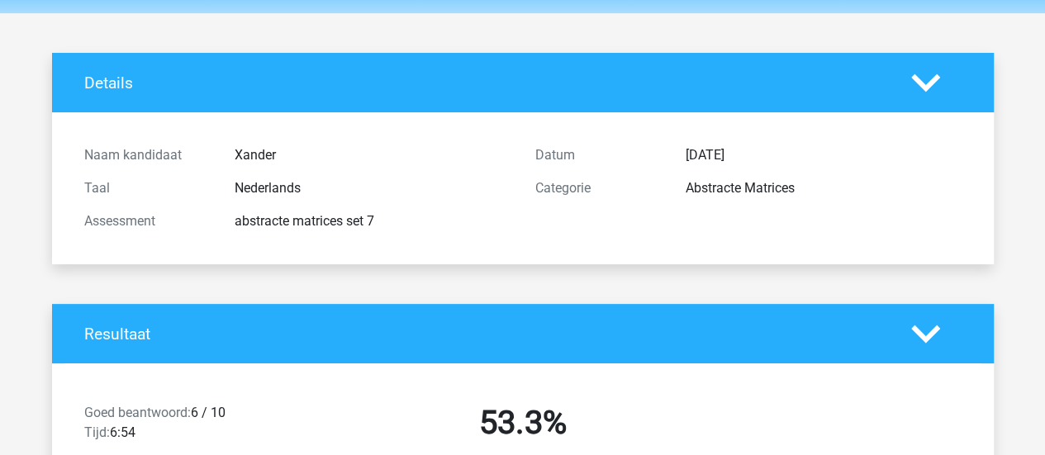
scroll to position [0, 0]
